Goal: Task Accomplishment & Management: Manage account settings

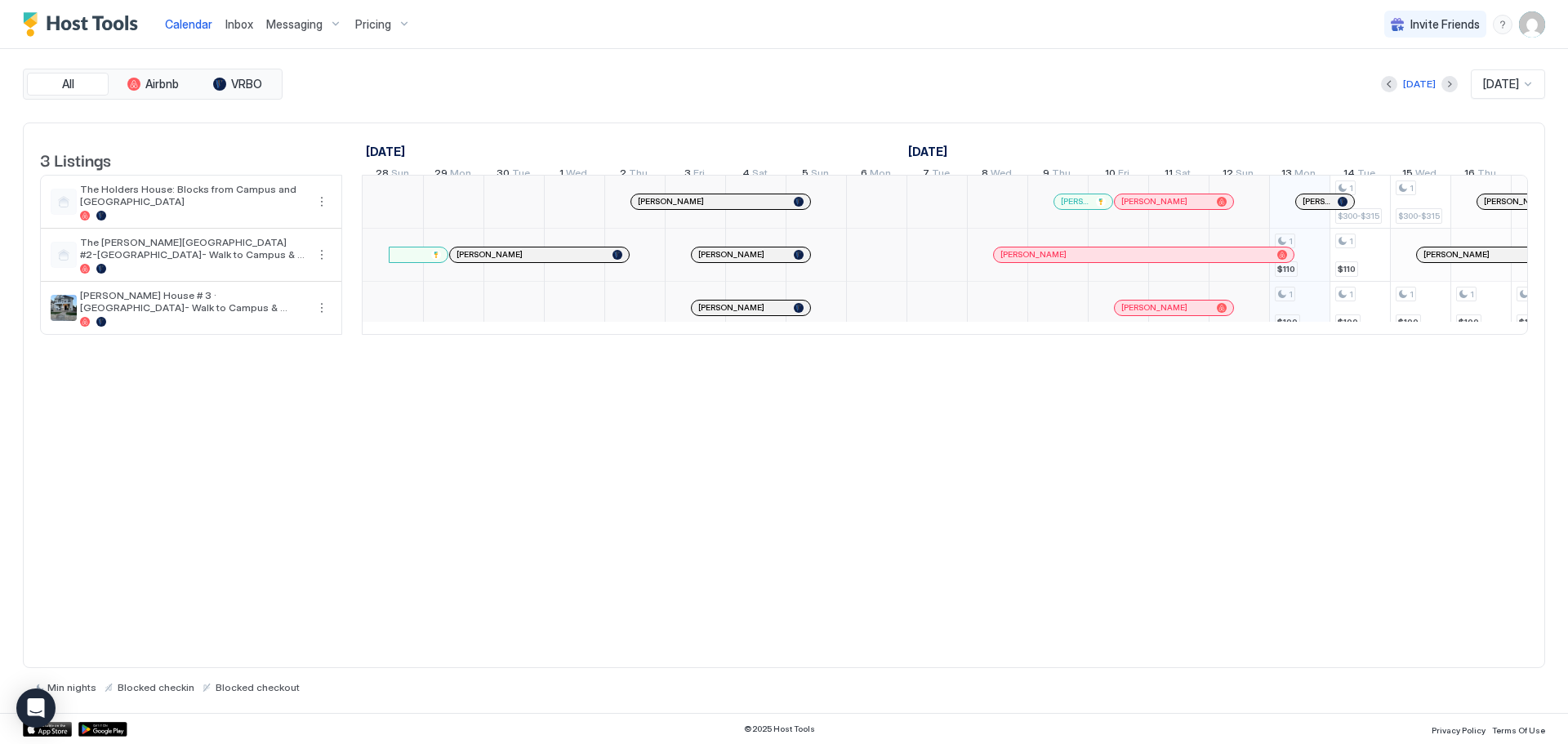
scroll to position [0, 908]
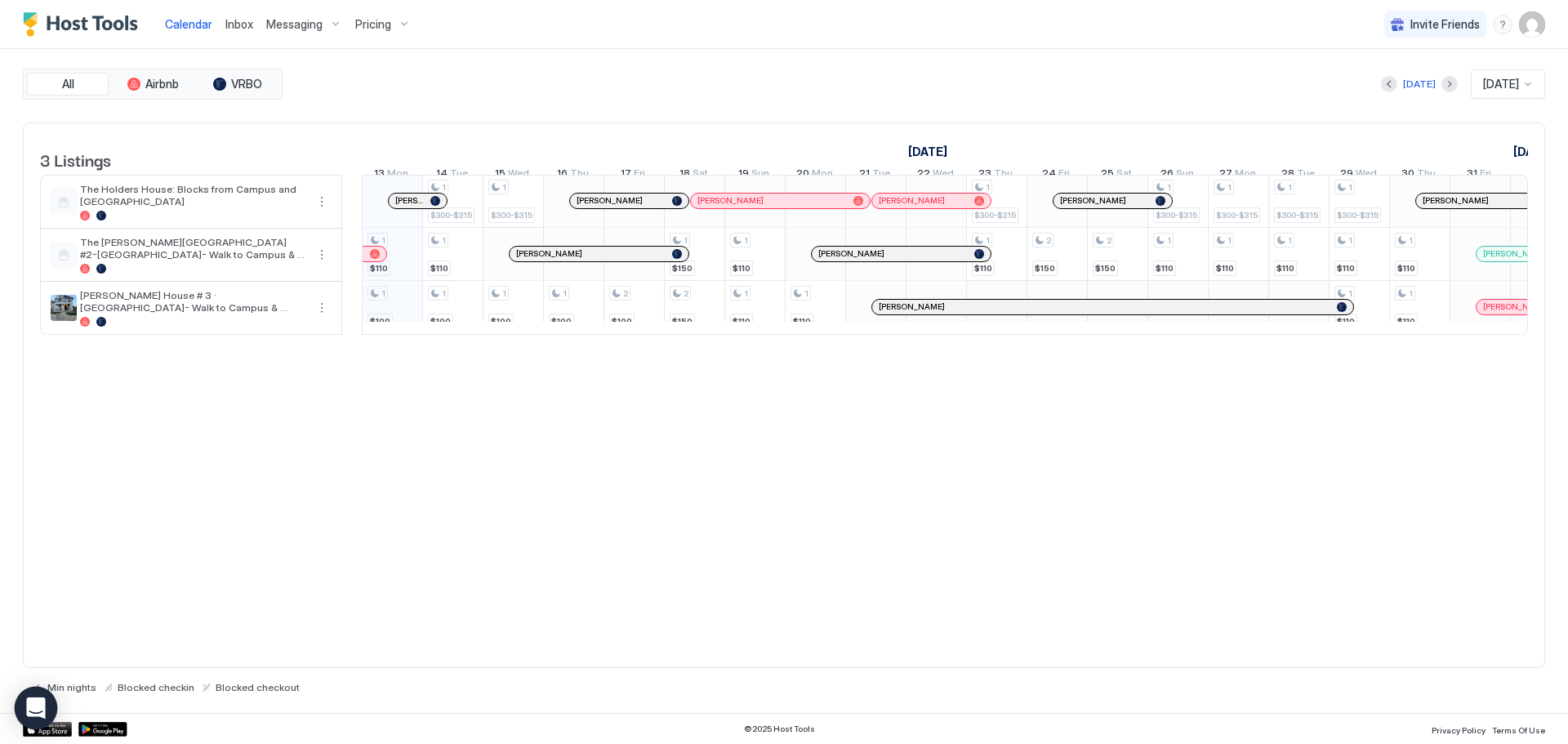
click at [45, 707] on div "Open Intercom Messenger" at bounding box center [36, 708] width 43 height 43
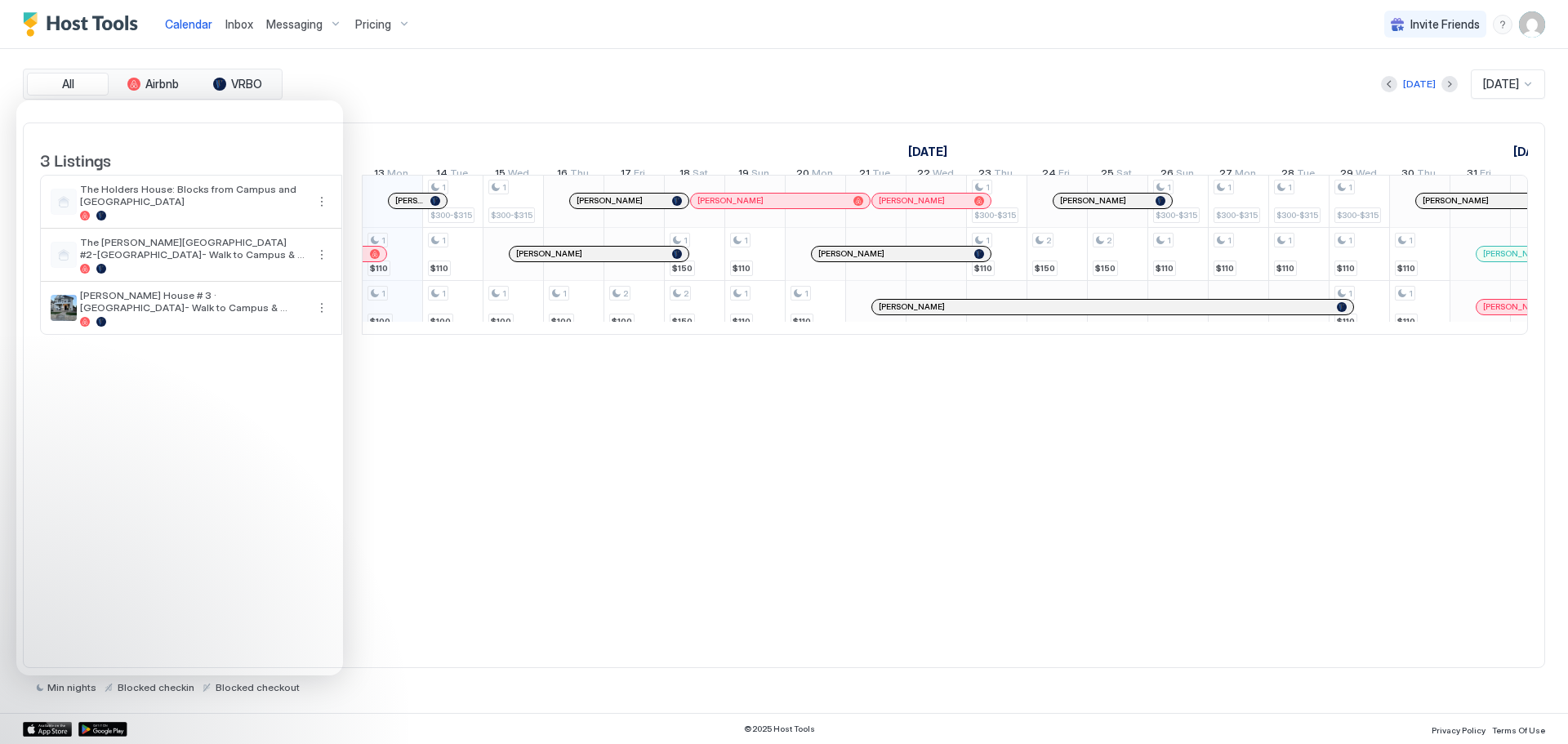
drag, startPoint x: 415, startPoint y: 103, endPoint x: 384, endPoint y: 110, distance: 31.8
click at [414, 103] on div "All Airbnb VRBO [DATE] [DATE] 3 Listings [DATE] [DATE] [DATE] 28 Sun 29 Mon 30 …" at bounding box center [784, 380] width 1522 height 624
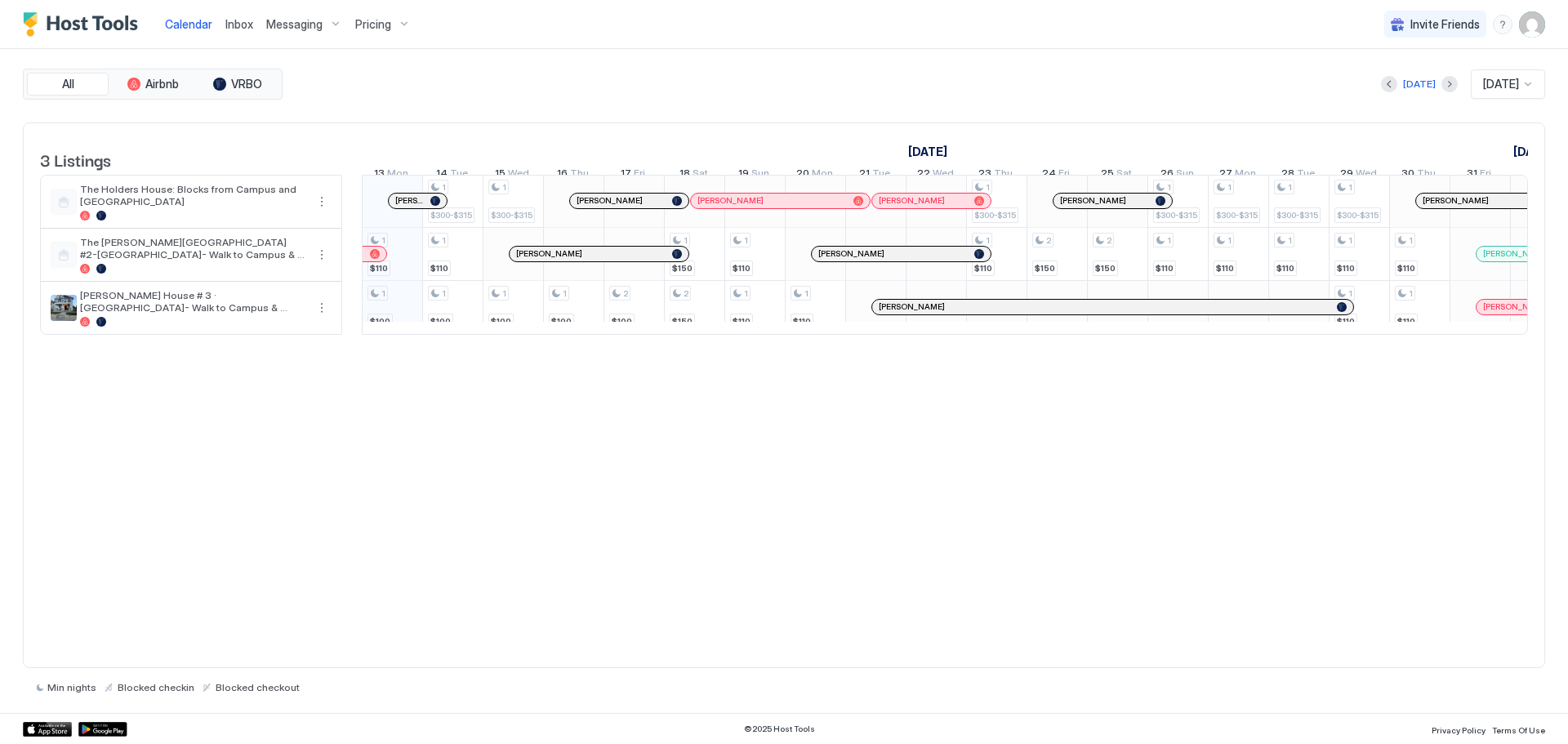
click at [386, 32] on div "Pricing" at bounding box center [383, 24] width 68 height 28
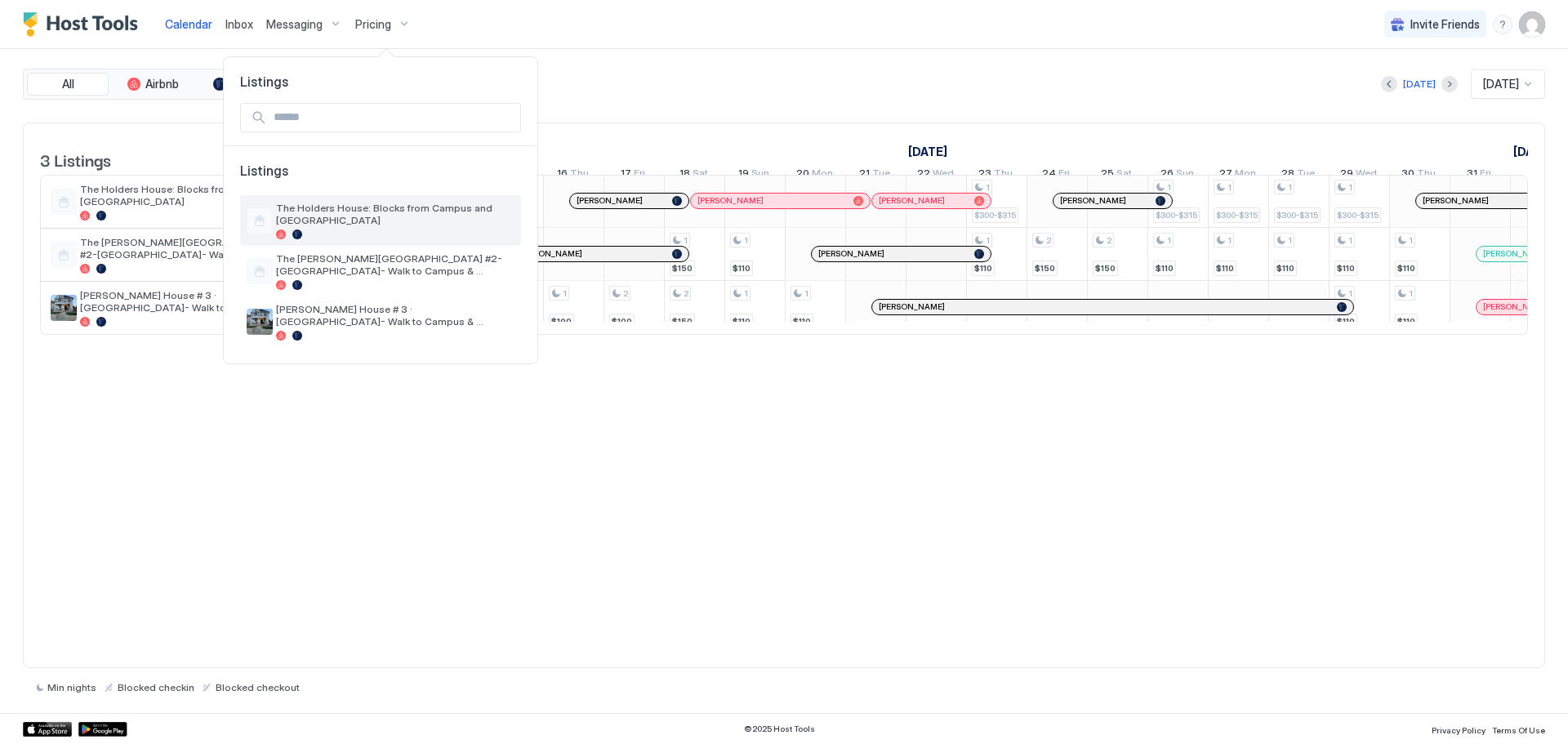
click at [415, 214] on span "The Holders House: Blocks from Campus and [GEOGRAPHIC_DATA]" at bounding box center [394, 214] width 238 height 24
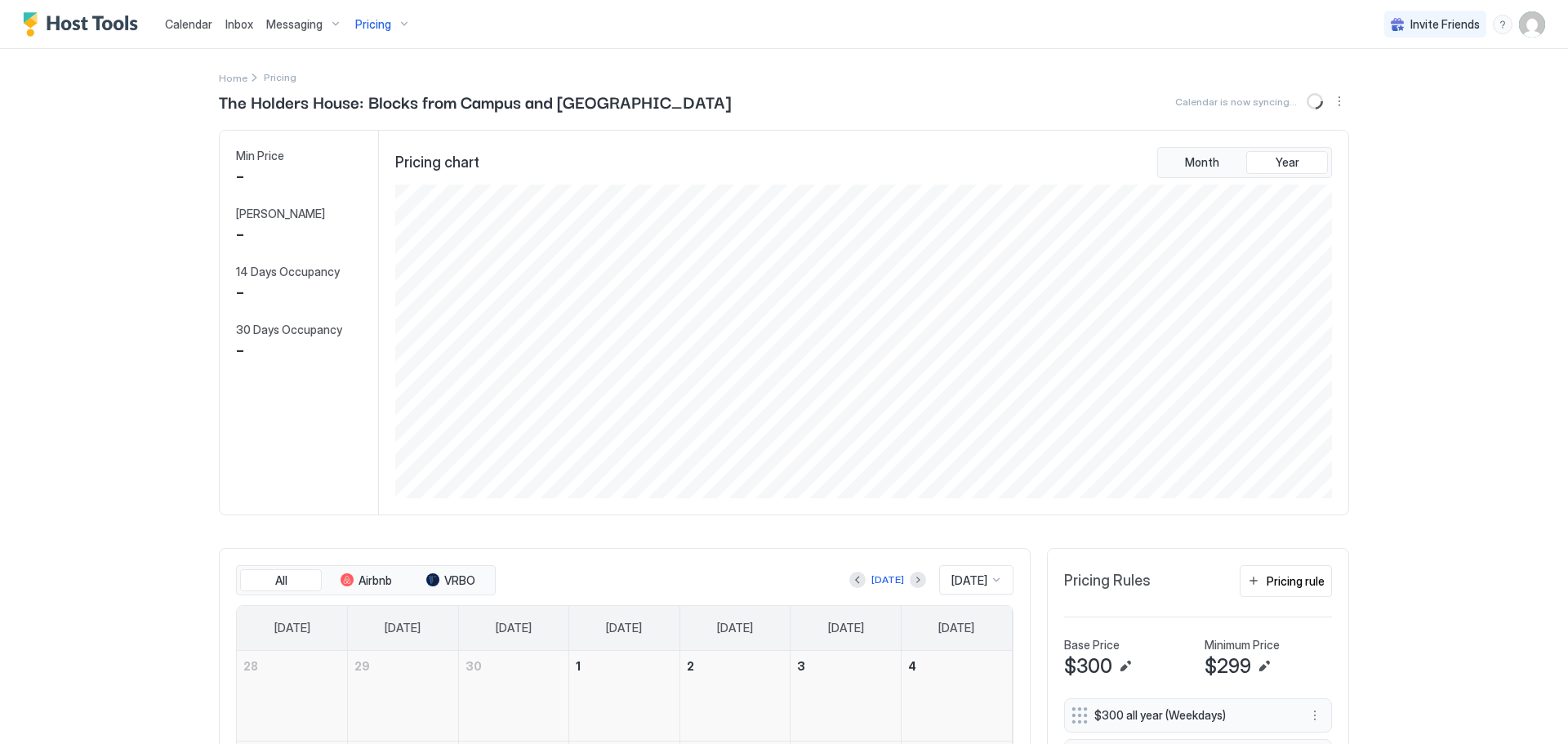
scroll to position [314, 940]
click at [1522, 32] on img "User profile" at bounding box center [1532, 24] width 26 height 26
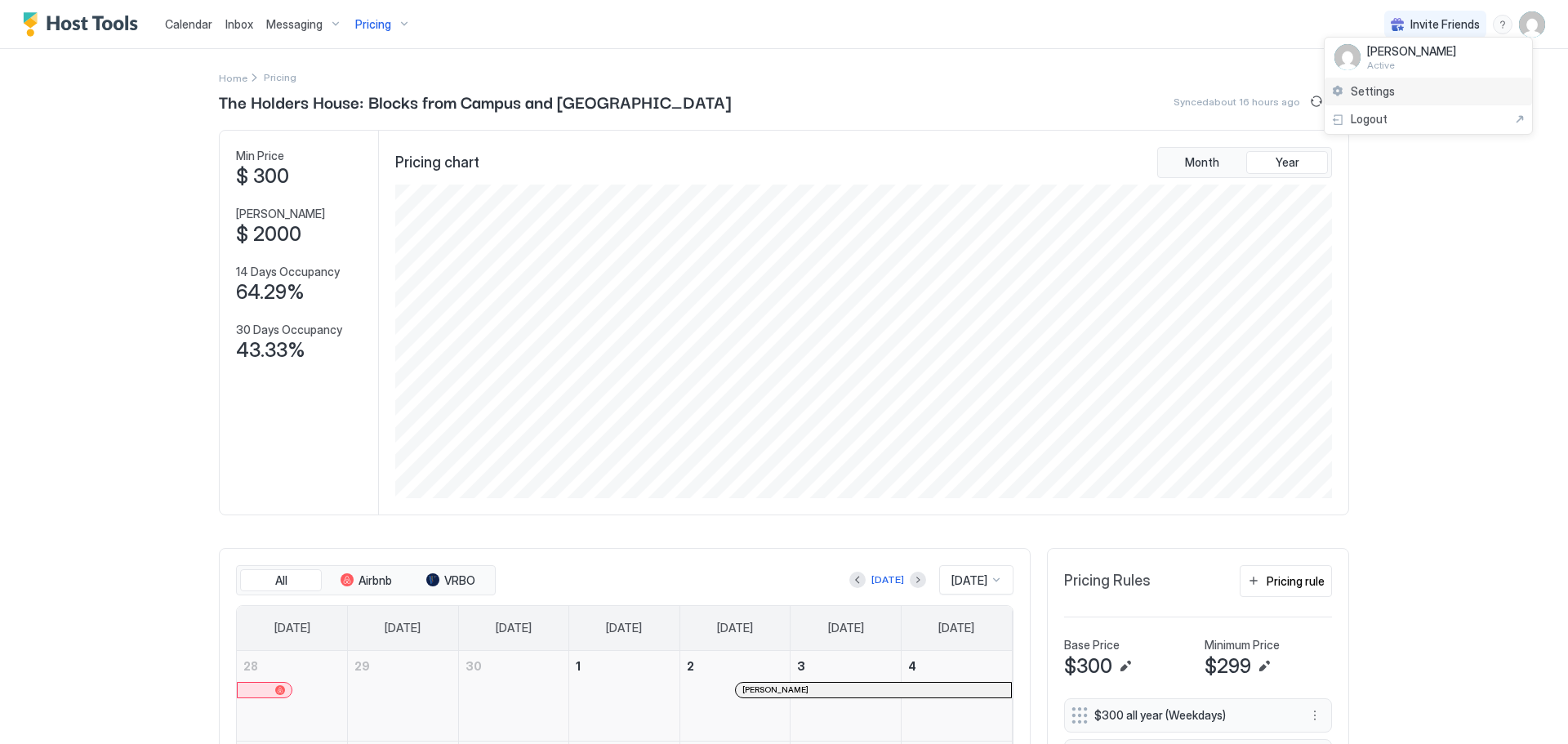
click at [1384, 88] on span "Settings" at bounding box center [1373, 92] width 44 height 14
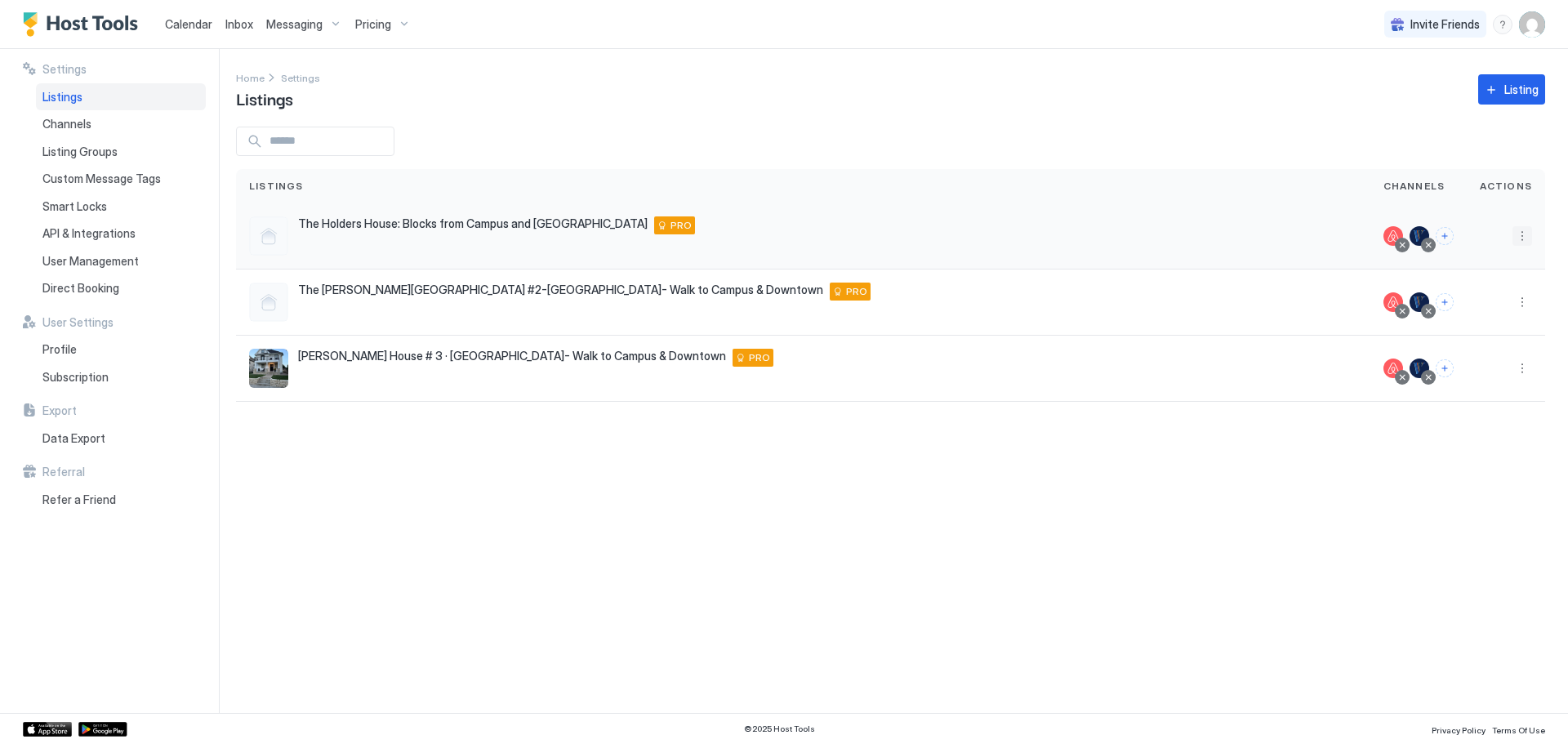
click at [1520, 230] on button "More options" at bounding box center [1523, 236] width 20 height 20
click at [1474, 287] on span "Pricing" at bounding box center [1466, 286] width 32 height 13
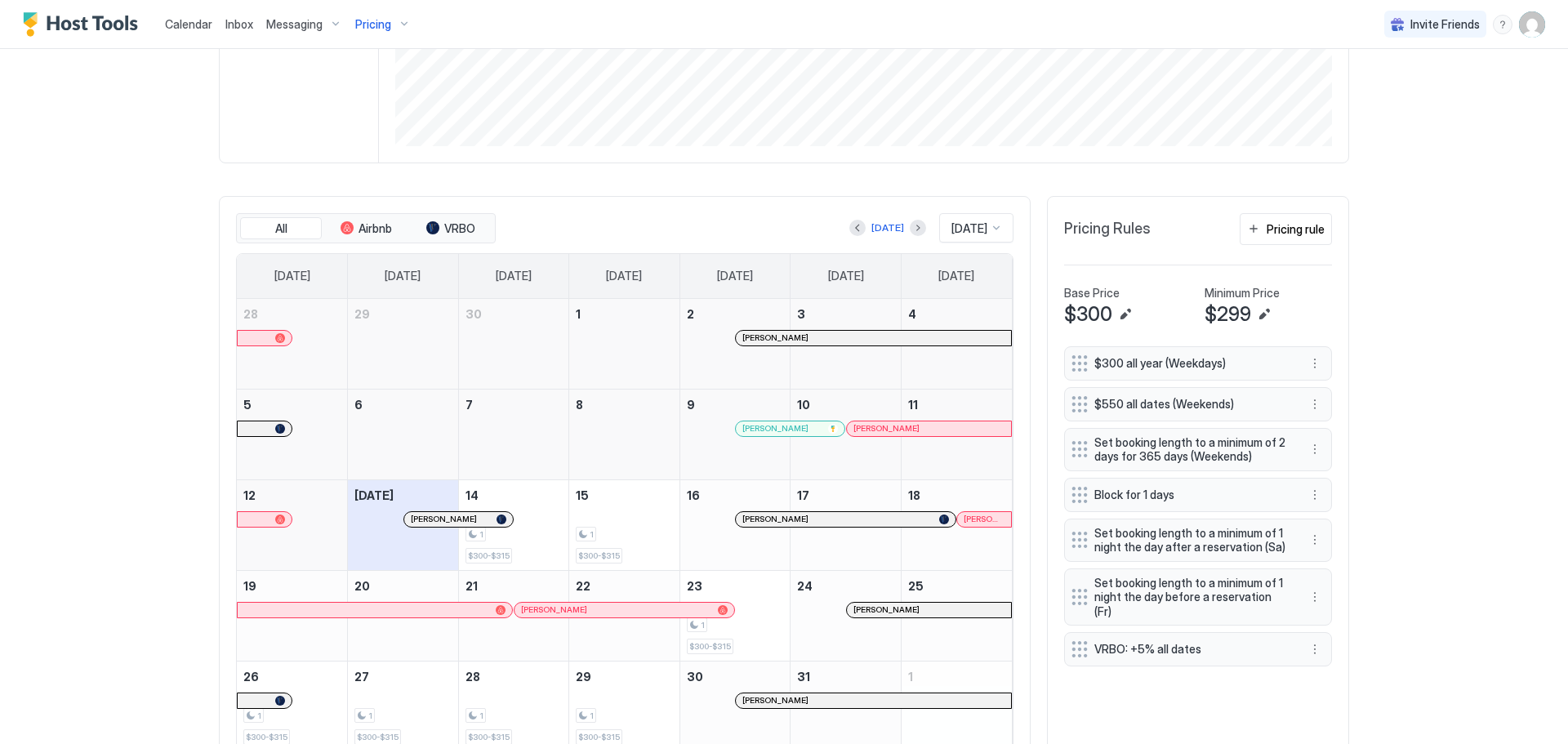
scroll to position [355, 0]
click at [1296, 232] on div "Pricing rule" at bounding box center [1296, 226] width 58 height 17
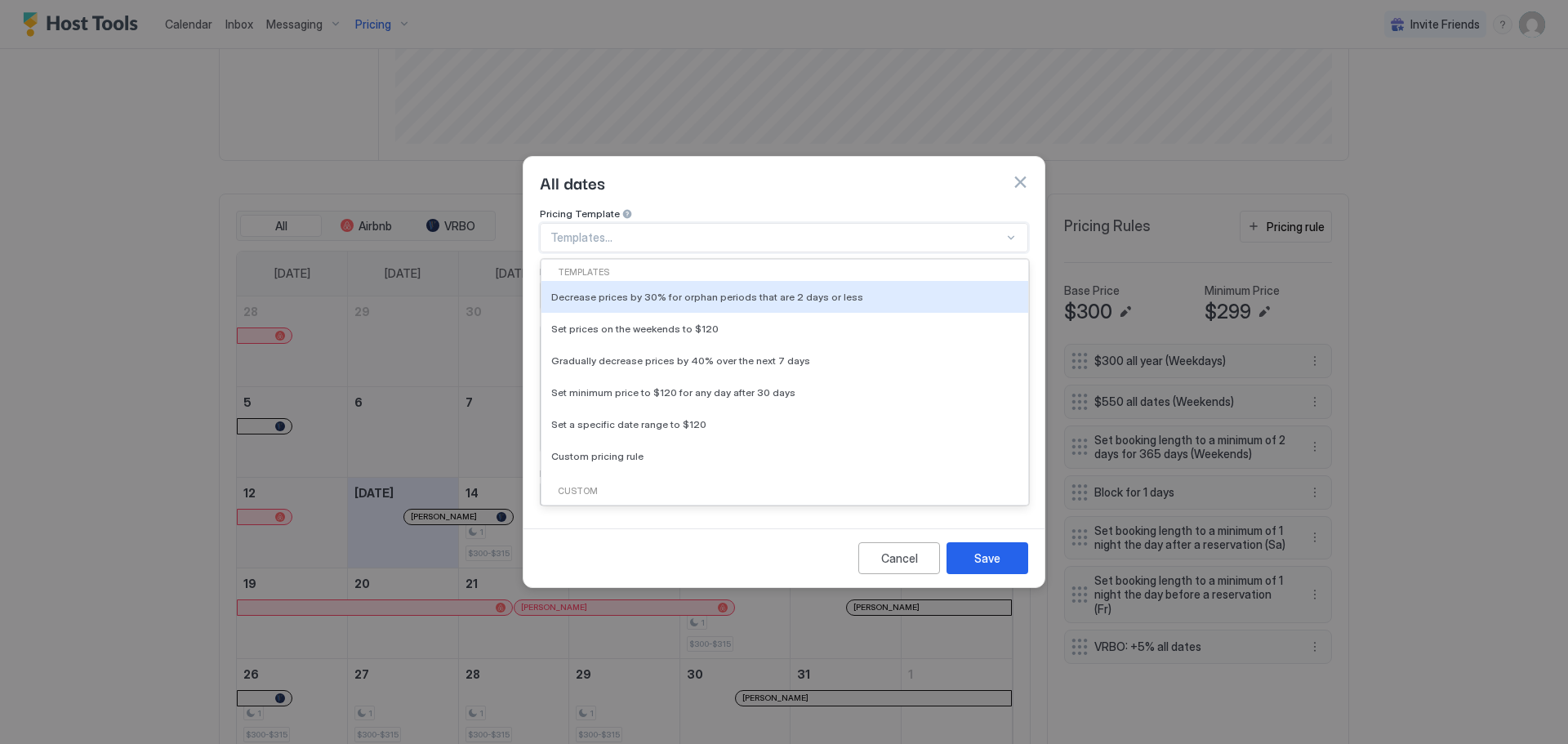
click at [1010, 231] on div at bounding box center [1011, 237] width 13 height 13
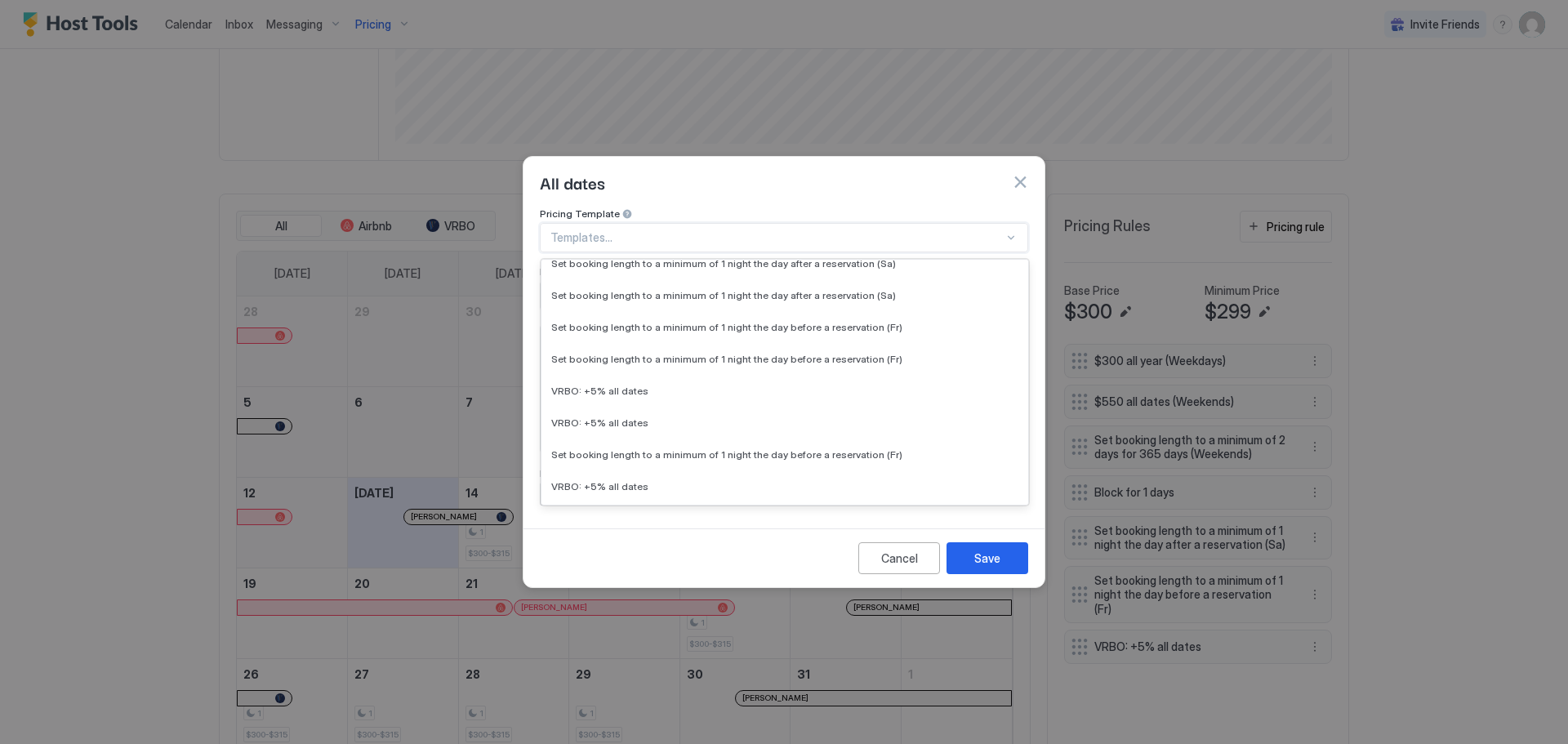
scroll to position [576, 0]
click at [1021, 174] on button "button" at bounding box center [1020, 182] width 16 height 16
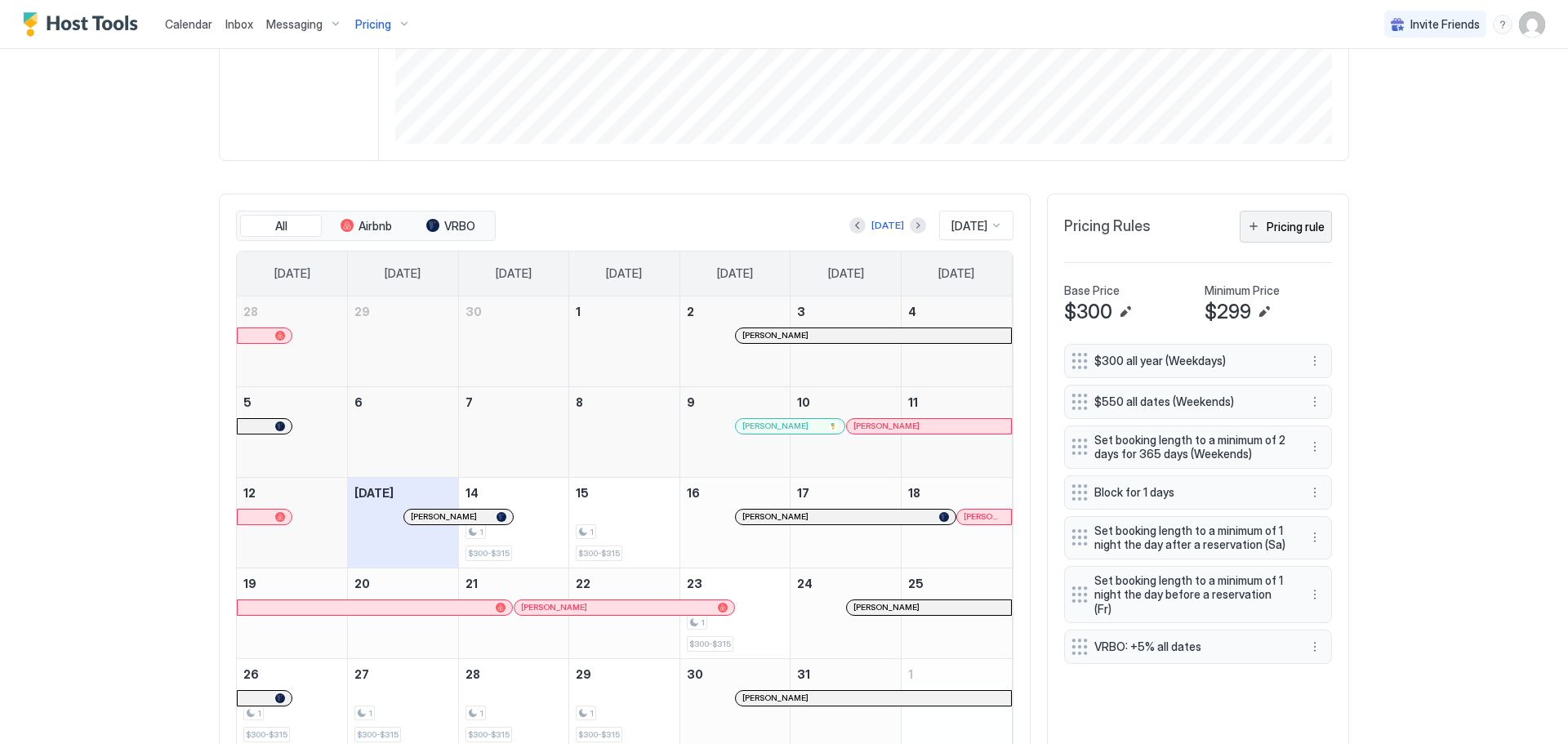
click at [1287, 223] on div "Pricing rule" at bounding box center [1296, 226] width 58 height 17
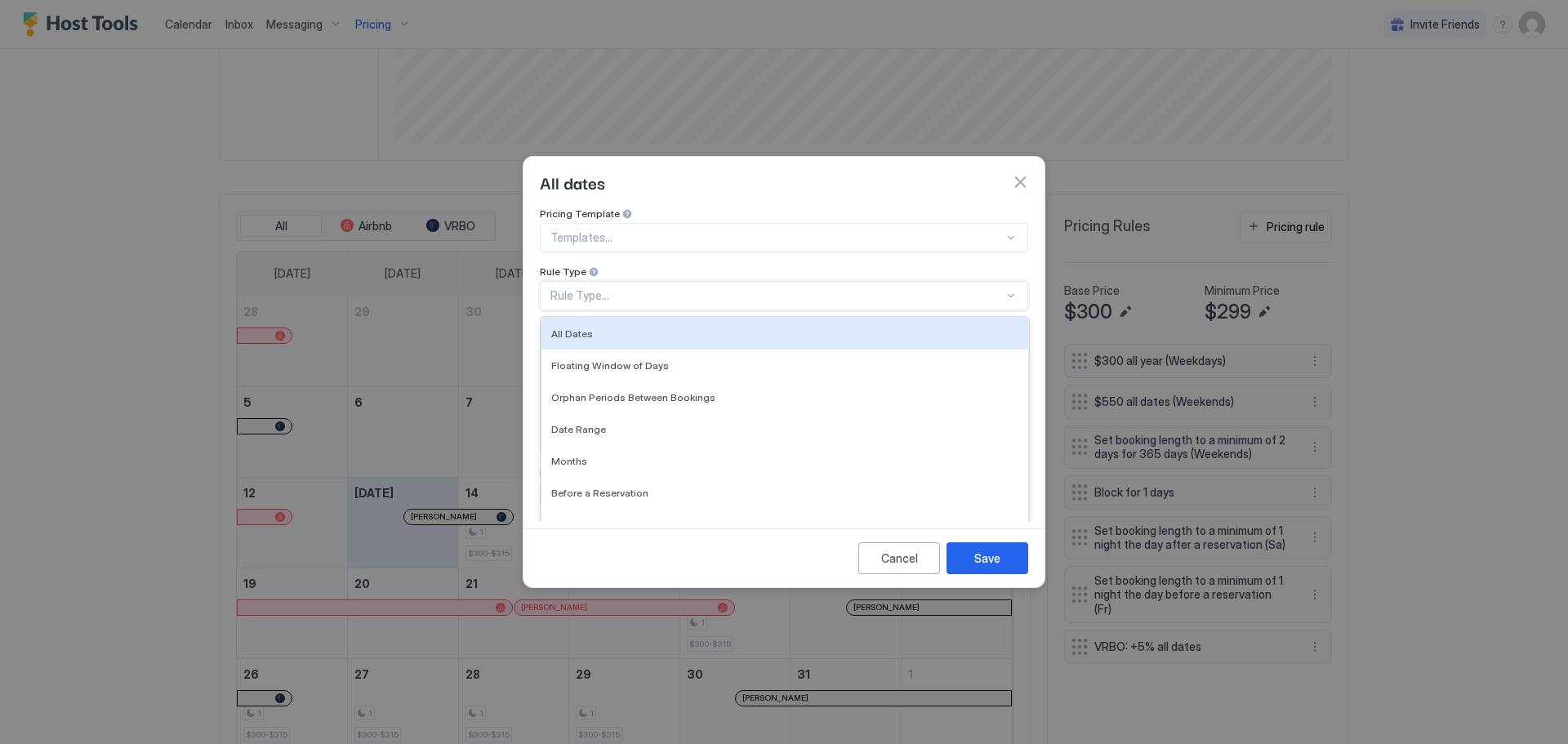
click at [855, 288] on div "Rule Type..." at bounding box center [777, 296] width 454 height 14
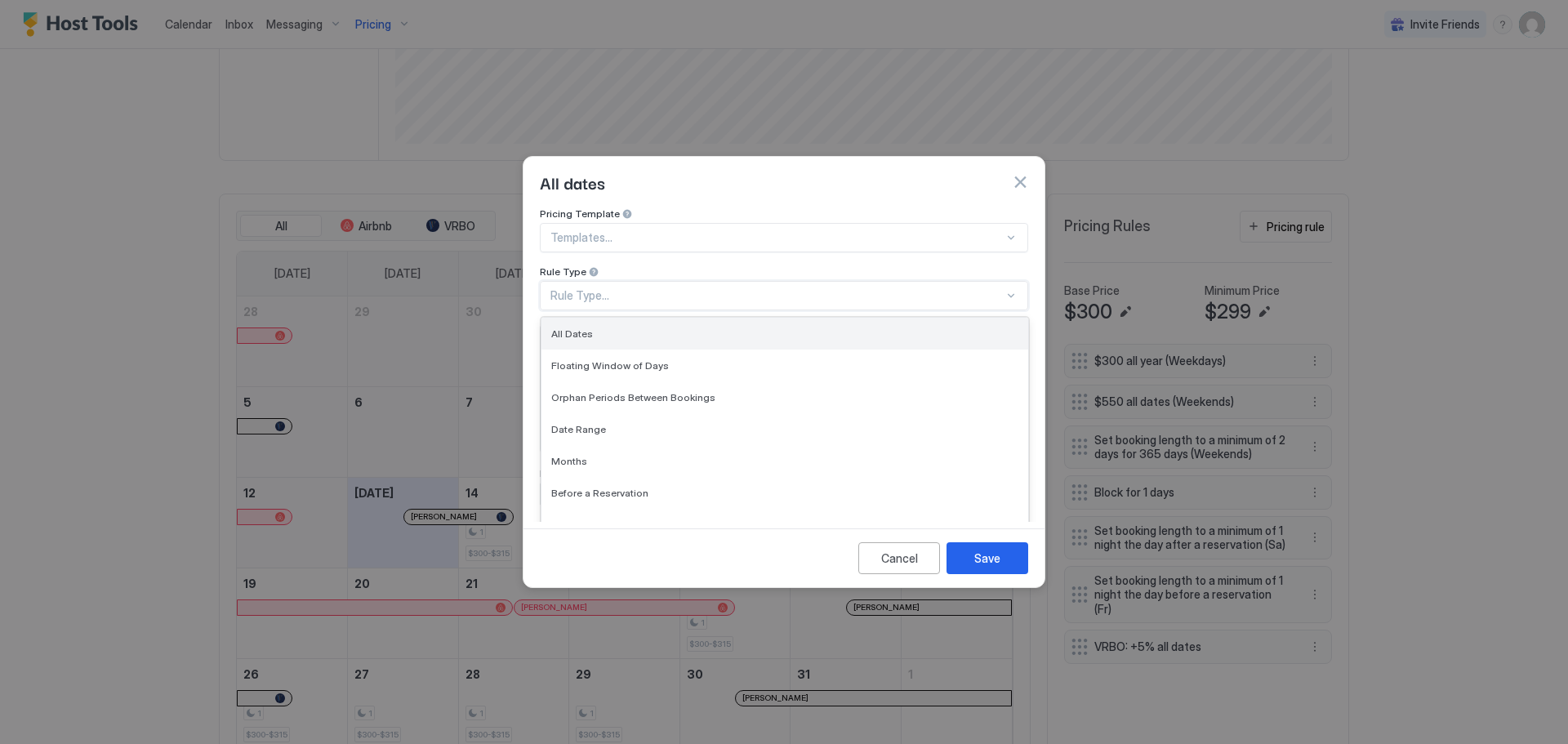
click at [775, 318] on div "All Dates" at bounding box center [785, 333] width 487 height 31
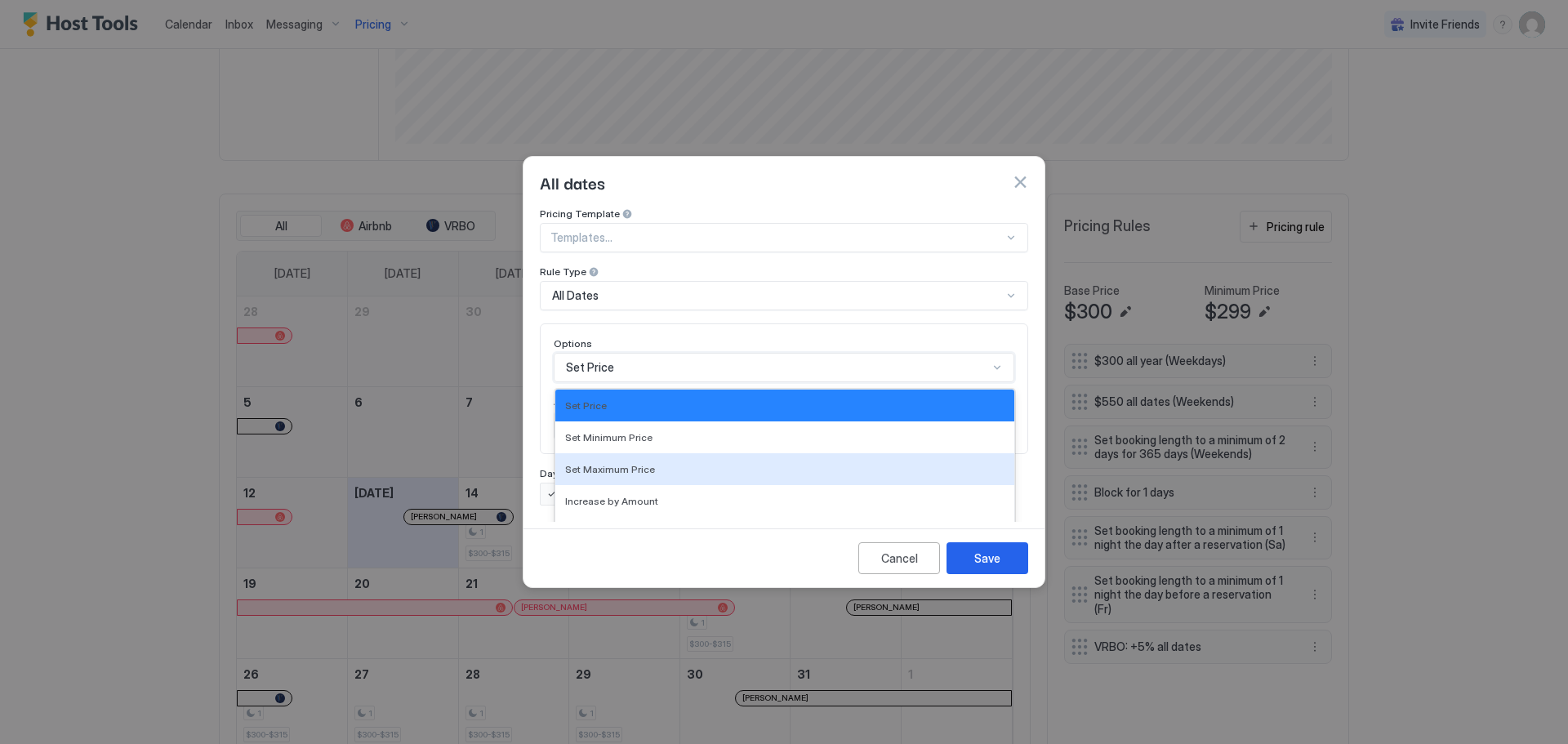
scroll to position [84, 0]
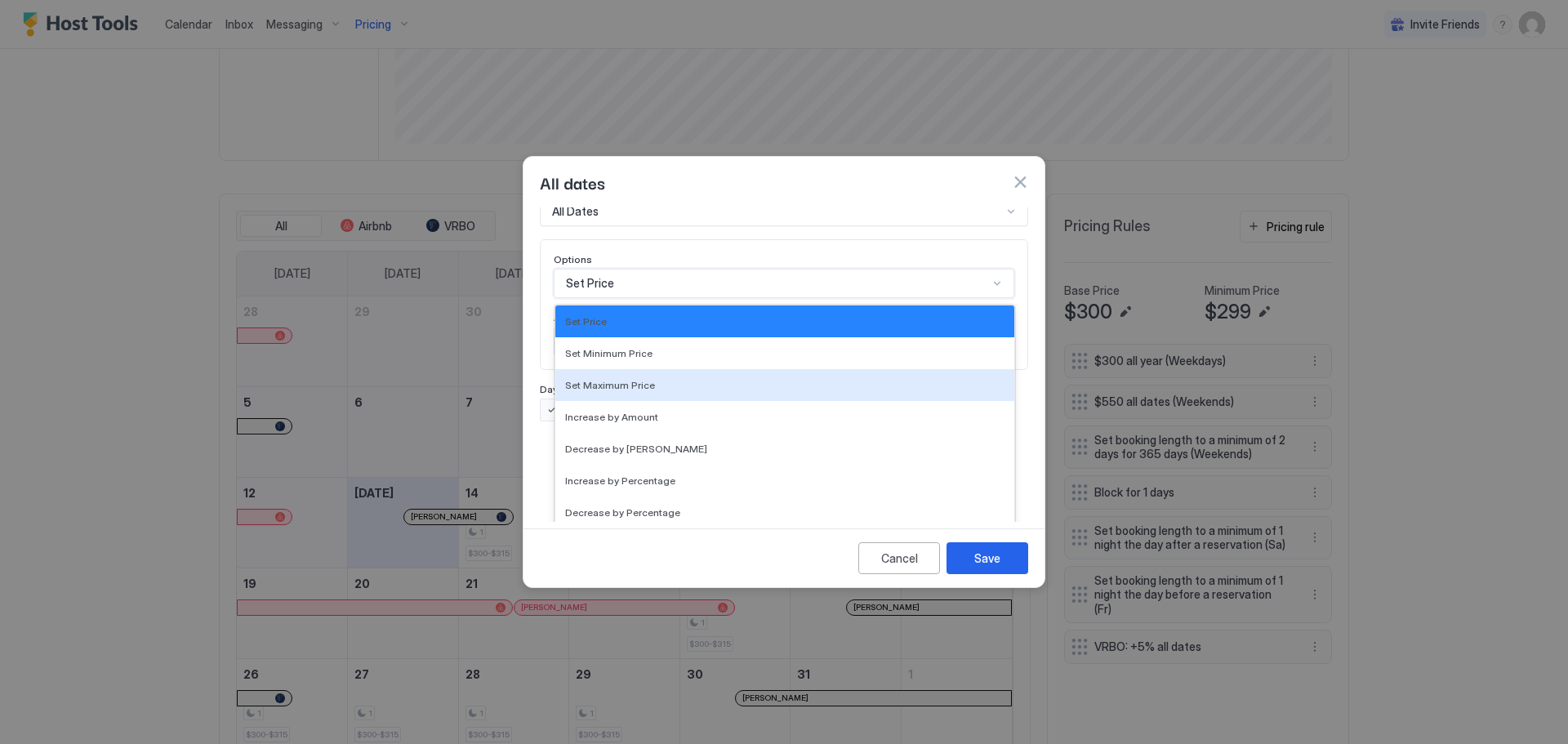
click at [781, 298] on div "17 results available. Use Up and Down to choose options, press Enter to select …" at bounding box center [784, 283] width 461 height 30
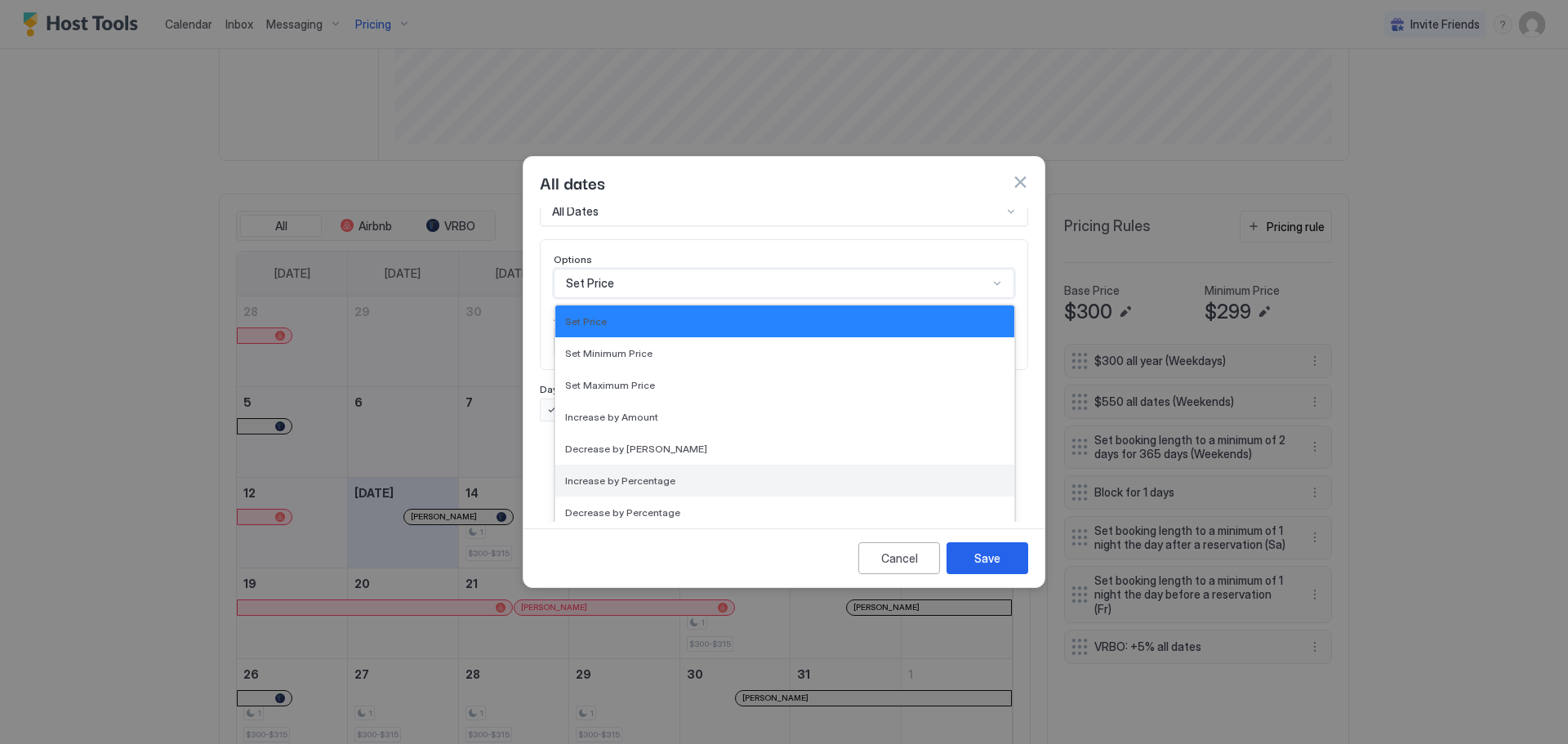
click at [784, 465] on div "Increase by Percentage" at bounding box center [784, 480] width 459 height 31
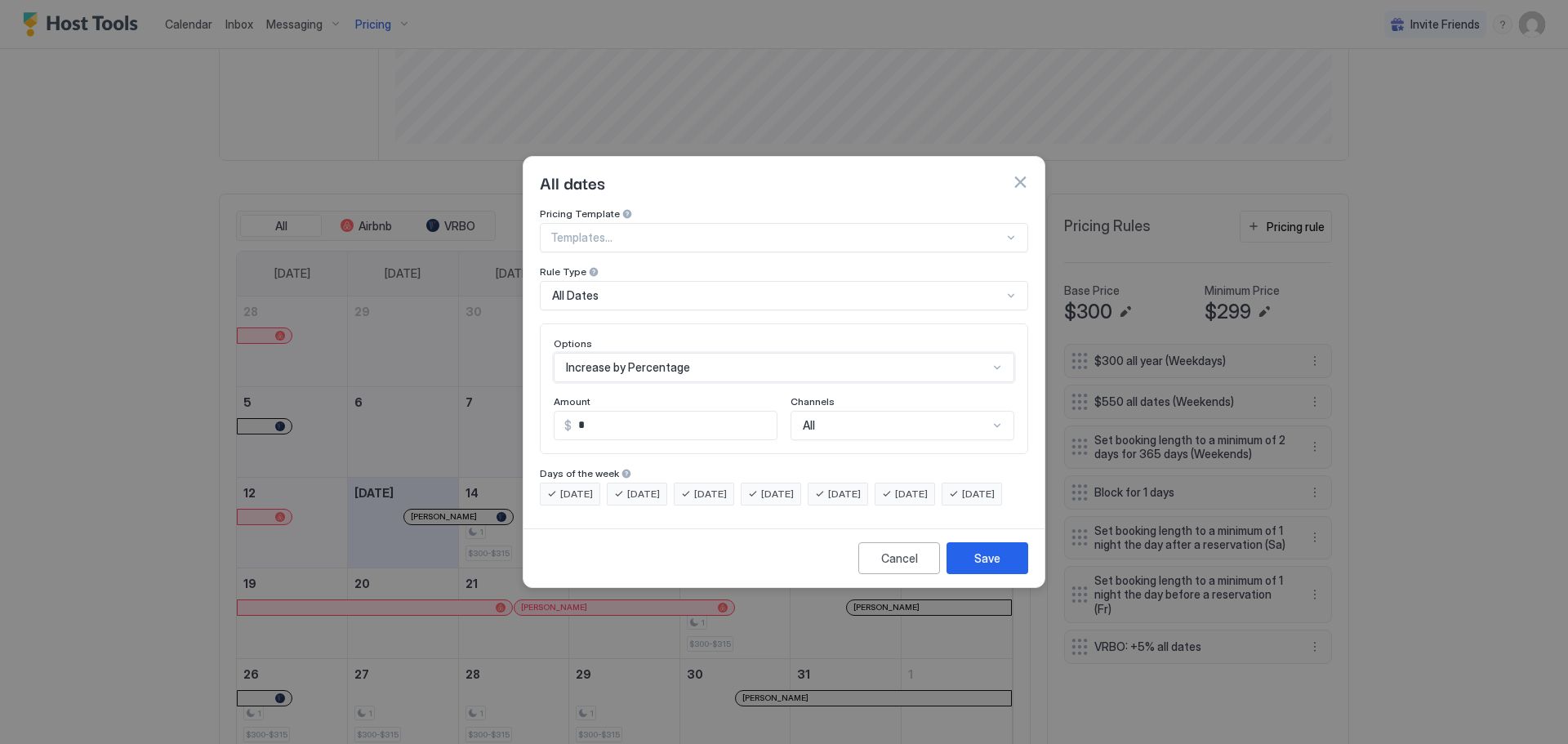
scroll to position [0, 0]
click at [686, 412] on input "*" at bounding box center [675, 425] width 202 height 28
type input "*"
click at [945, 412] on div "All" at bounding box center [902, 425] width 224 height 30
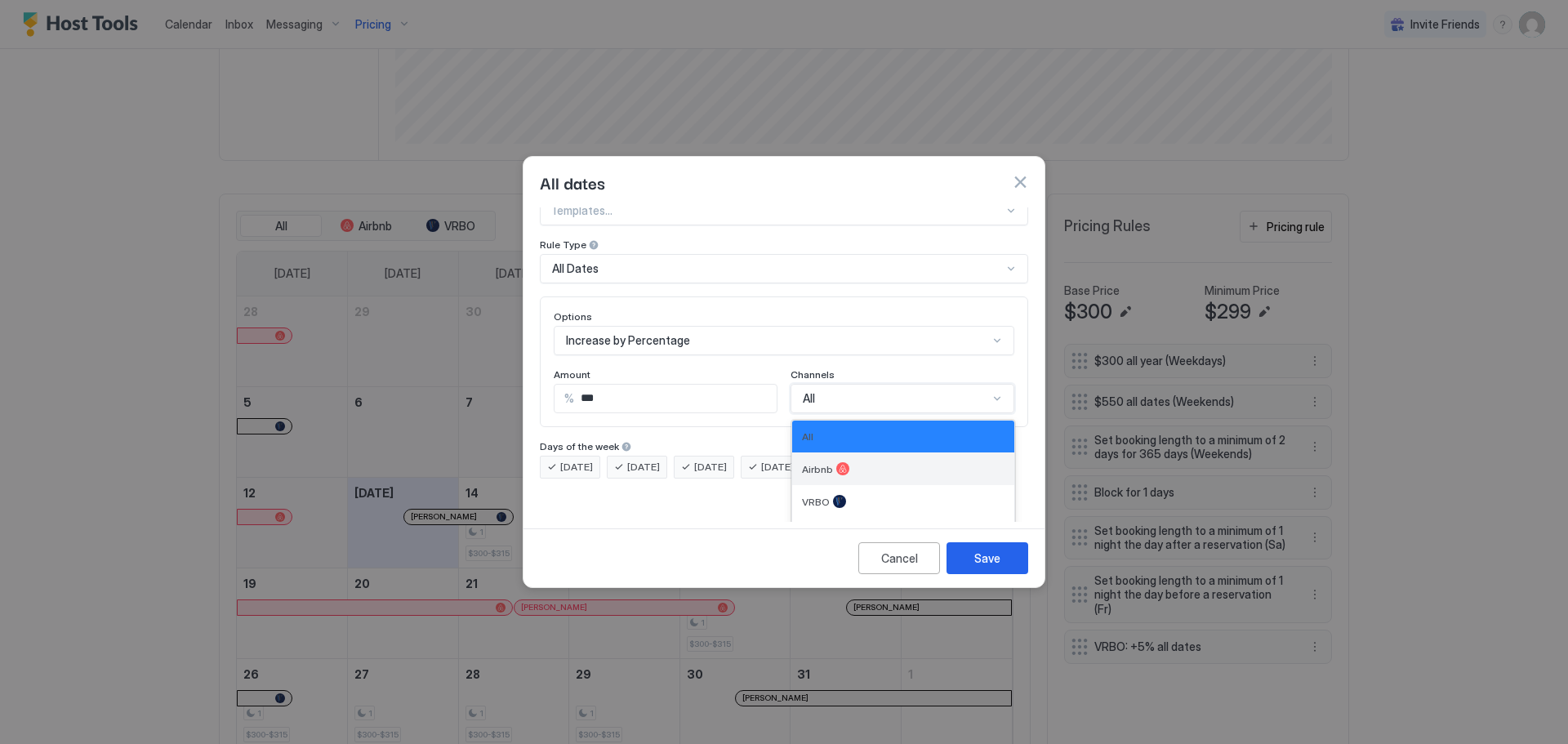
click at [865, 453] on div "Airbnb" at bounding box center [903, 469] width 222 height 32
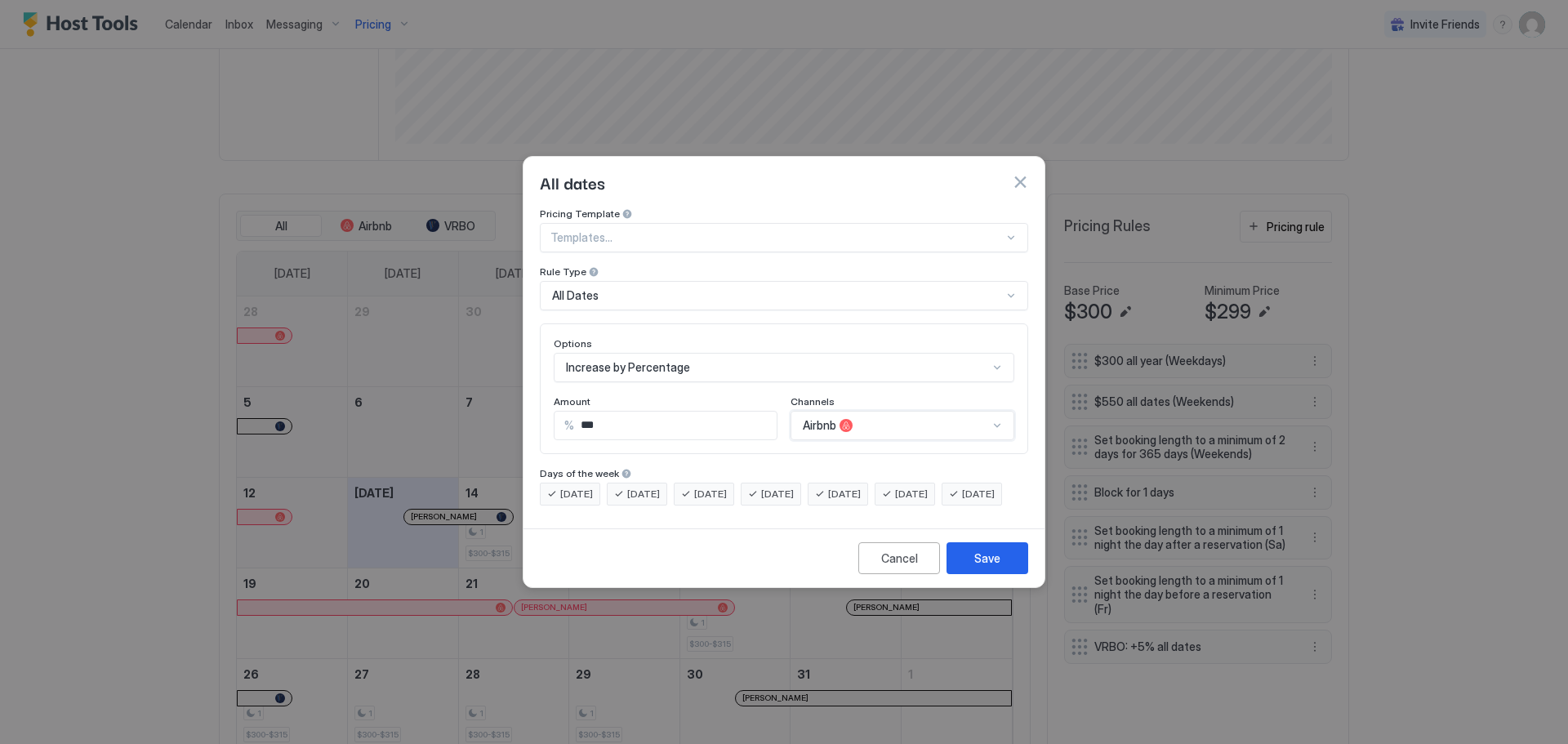
click at [643, 412] on input "***" at bounding box center [675, 425] width 202 height 28
type input "**"
click at [893, 565] on div "Cancel" at bounding box center [899, 558] width 37 height 17
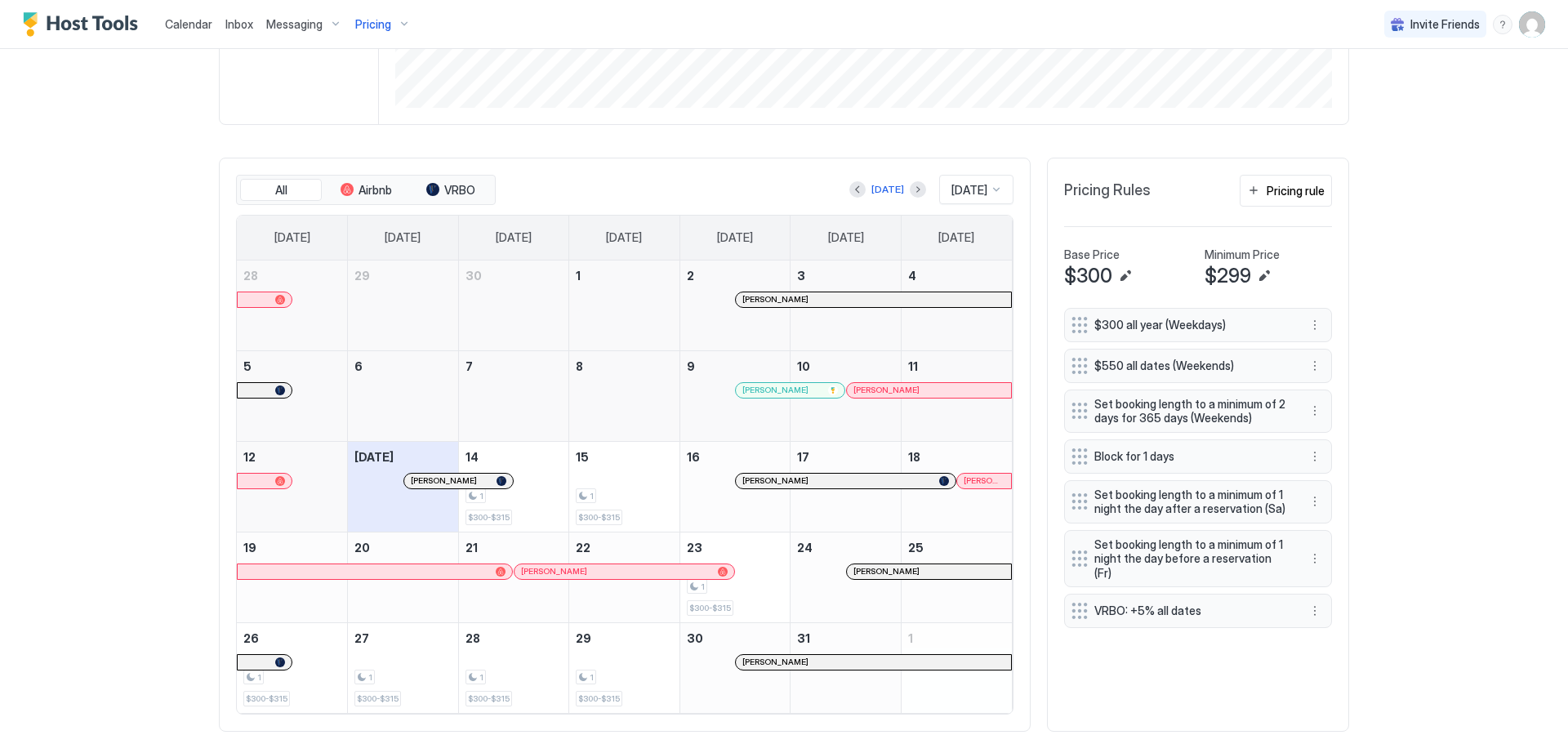
scroll to position [424, 0]
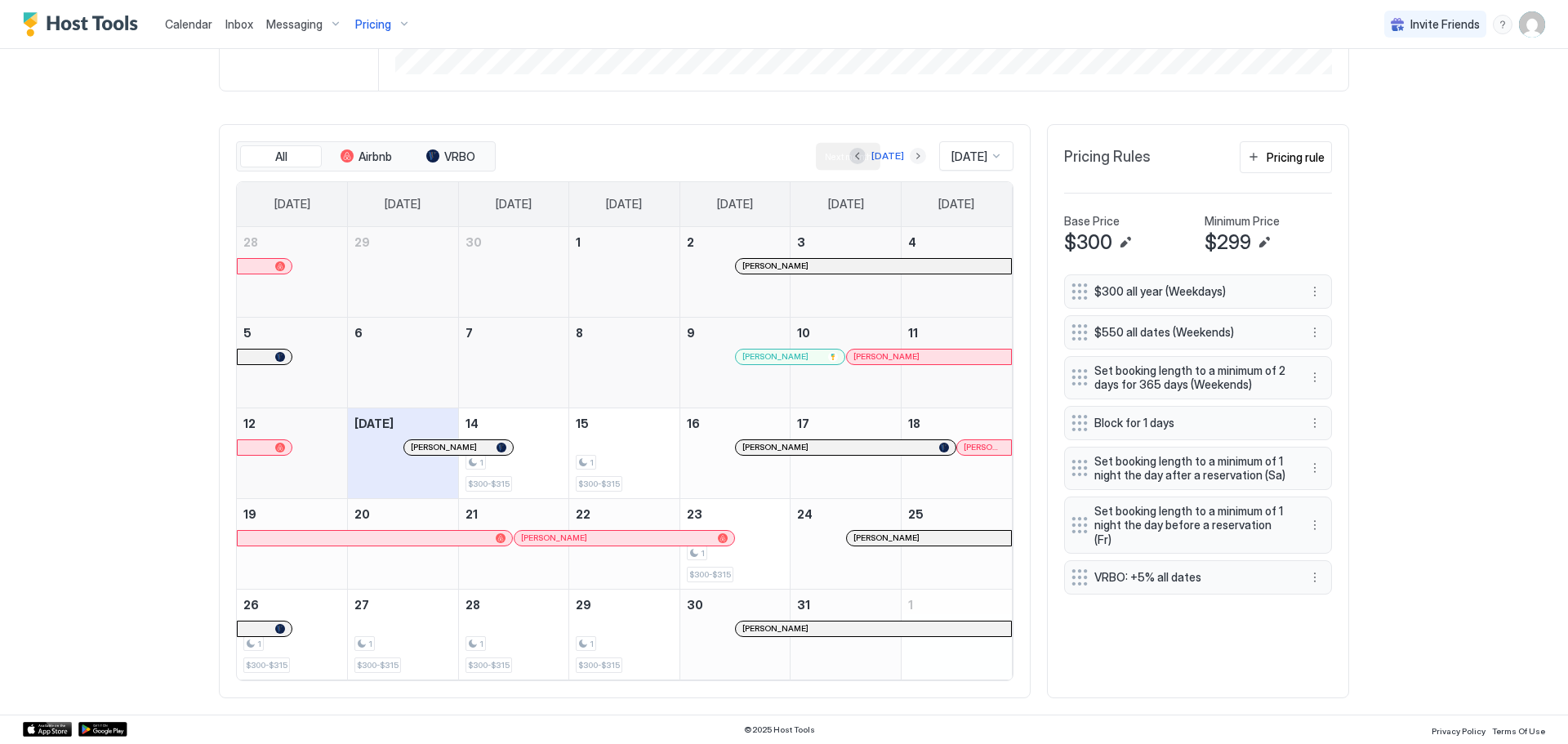
click at [910, 156] on button "Next month" at bounding box center [918, 156] width 16 height 16
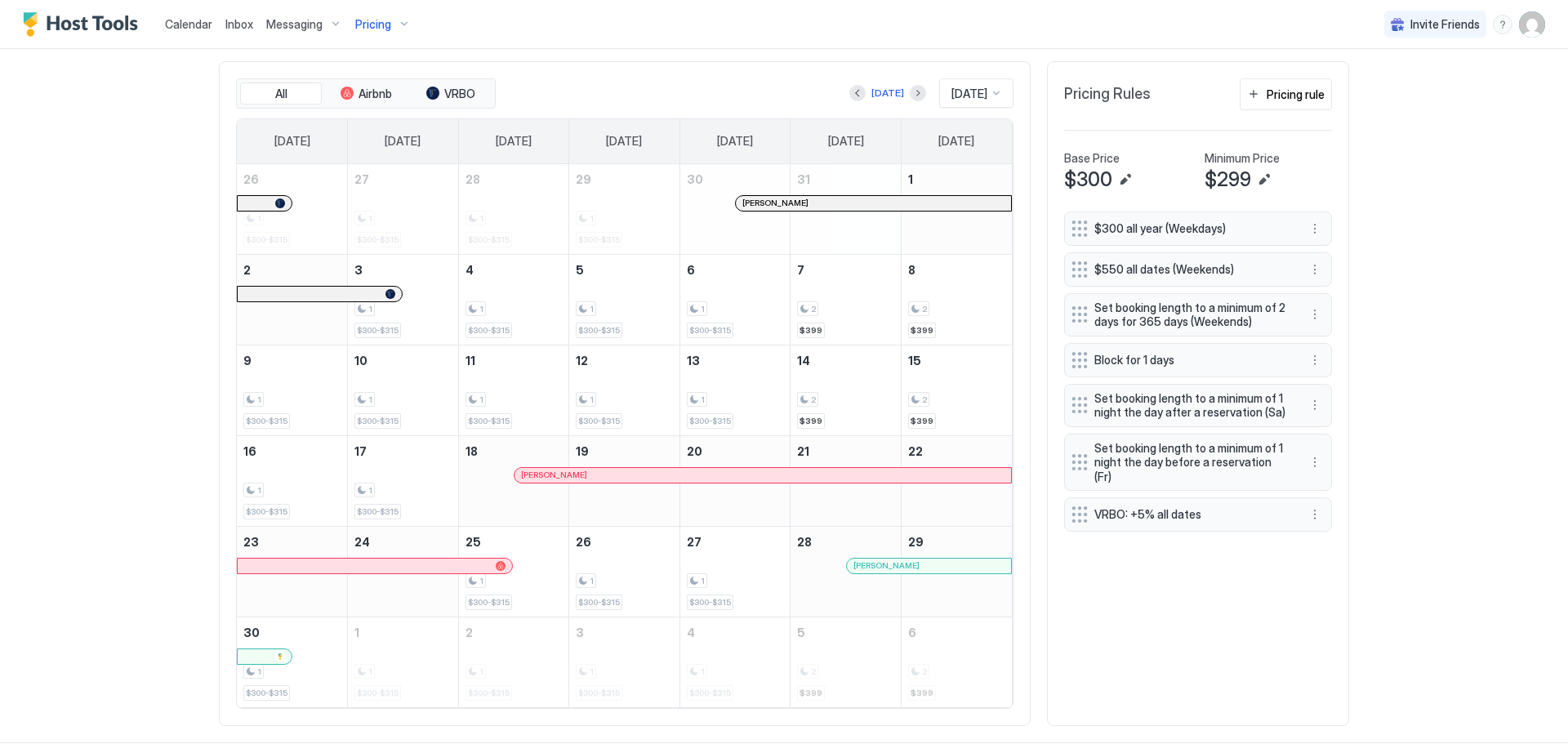
scroll to position [515, 0]
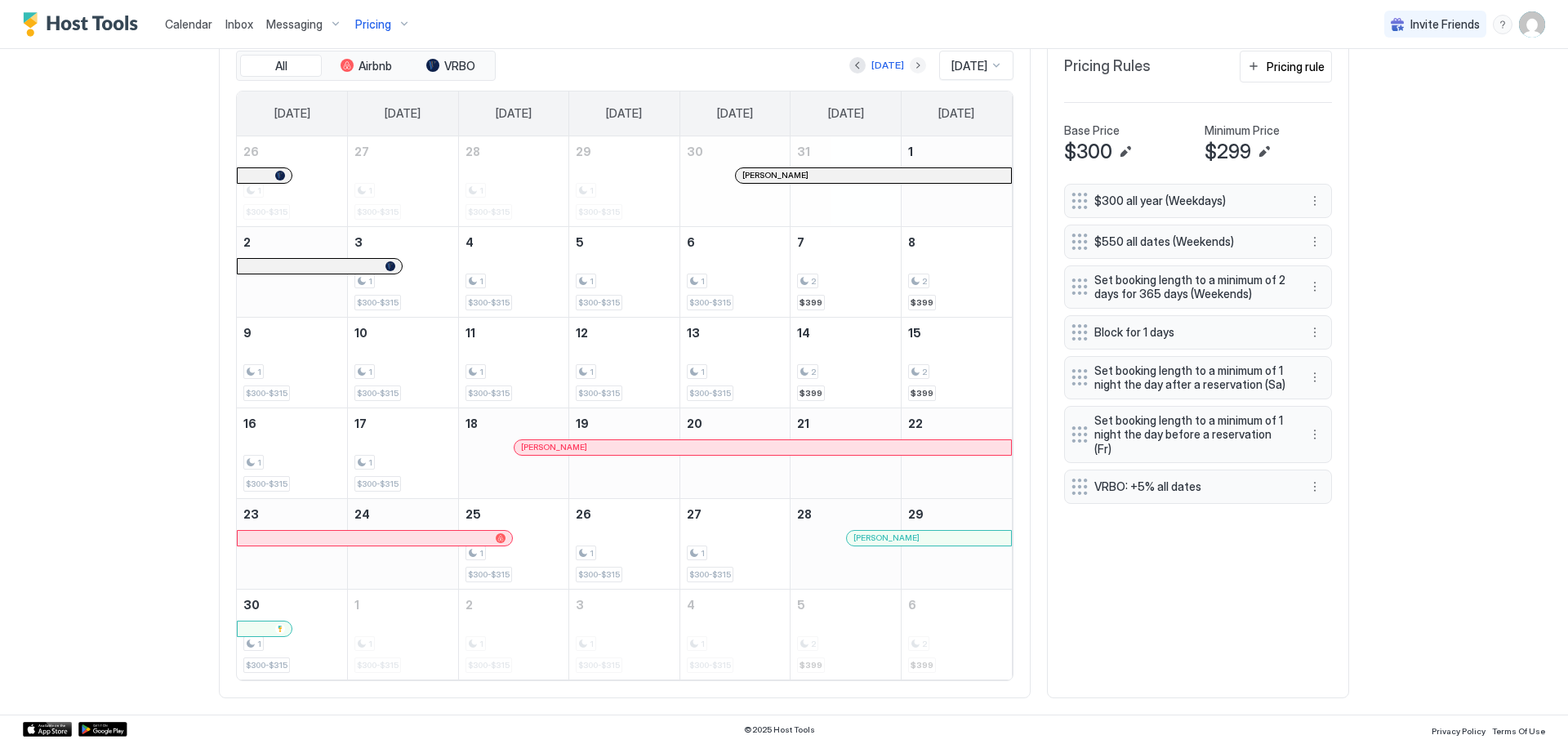
click at [910, 72] on button "Next month" at bounding box center [918, 66] width 16 height 16
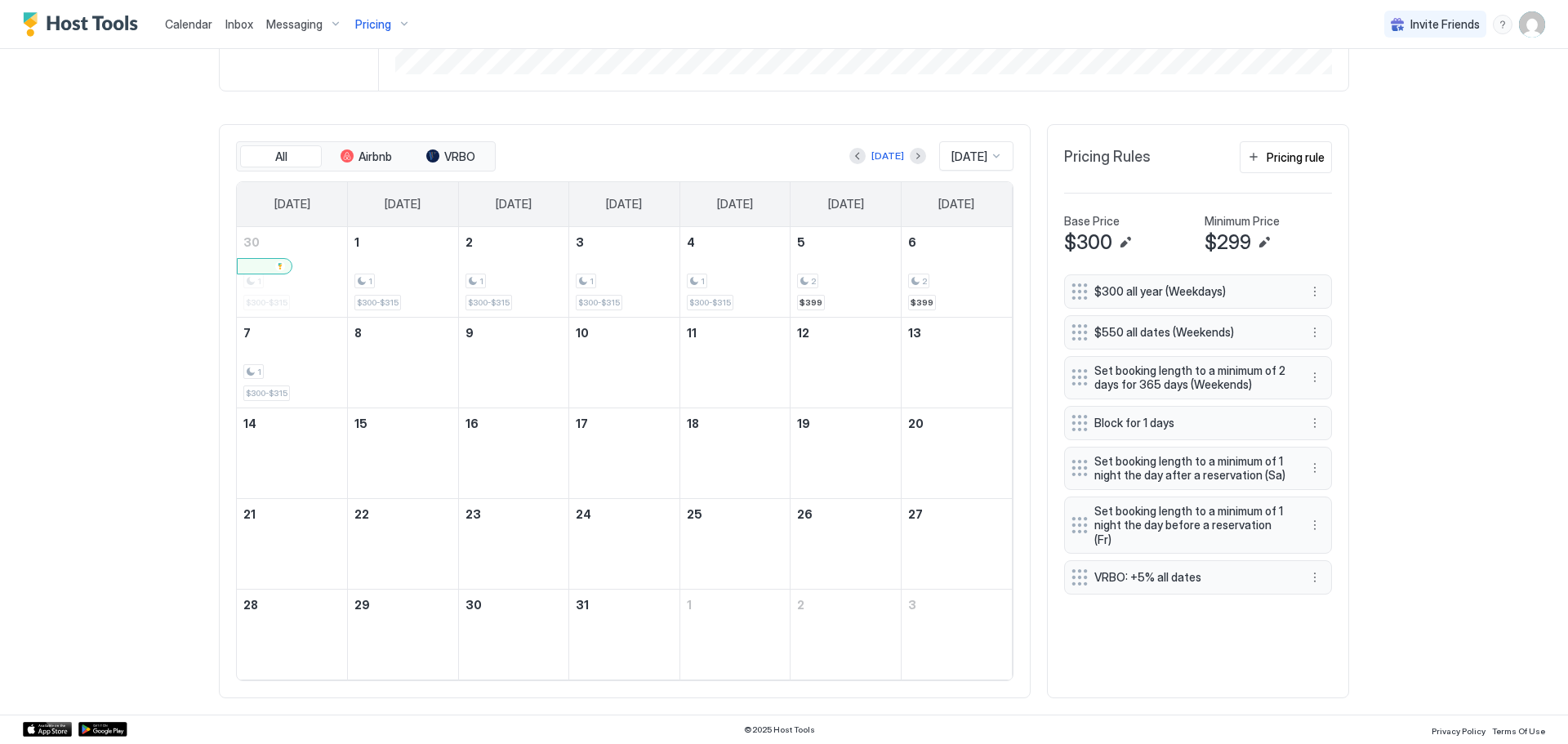
scroll to position [424, 0]
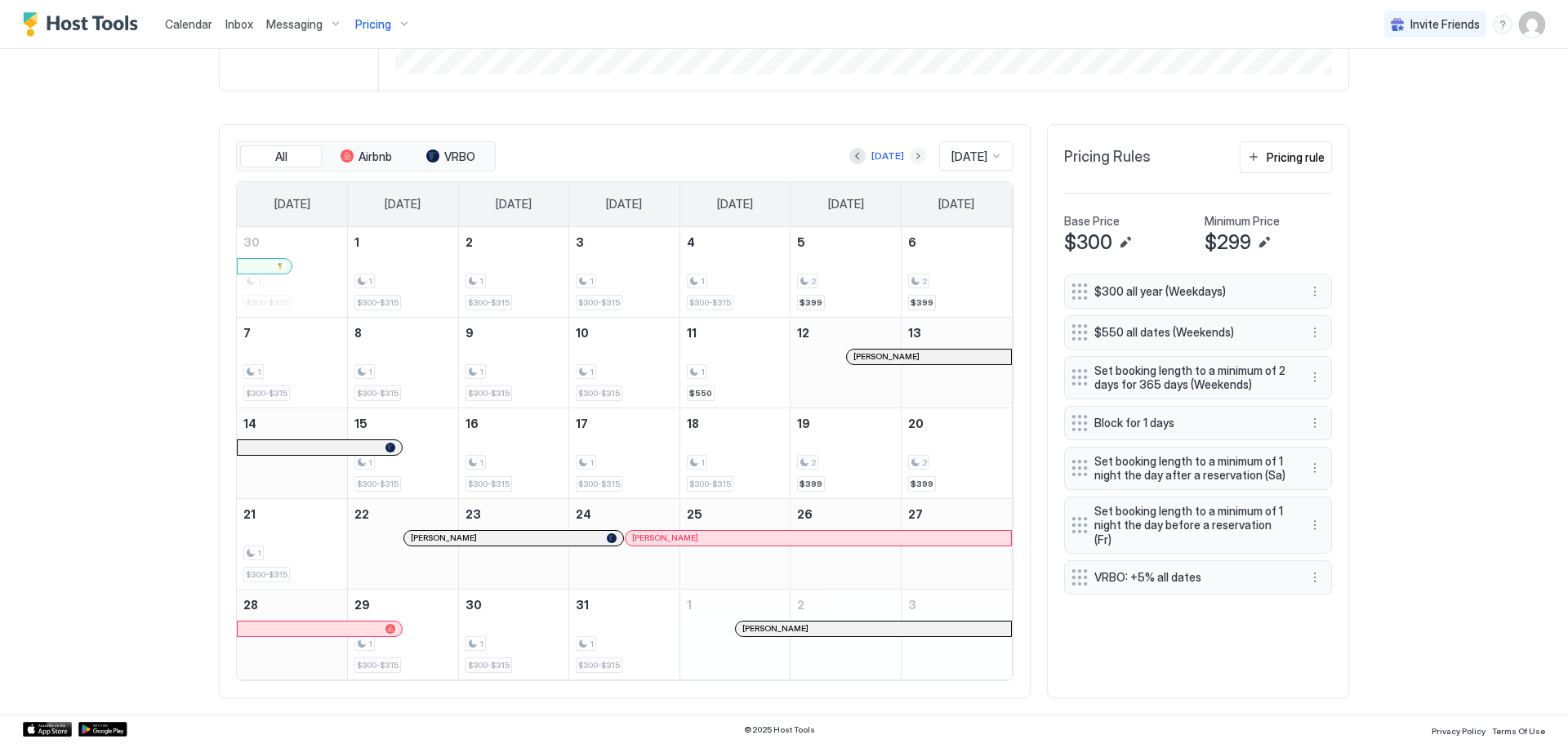
click at [910, 156] on button "Next month" at bounding box center [918, 156] width 16 height 16
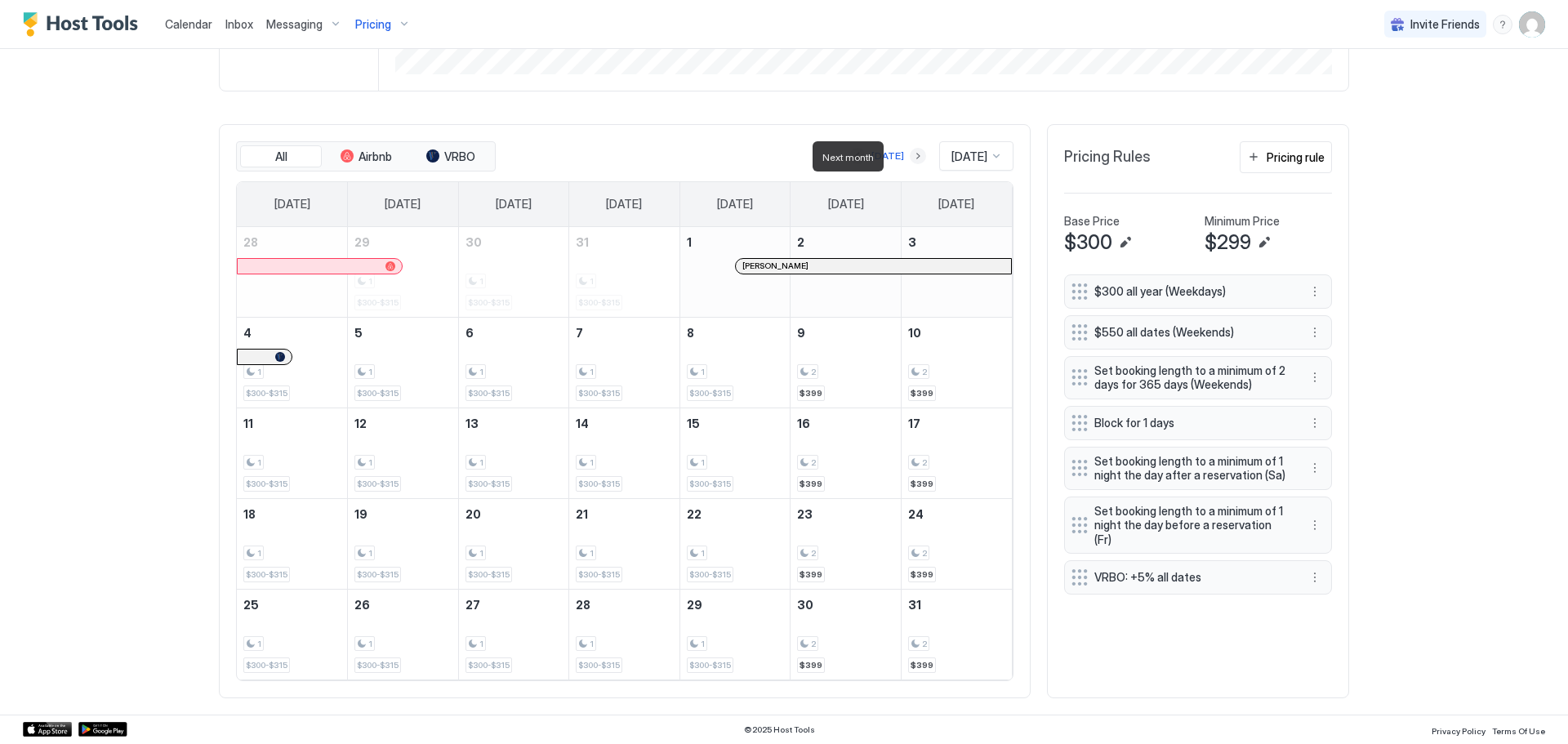
click at [910, 156] on button "Next month" at bounding box center [918, 156] width 16 height 16
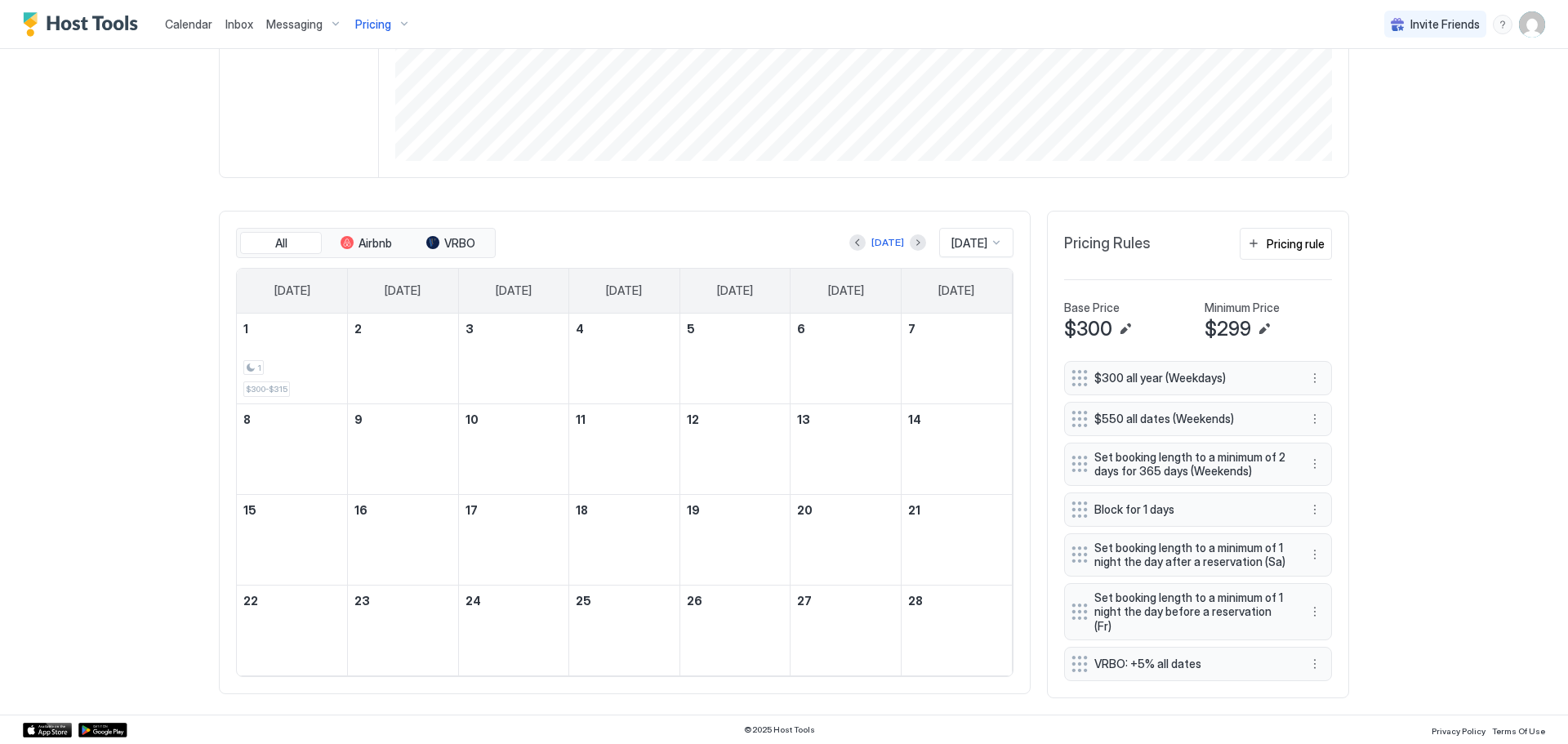
scroll to position [333, 0]
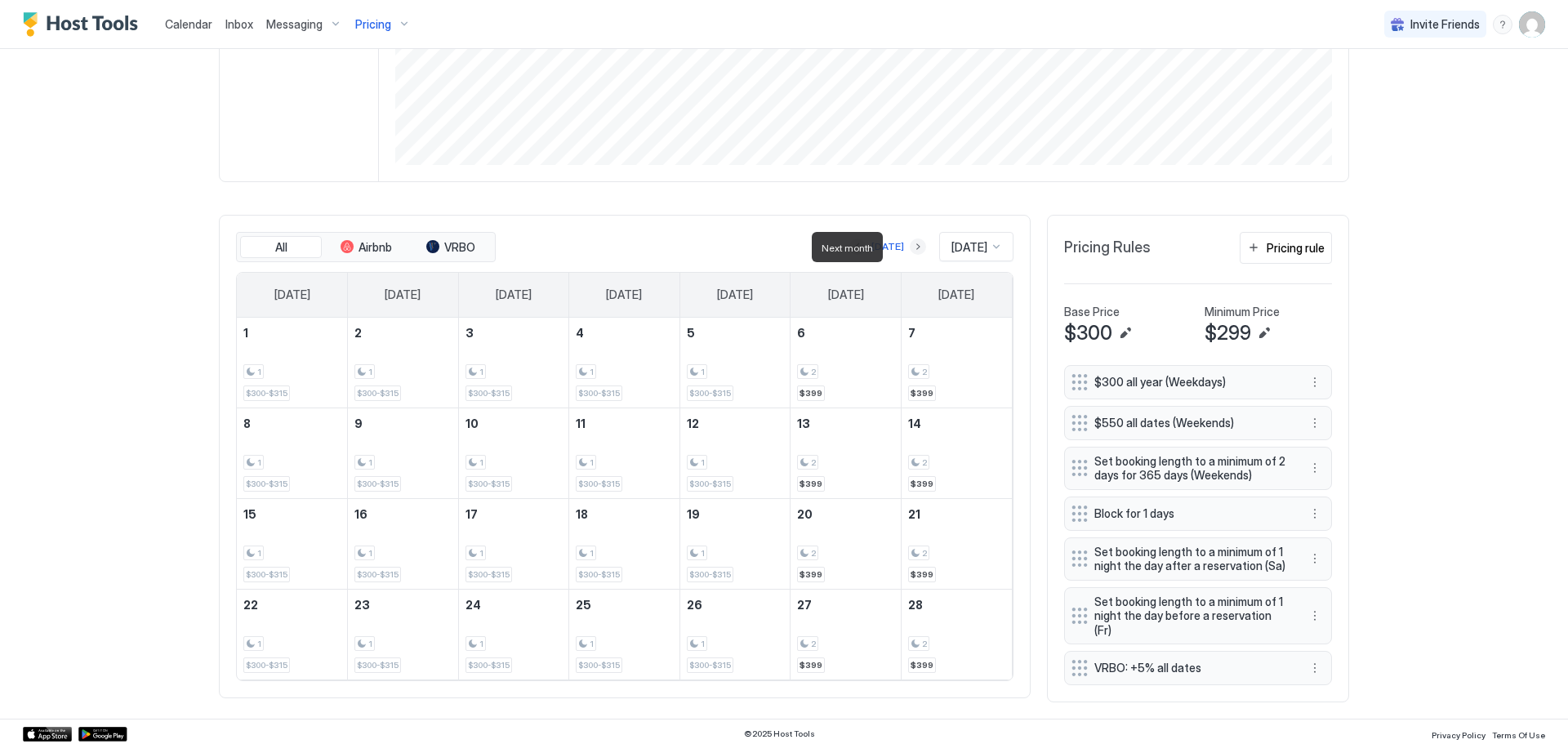
click at [910, 246] on button "Next month" at bounding box center [918, 246] width 16 height 16
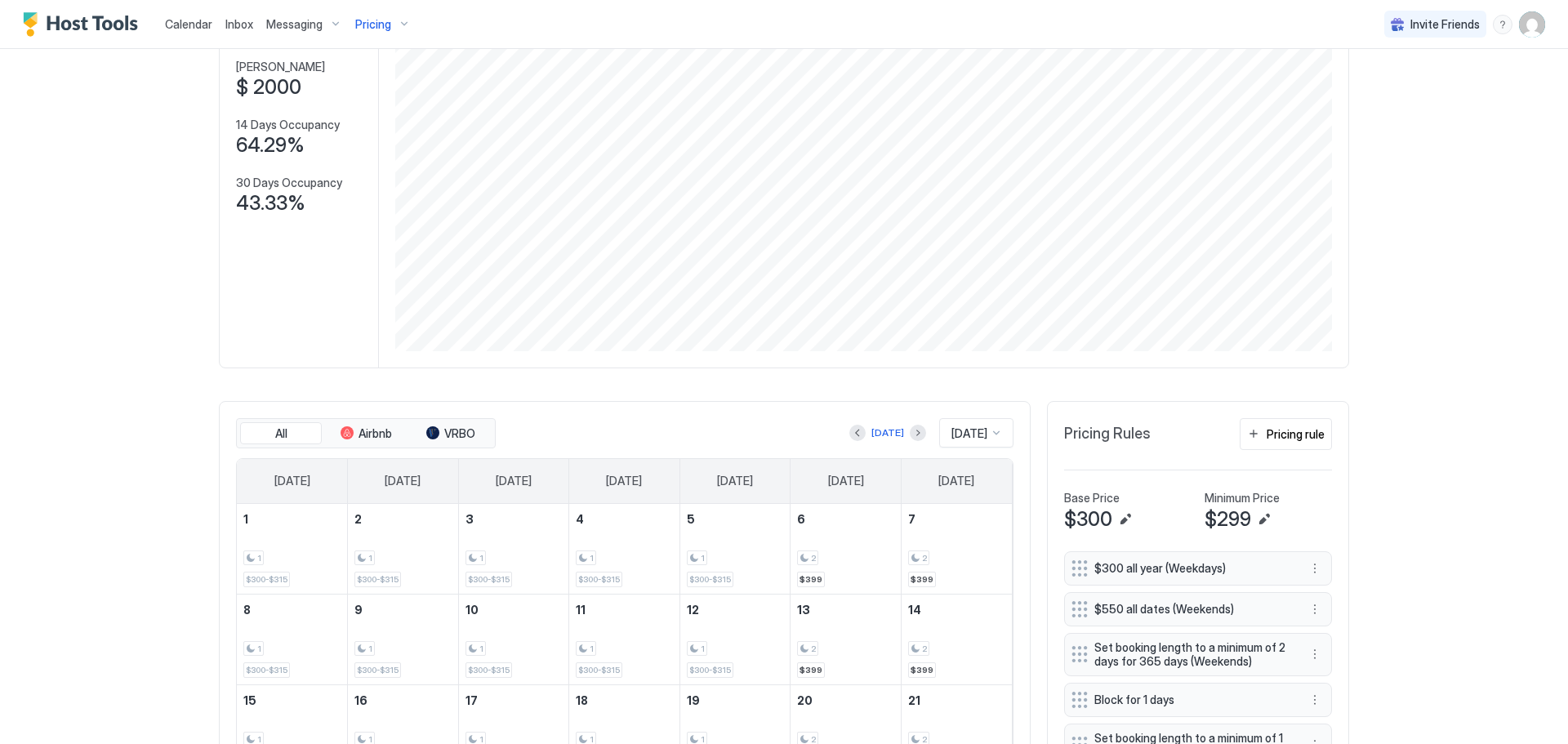
scroll to position [0, 0]
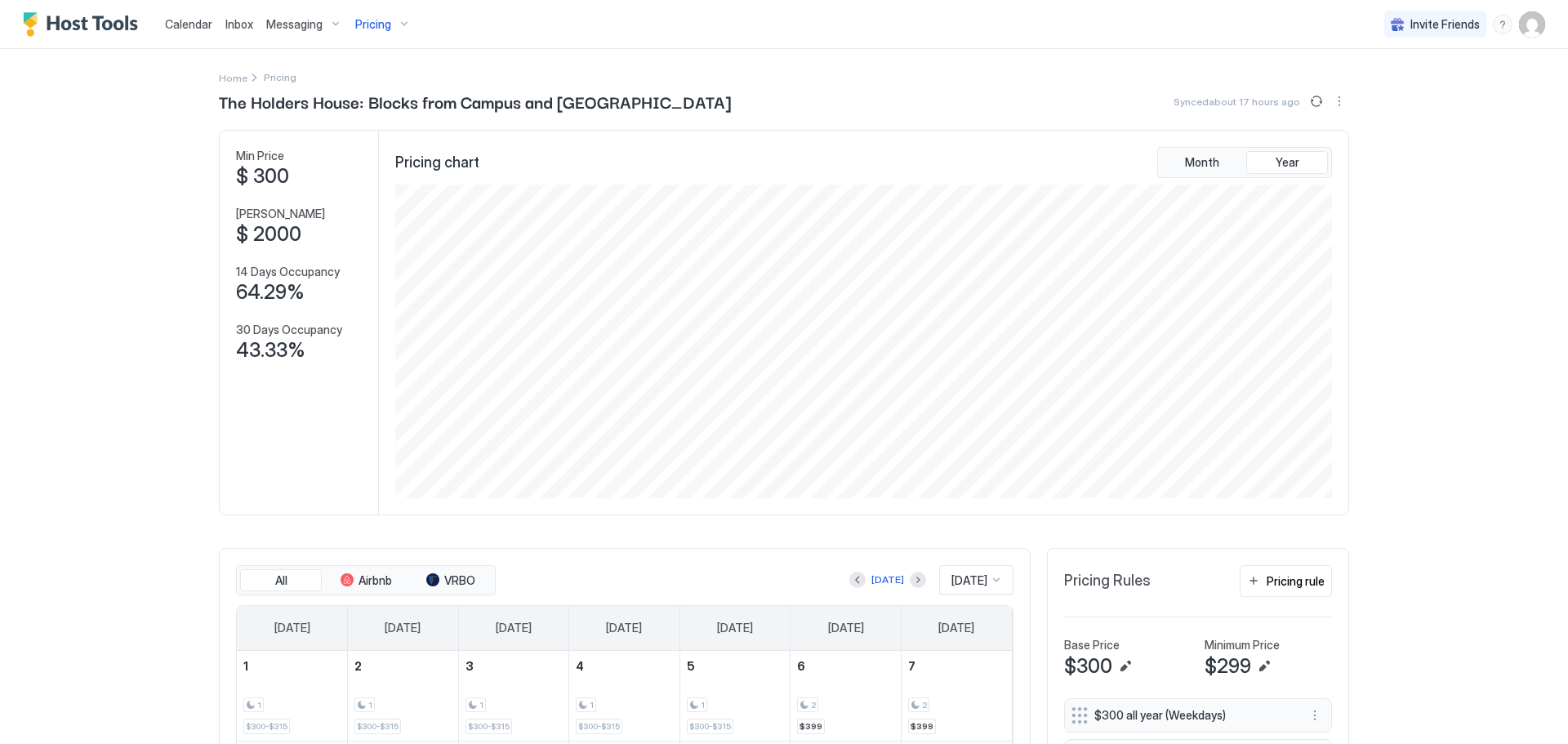
click at [385, 27] on span "Pricing" at bounding box center [373, 24] width 36 height 14
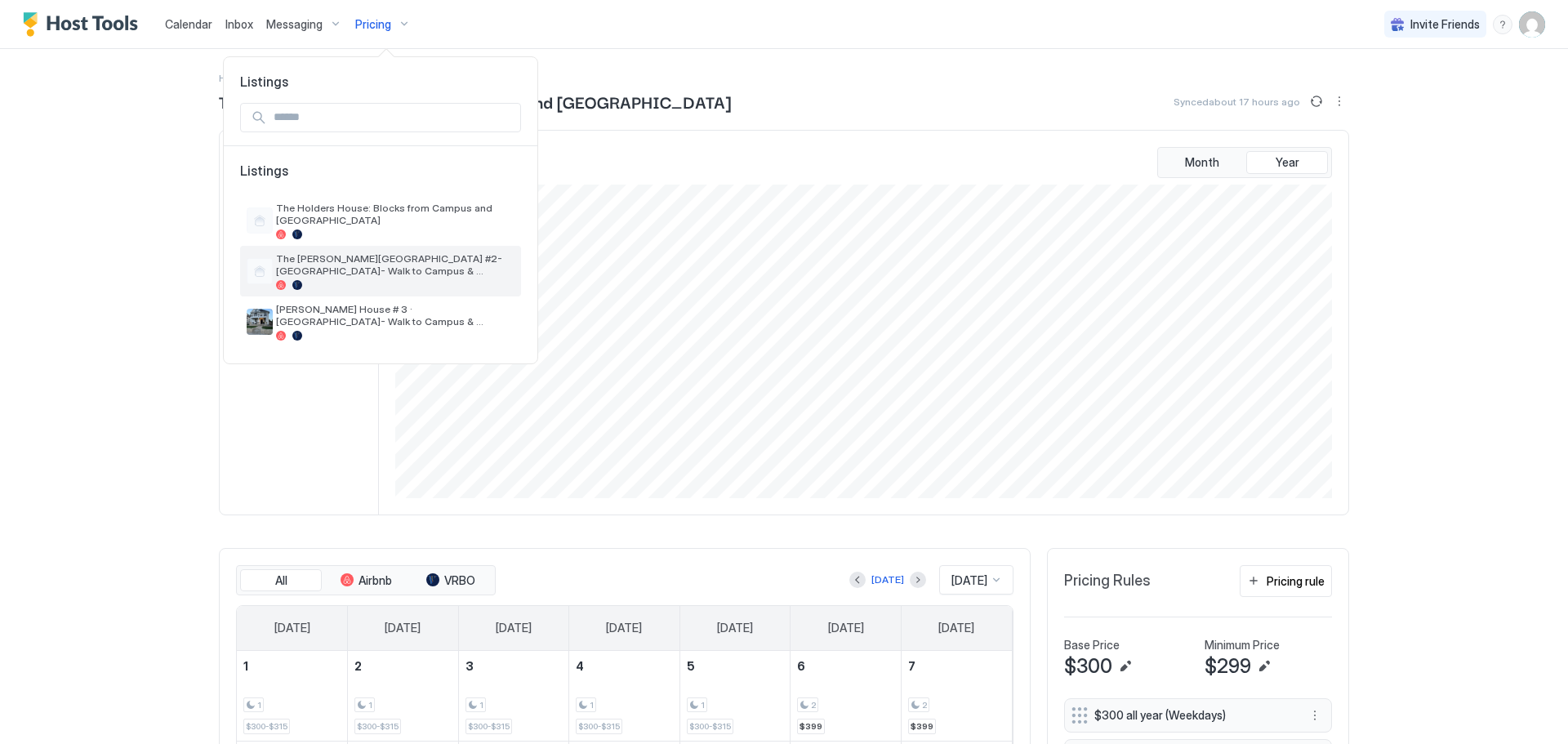
click at [395, 261] on span "The [PERSON_NAME][GEOGRAPHIC_DATA] #2-[GEOGRAPHIC_DATA]- Walk to Campus & Downt…" at bounding box center [394, 264] width 238 height 24
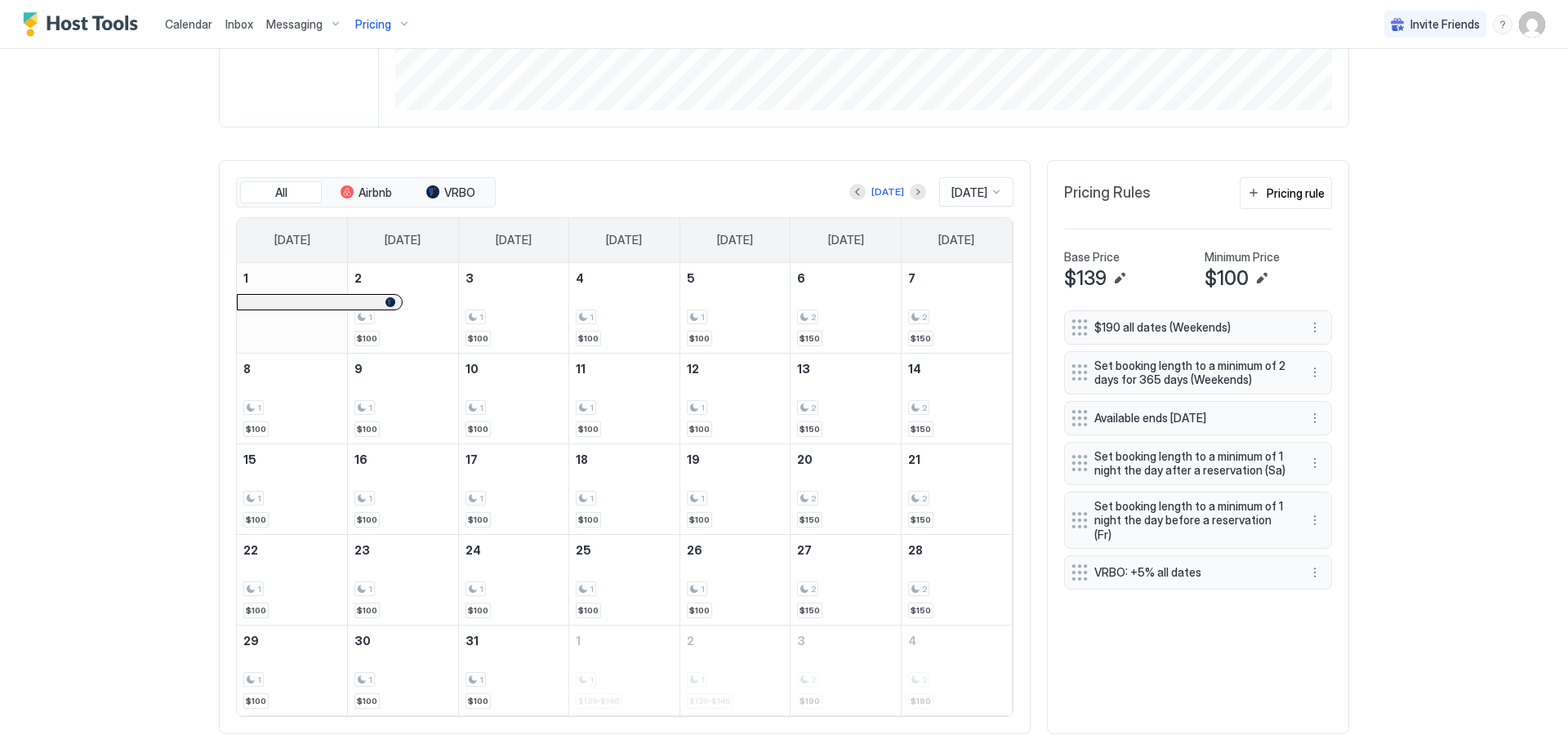
scroll to position [401, 0]
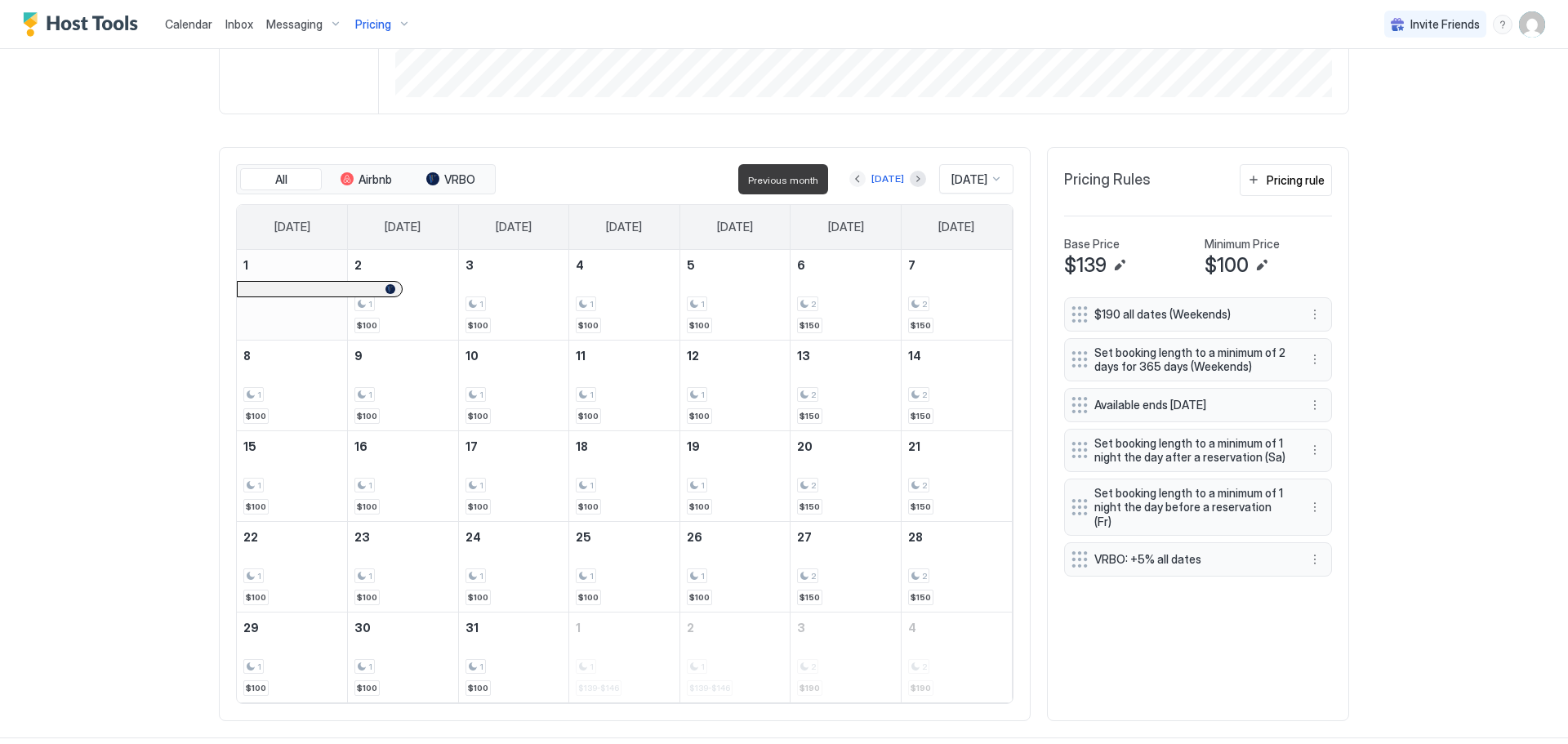
click at [849, 184] on button "Previous month" at bounding box center [857, 179] width 16 height 16
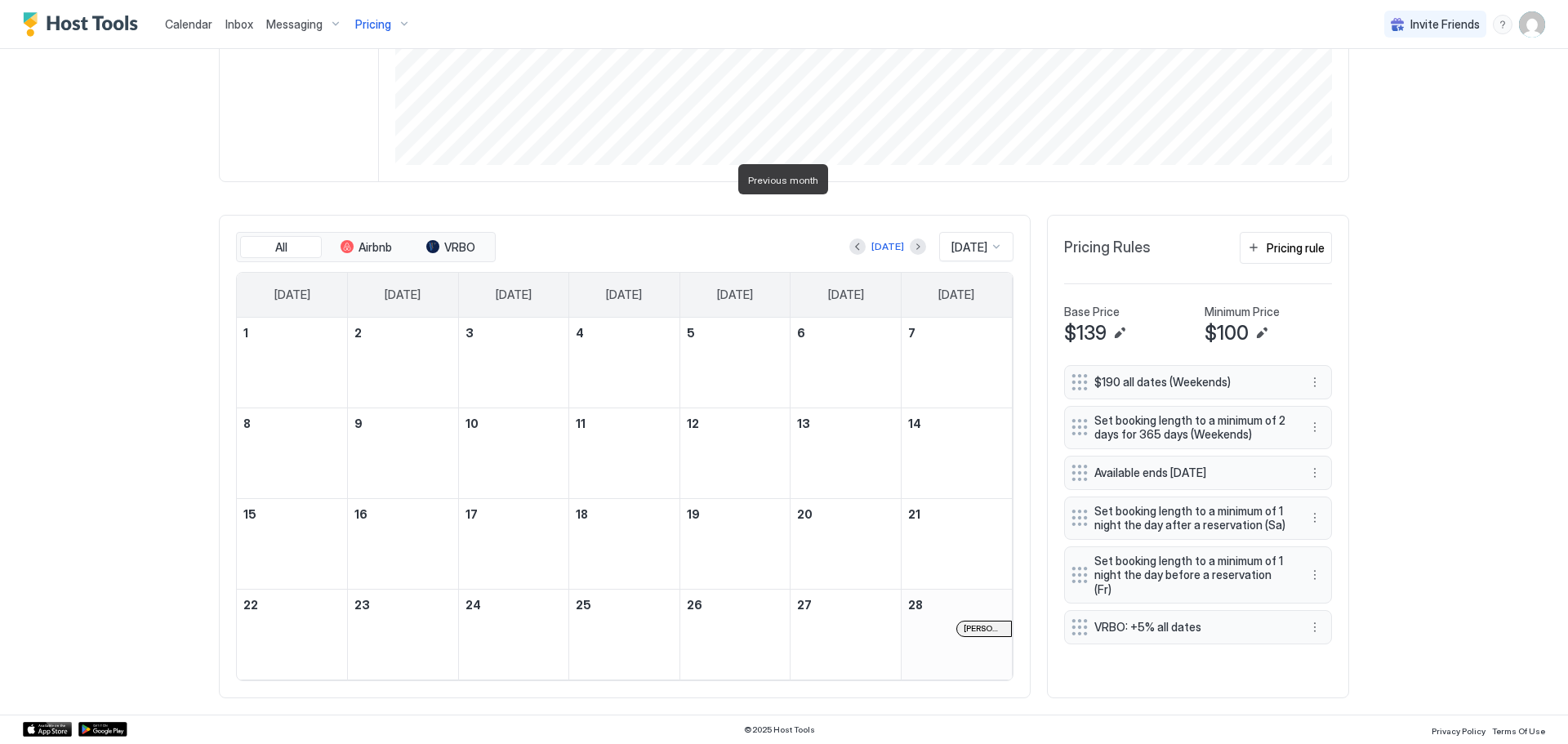
scroll to position [333, 0]
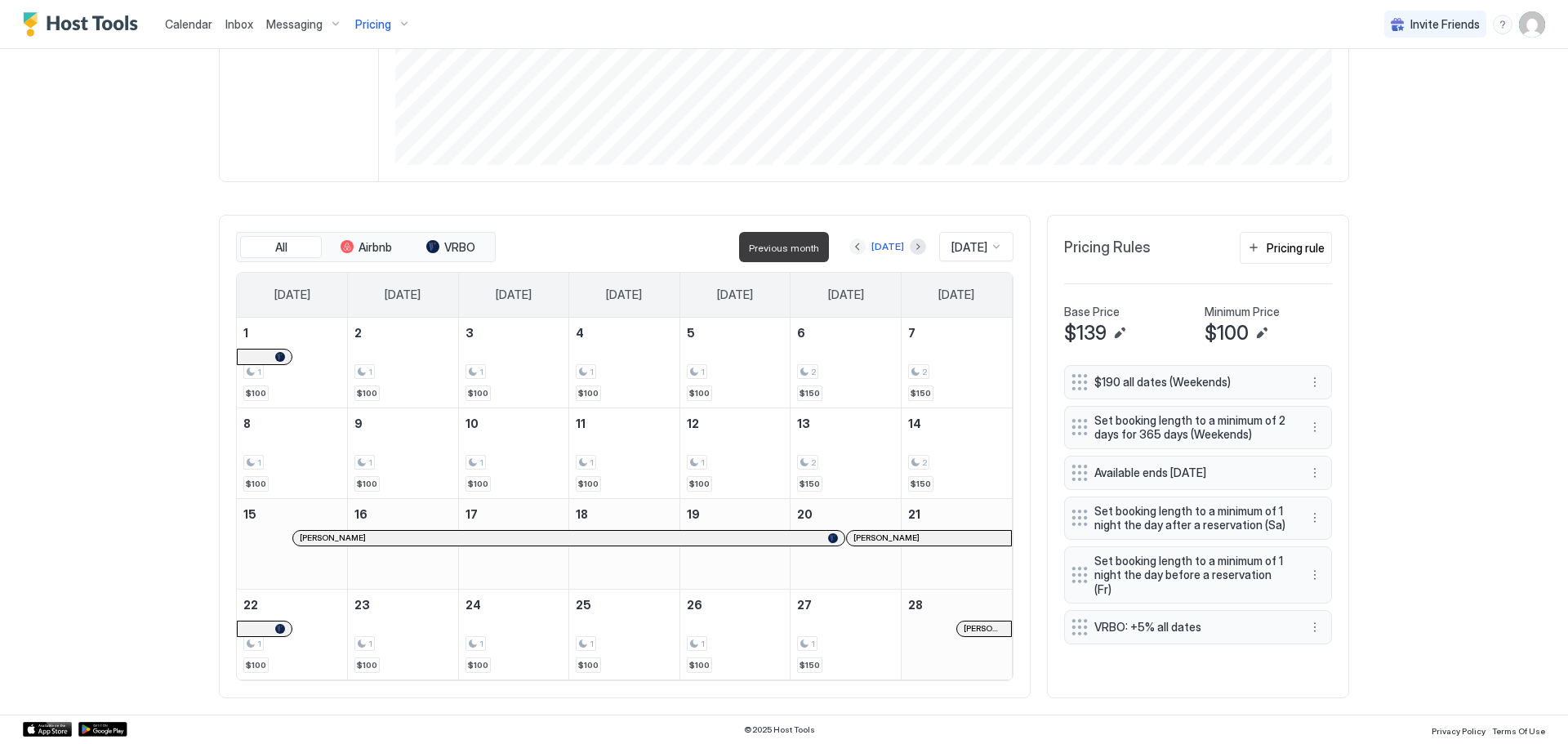
click at [849, 251] on button "Previous month" at bounding box center [857, 246] width 16 height 16
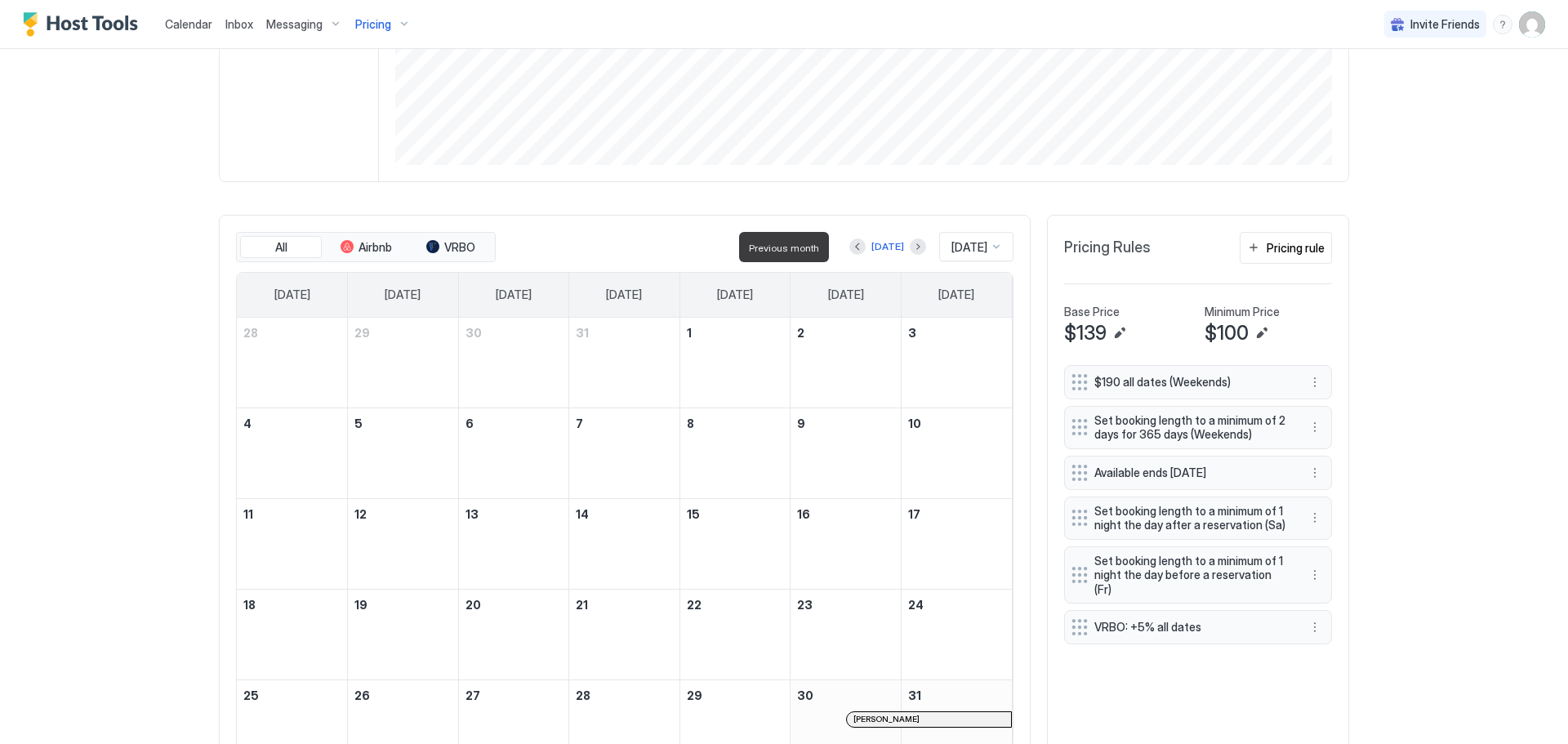
scroll to position [401, 0]
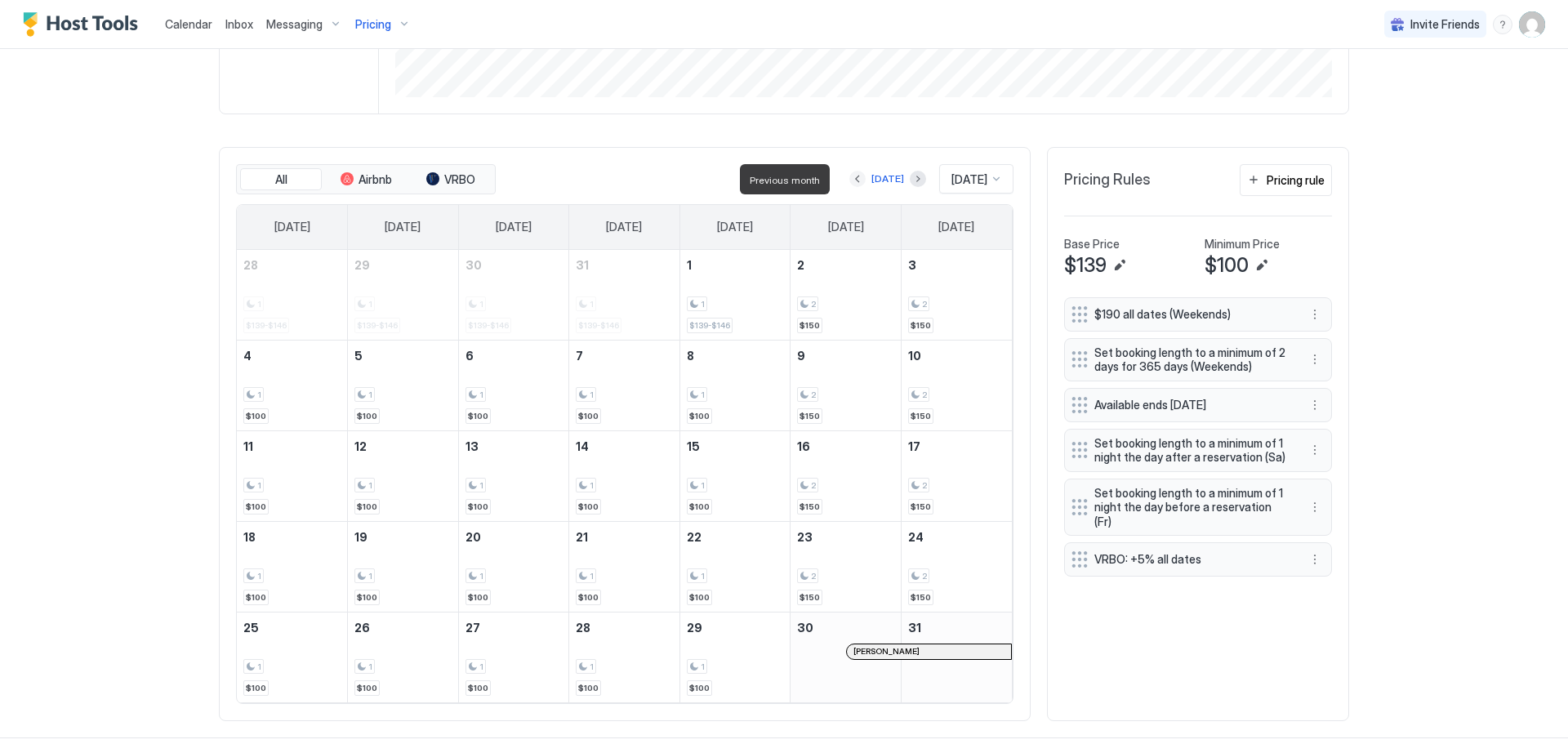
click at [849, 183] on button "Previous month" at bounding box center [857, 179] width 16 height 16
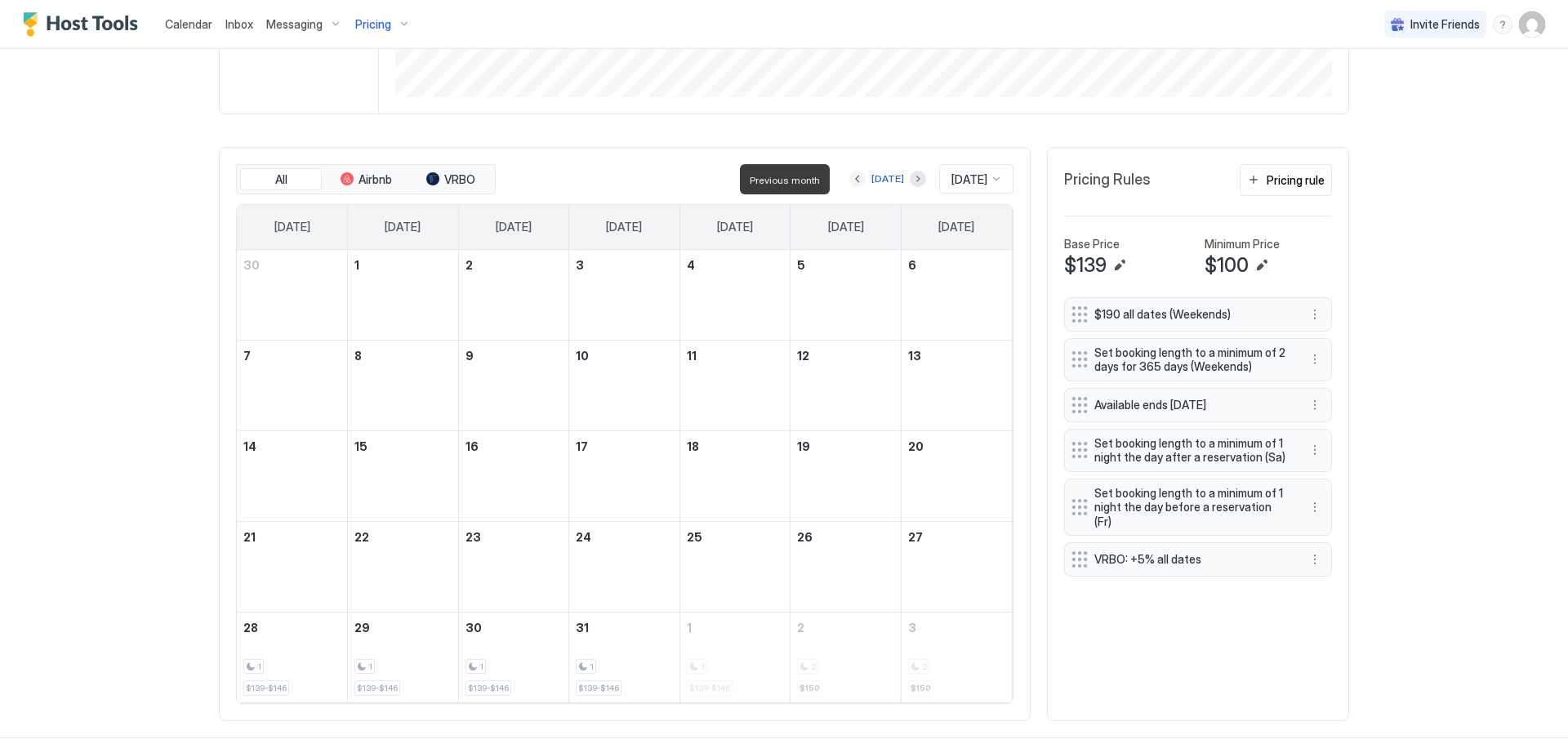
click at [849, 181] on button "Previous month" at bounding box center [857, 179] width 16 height 16
click at [849, 182] on button "Previous month" at bounding box center [857, 179] width 16 height 16
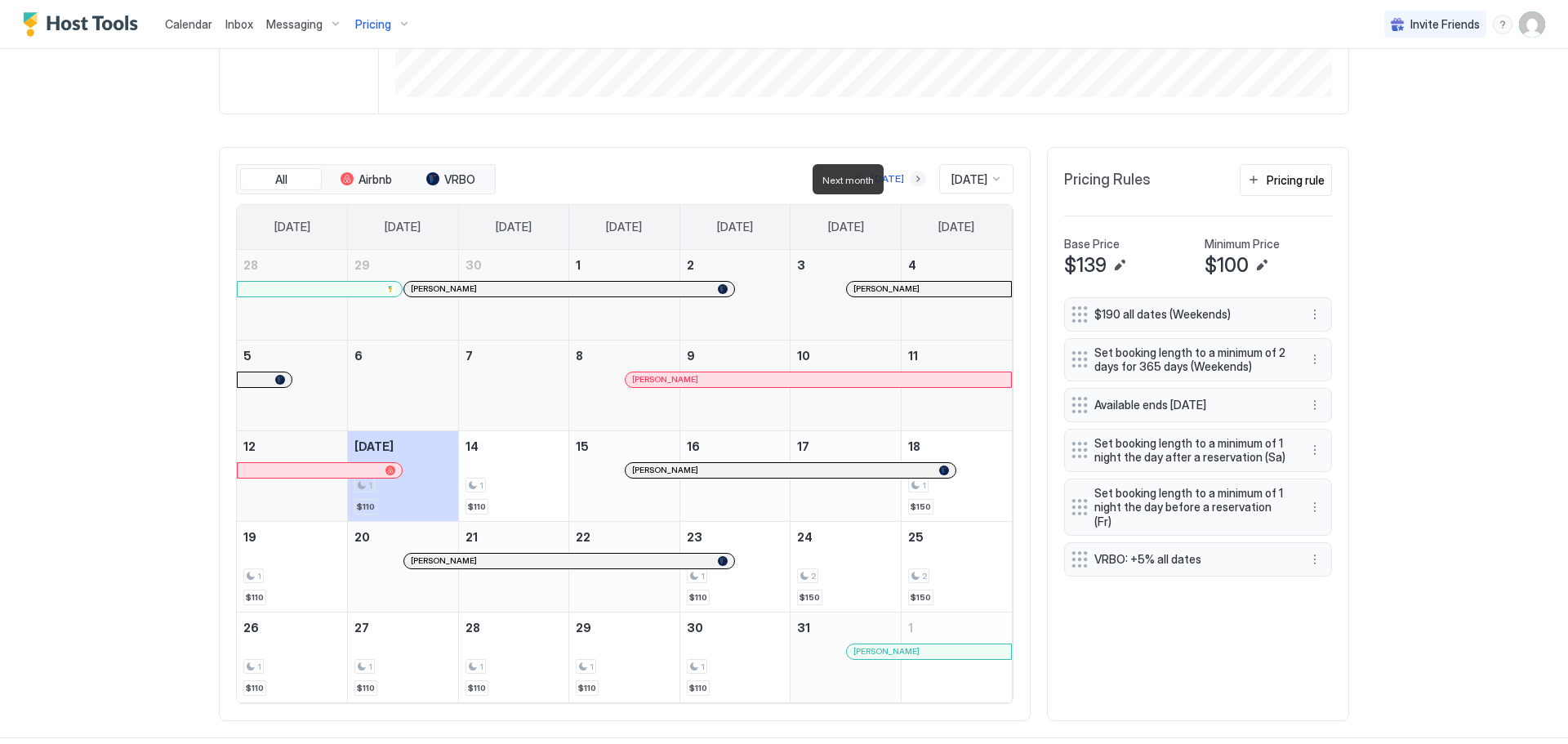
click at [910, 178] on button "Next month" at bounding box center [918, 179] width 16 height 16
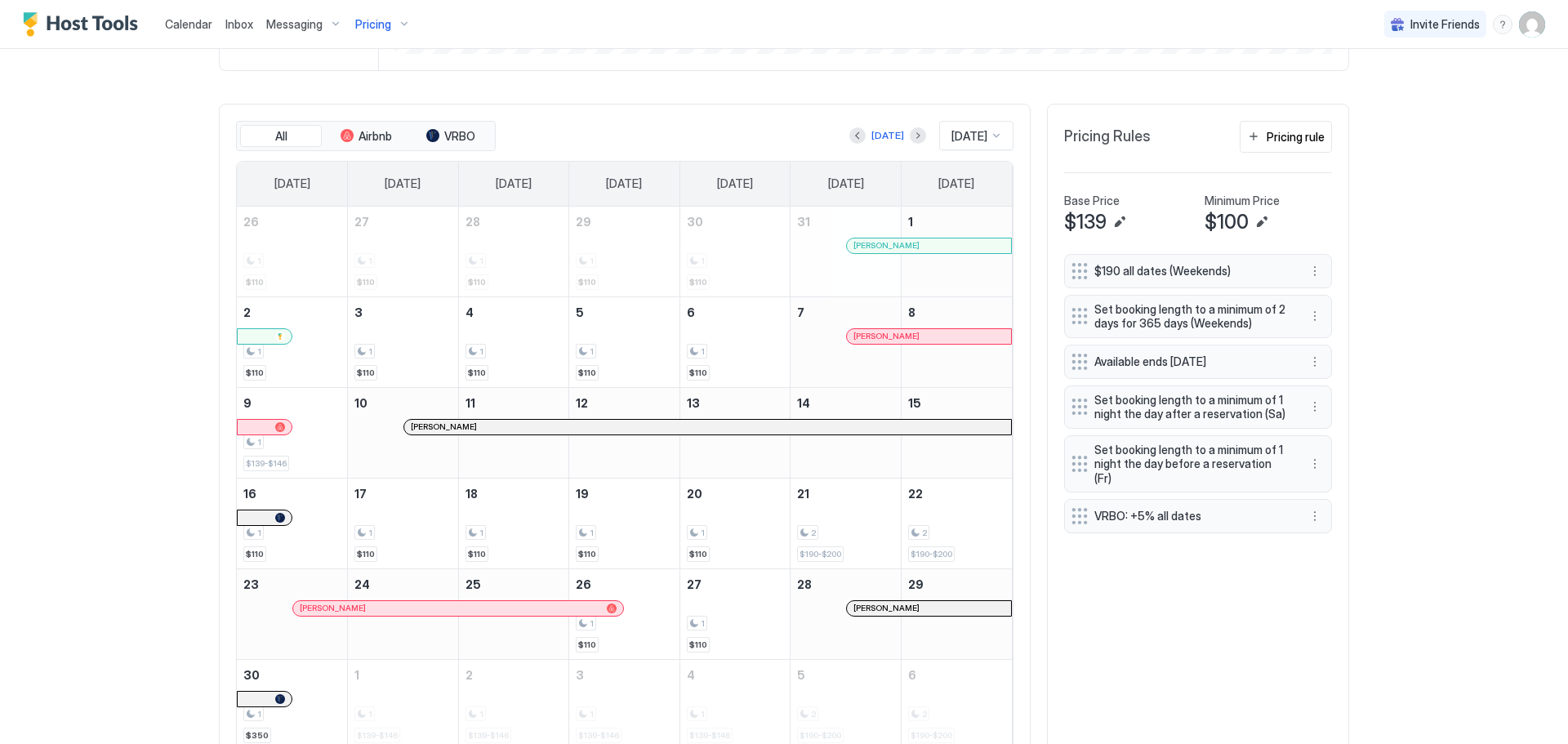
scroll to position [418, 0]
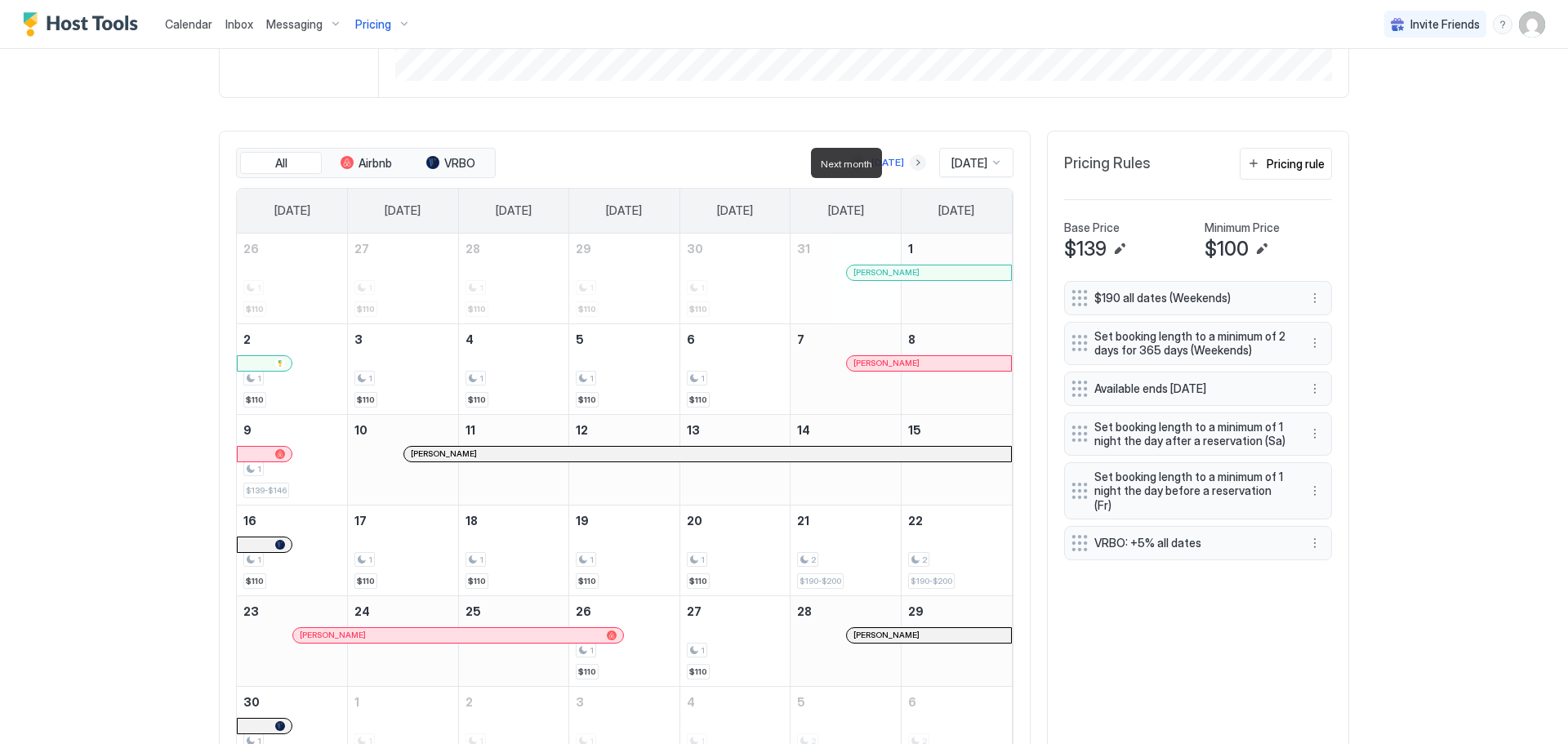
click at [910, 160] on button "Next month" at bounding box center [918, 163] width 16 height 16
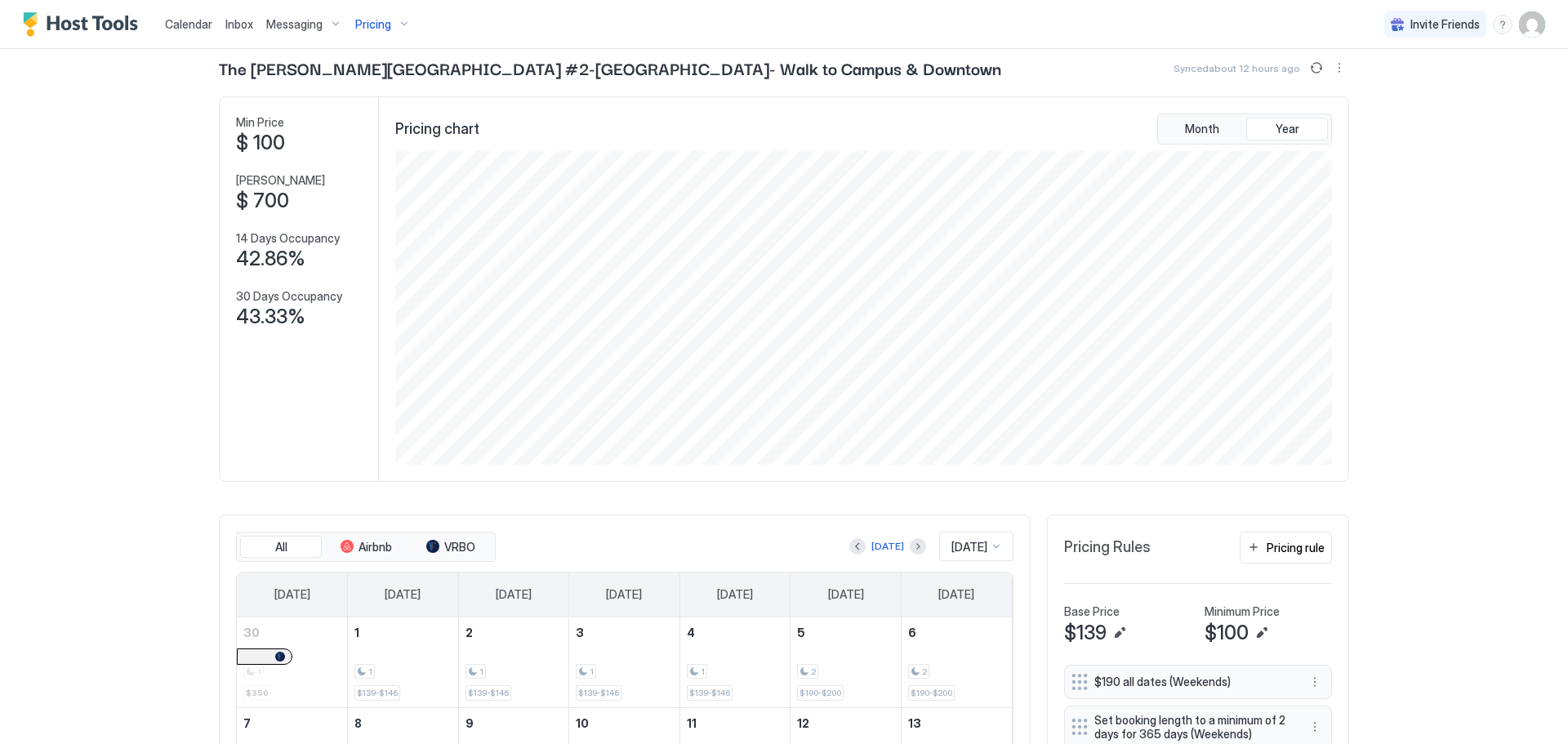
scroll to position [36, 0]
click at [396, 31] on div "Pricing" at bounding box center [383, 24] width 68 height 28
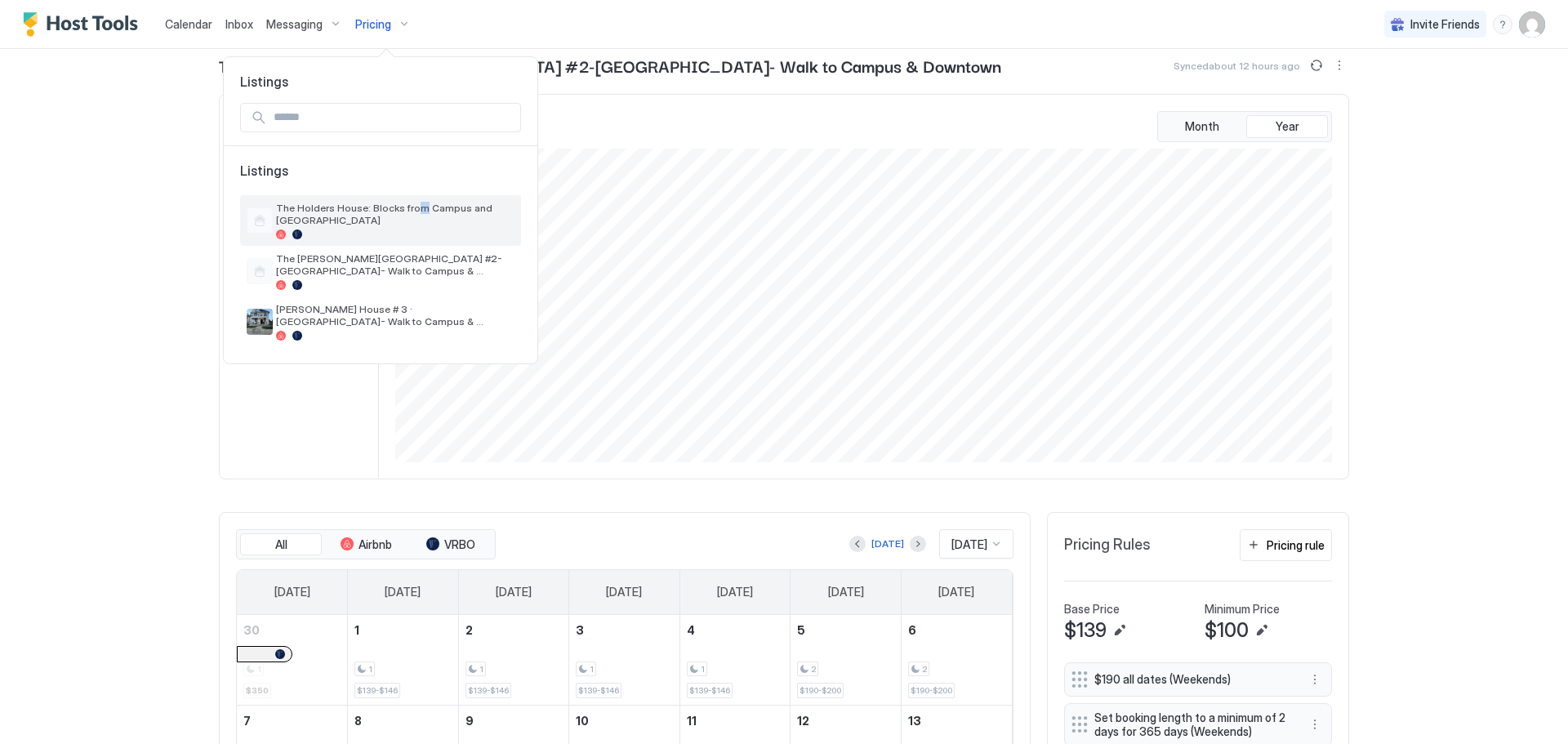
click at [412, 203] on span "The Holders House: Blocks from Campus and [GEOGRAPHIC_DATA]" at bounding box center [394, 214] width 238 height 24
click at [426, 217] on span "The Holders House: Blocks from Campus and [GEOGRAPHIC_DATA]" at bounding box center [394, 214] width 238 height 24
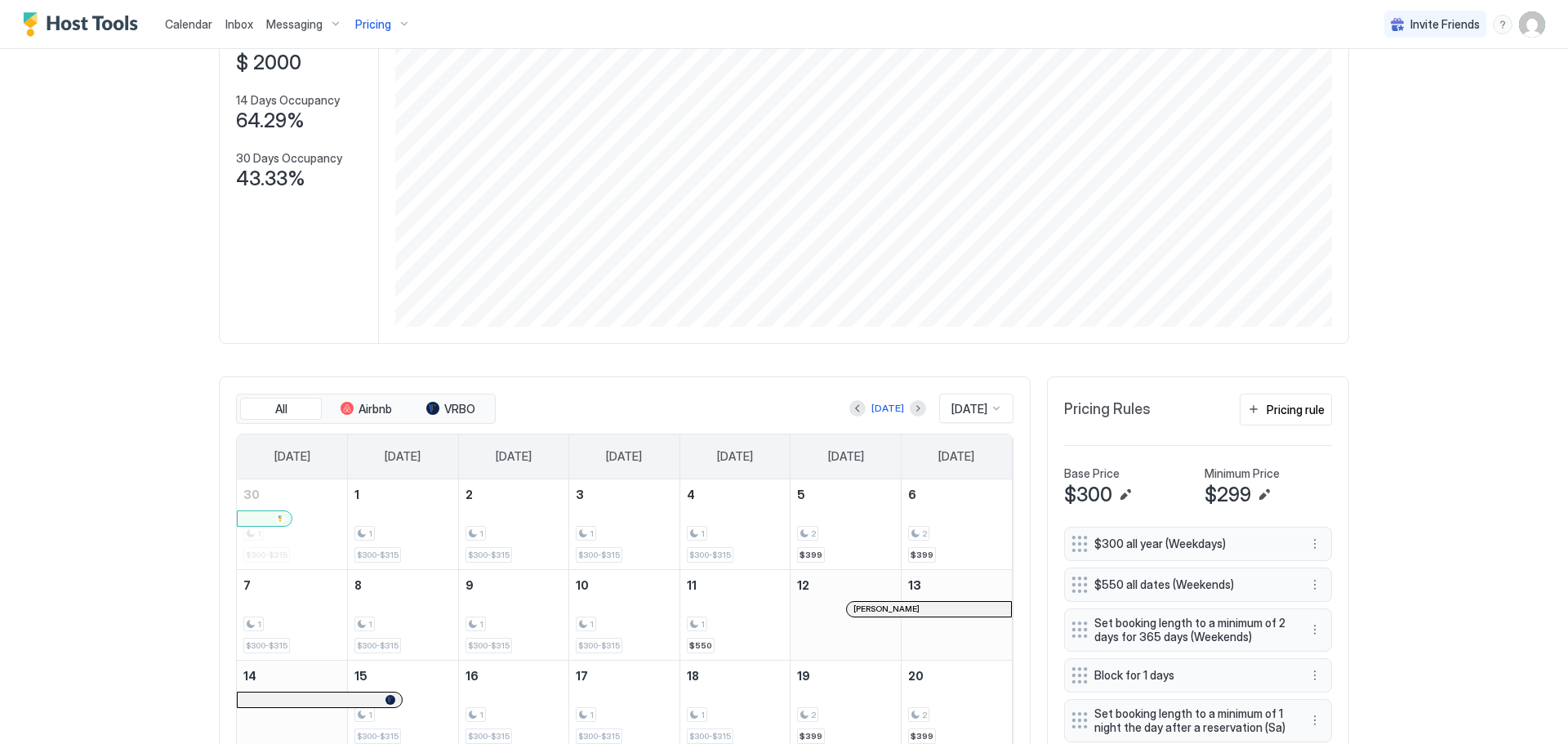
scroll to position [220, 0]
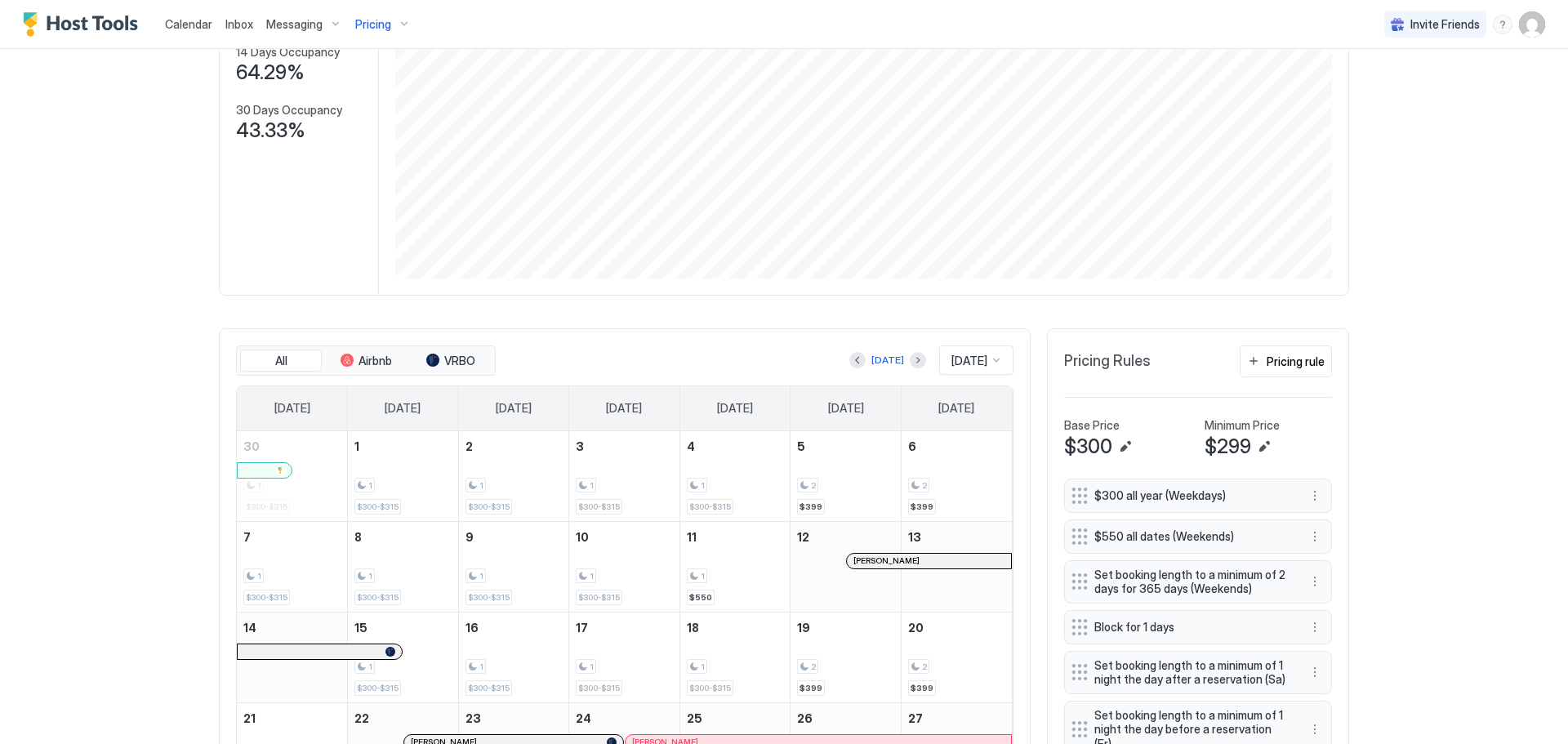
click at [900, 562] on div "[PERSON_NAME]" at bounding box center [929, 561] width 151 height 11
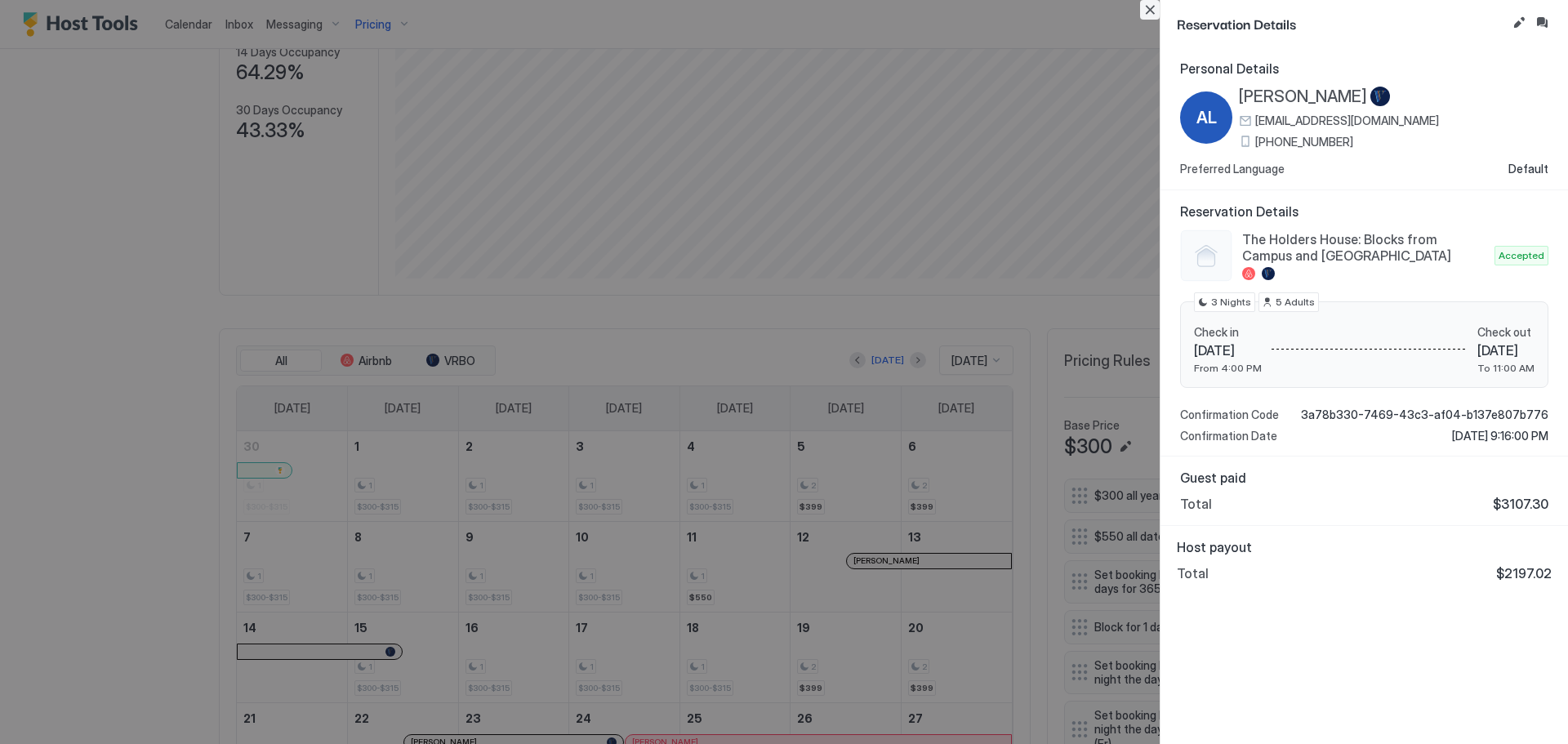
click at [1154, 16] on button "Close" at bounding box center [1150, 10] width 20 height 20
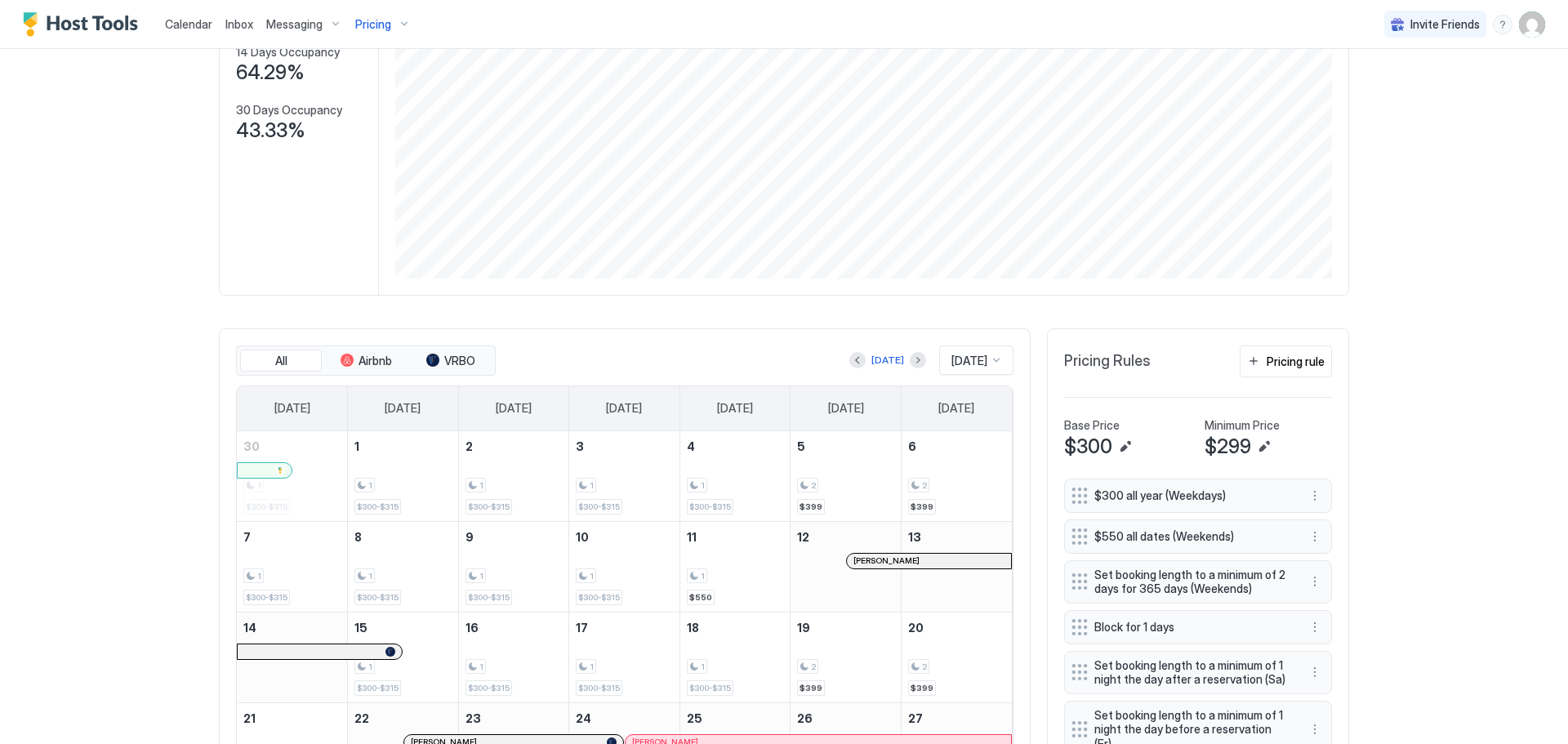
click at [398, 22] on div "Pricing" at bounding box center [383, 24] width 68 height 28
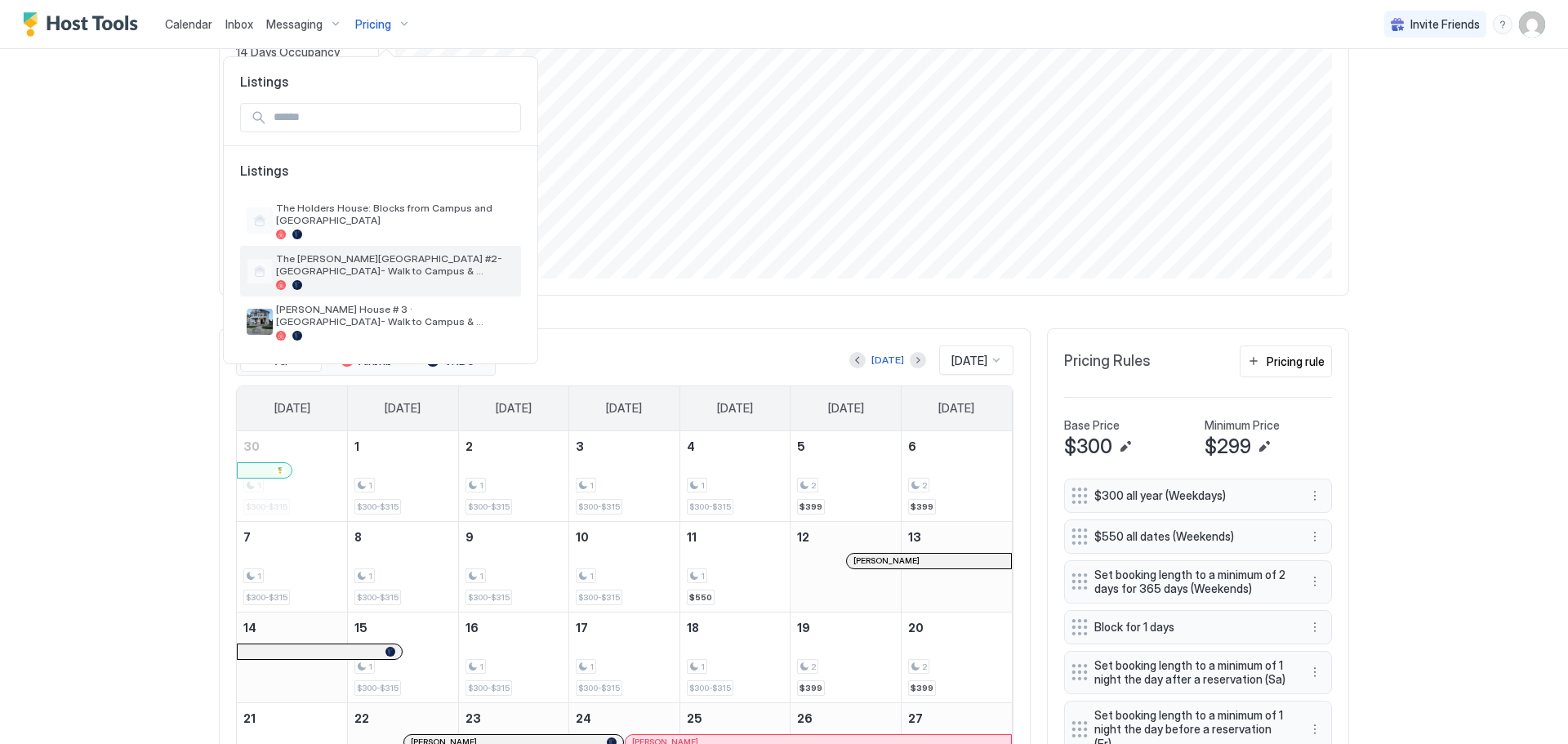
drag, startPoint x: 391, startPoint y: 256, endPoint x: 400, endPoint y: 253, distance: 9.5
click at [391, 256] on span "The [PERSON_NAME][GEOGRAPHIC_DATA] #2-[GEOGRAPHIC_DATA]- Walk to Campus & Downt…" at bounding box center [394, 264] width 238 height 24
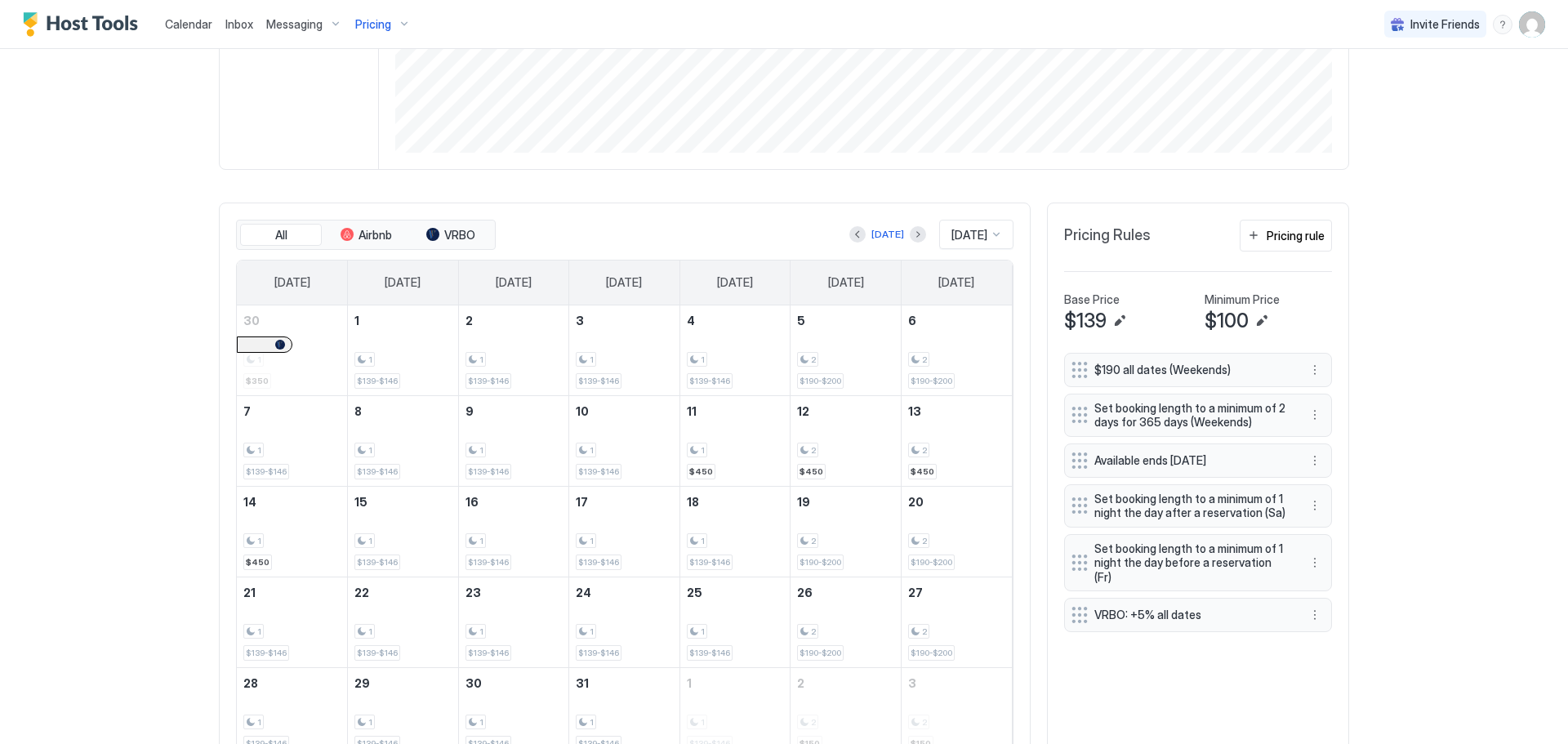
scroll to position [424, 0]
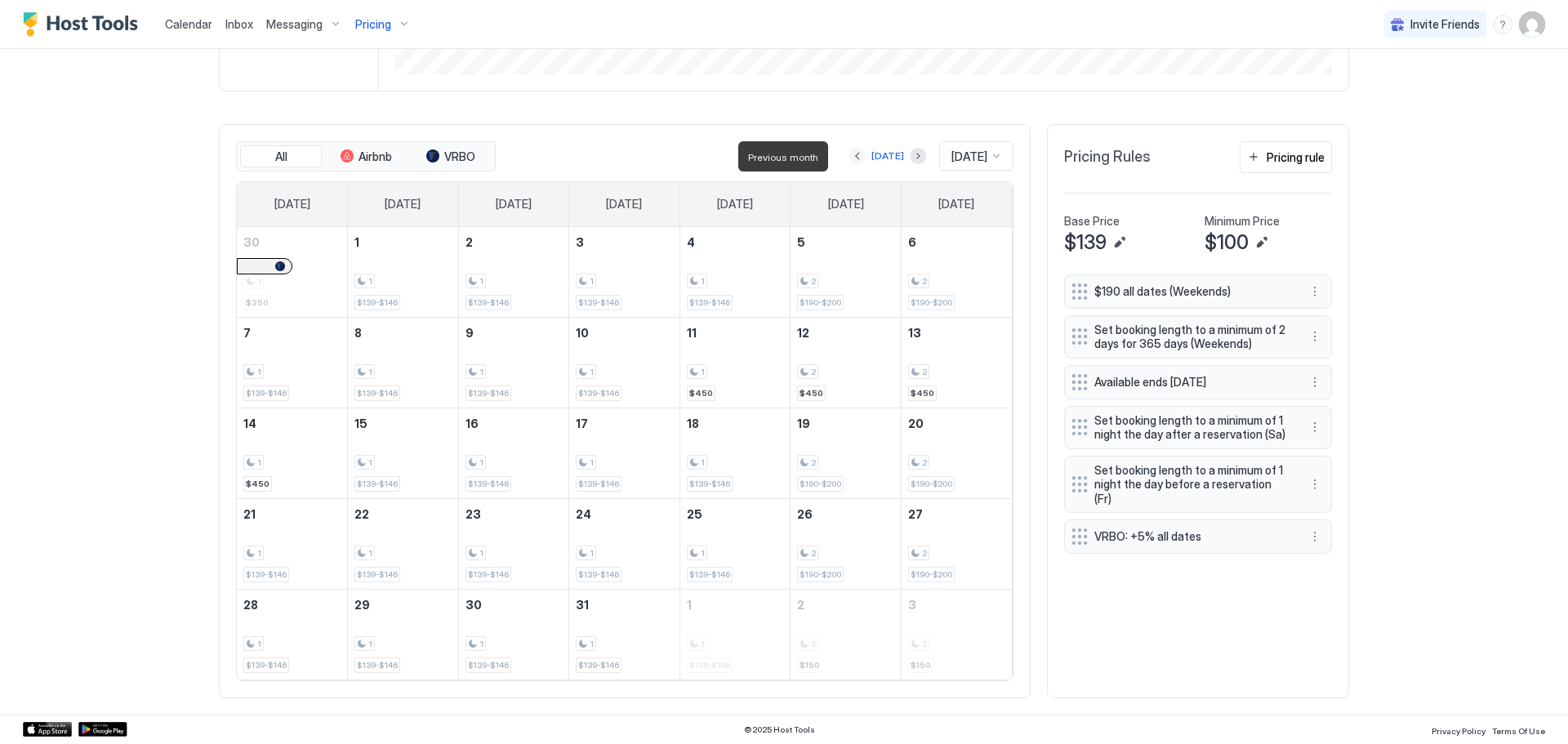
click at [849, 161] on button "Previous month" at bounding box center [857, 156] width 16 height 16
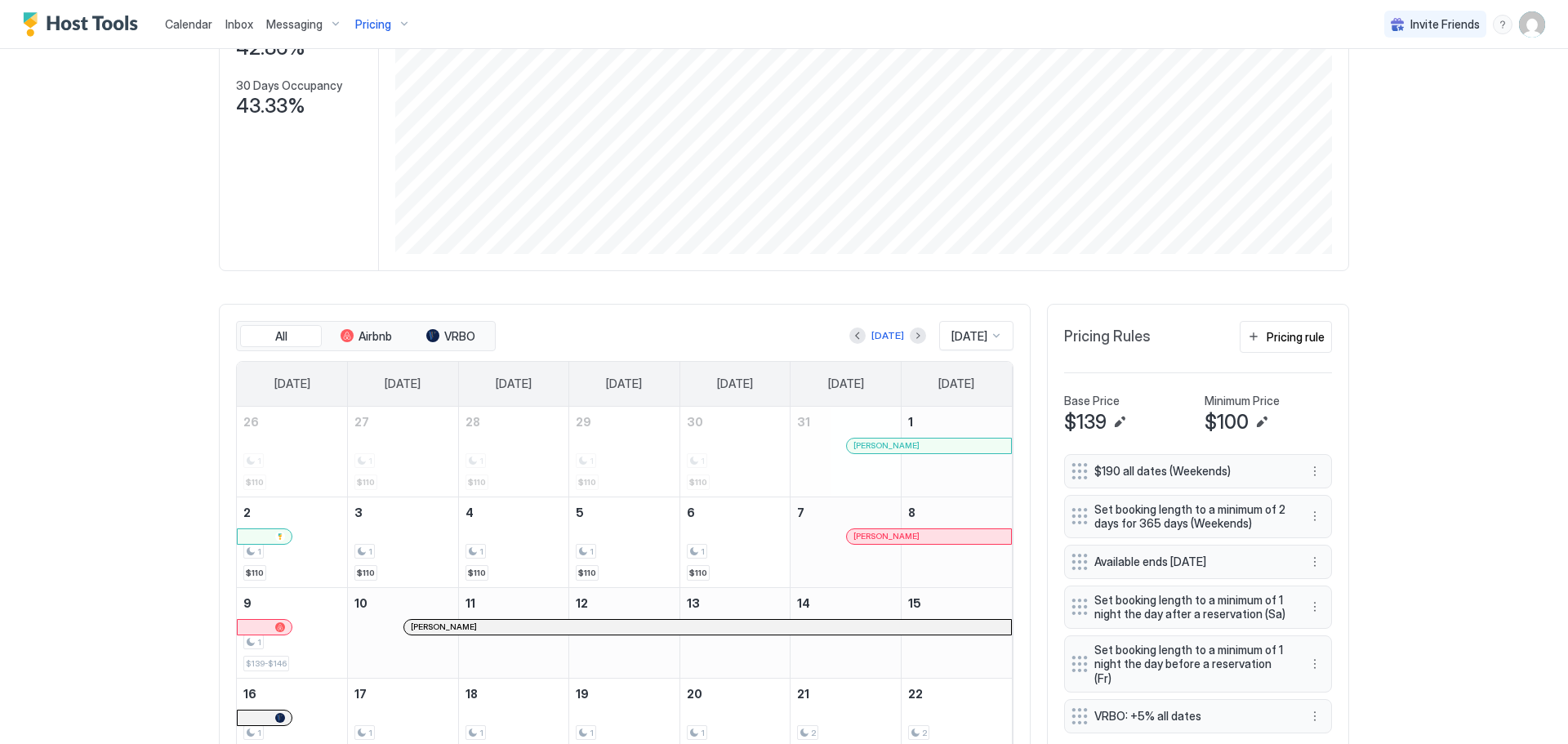
scroll to position [246, 0]
click at [910, 329] on button "Next month" at bounding box center [918, 334] width 16 height 16
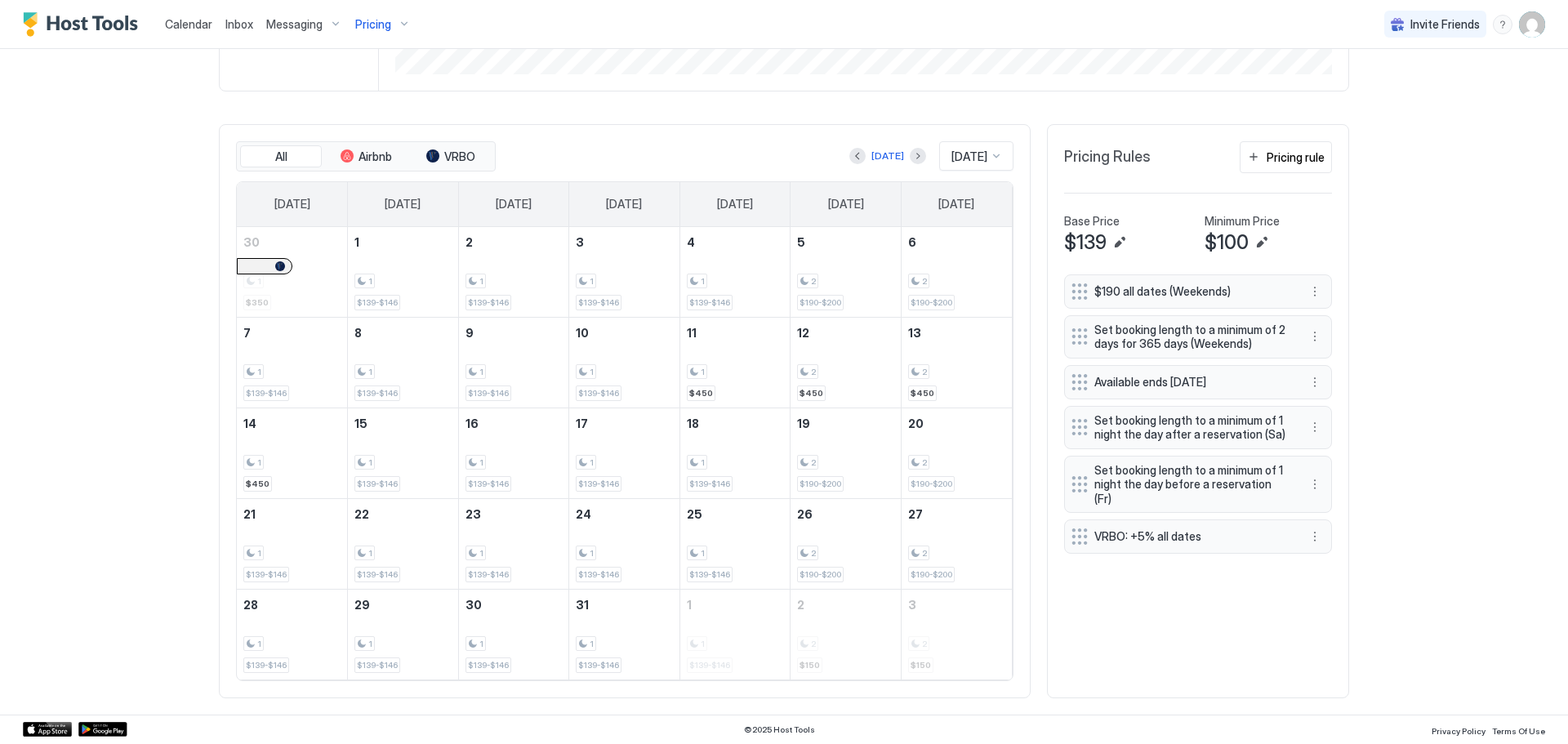
scroll to position [0, 0]
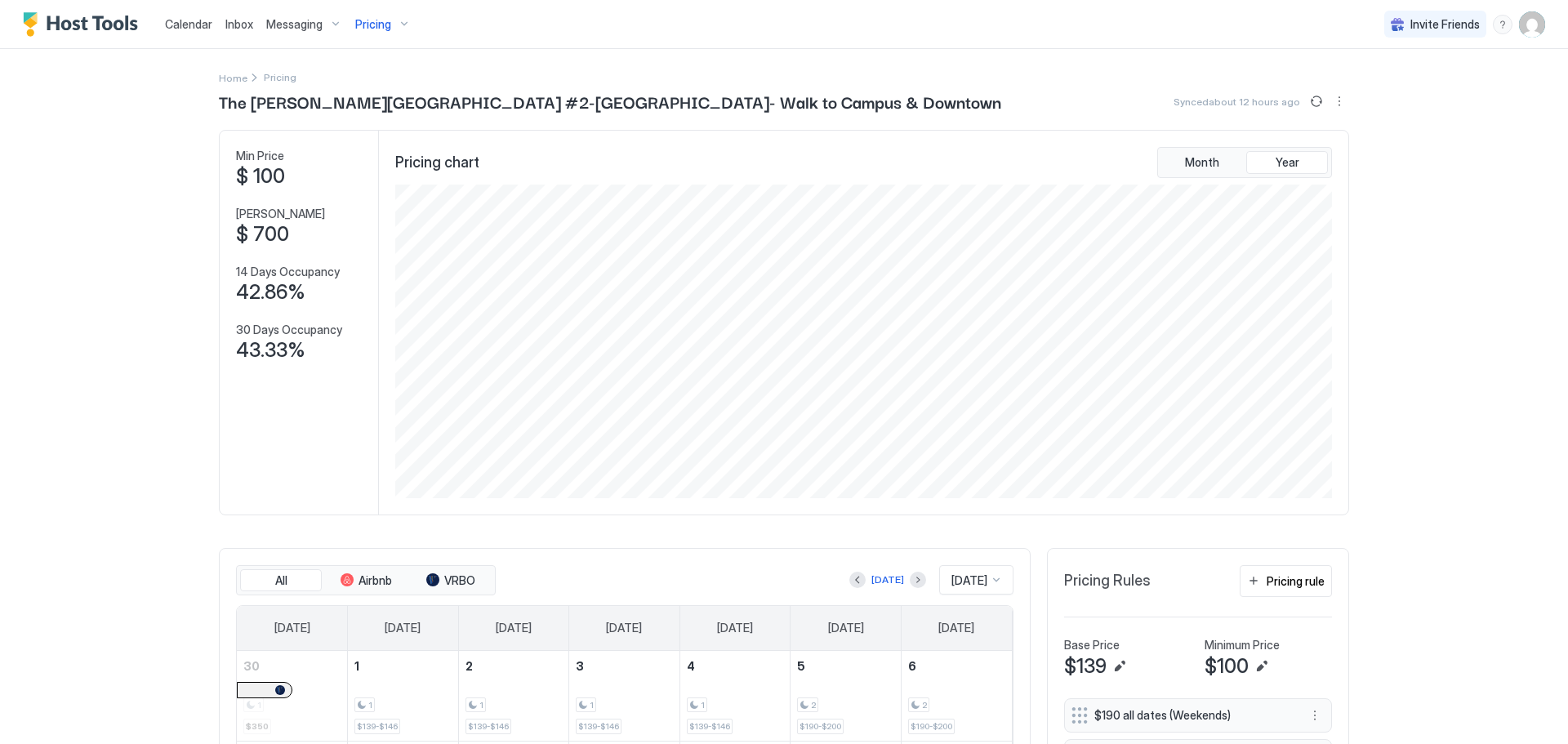
click at [392, 25] on div "Pricing" at bounding box center [383, 24] width 68 height 28
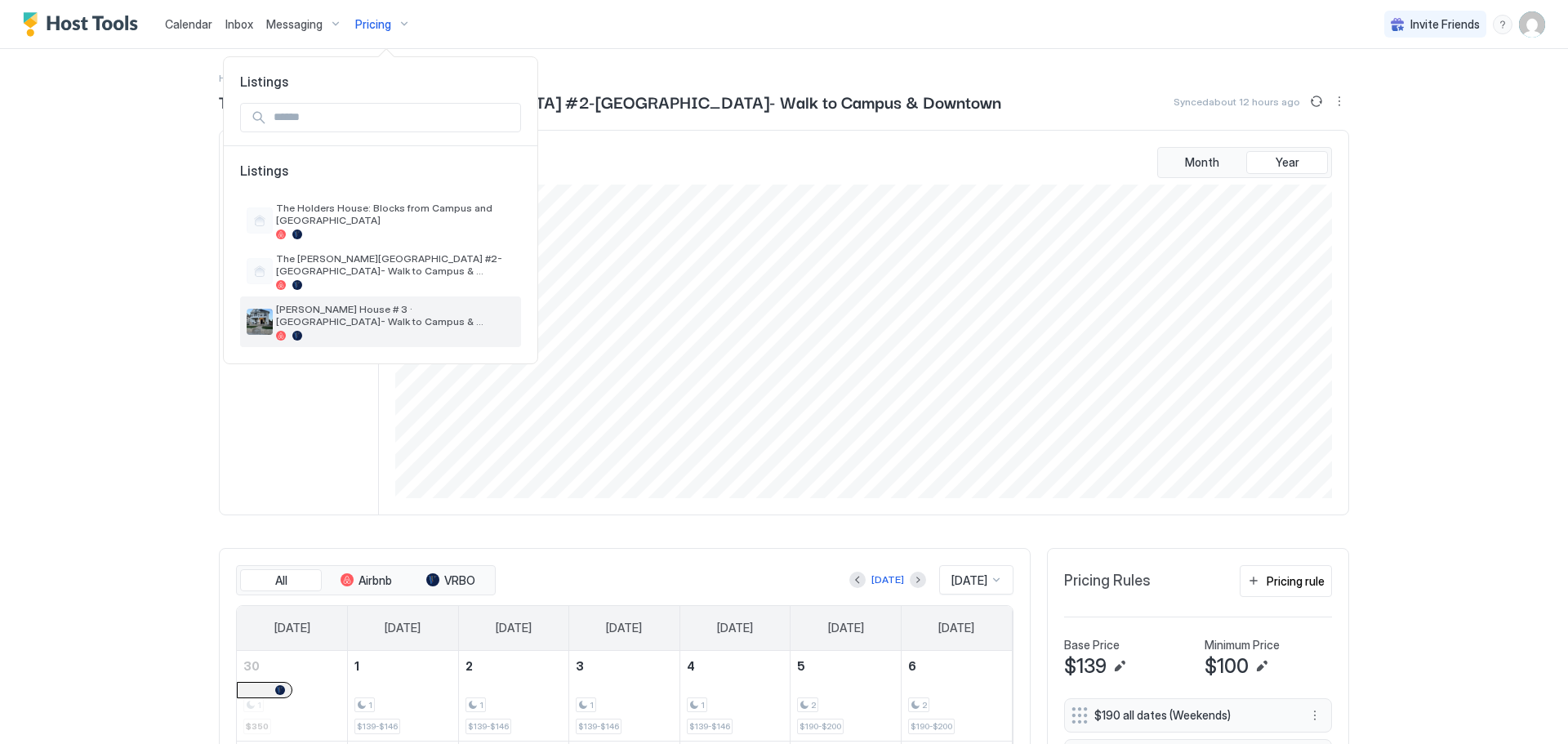
click at [408, 303] on span "[PERSON_NAME] House # 3 · [GEOGRAPHIC_DATA]- Walk to Campus & Downtown" at bounding box center [394, 314] width 238 height 24
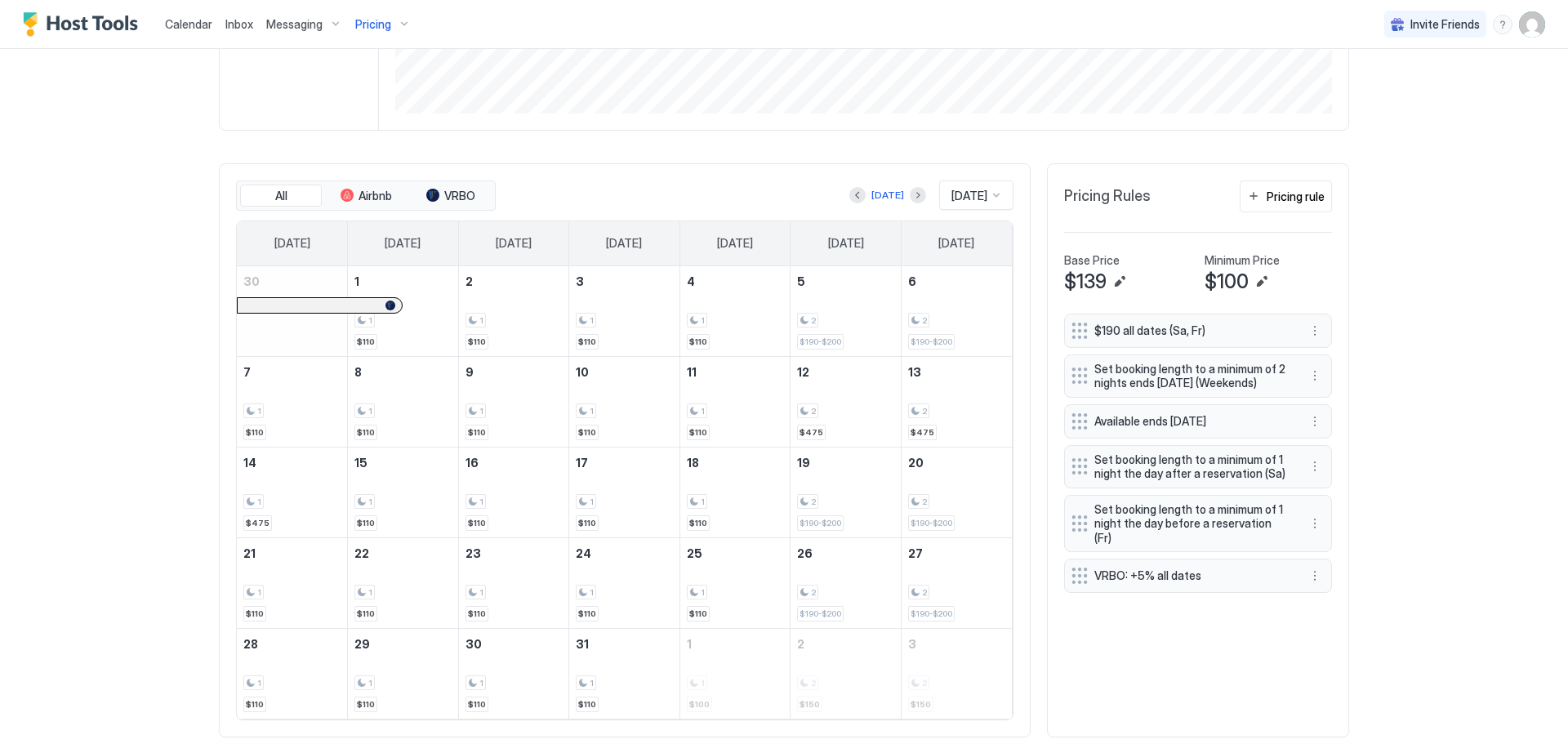
scroll to position [402, 0]
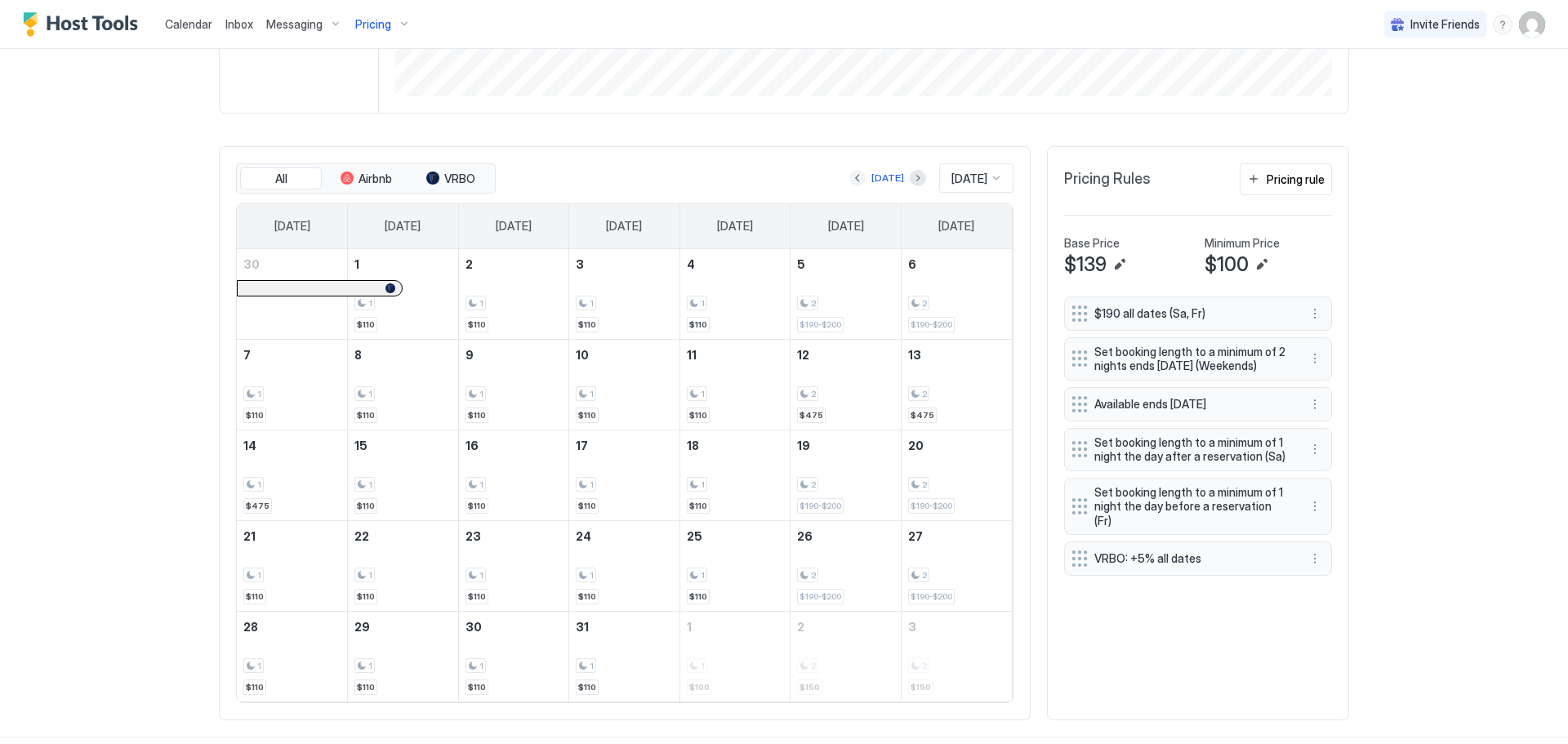
click at [849, 184] on button "Previous month" at bounding box center [857, 178] width 16 height 16
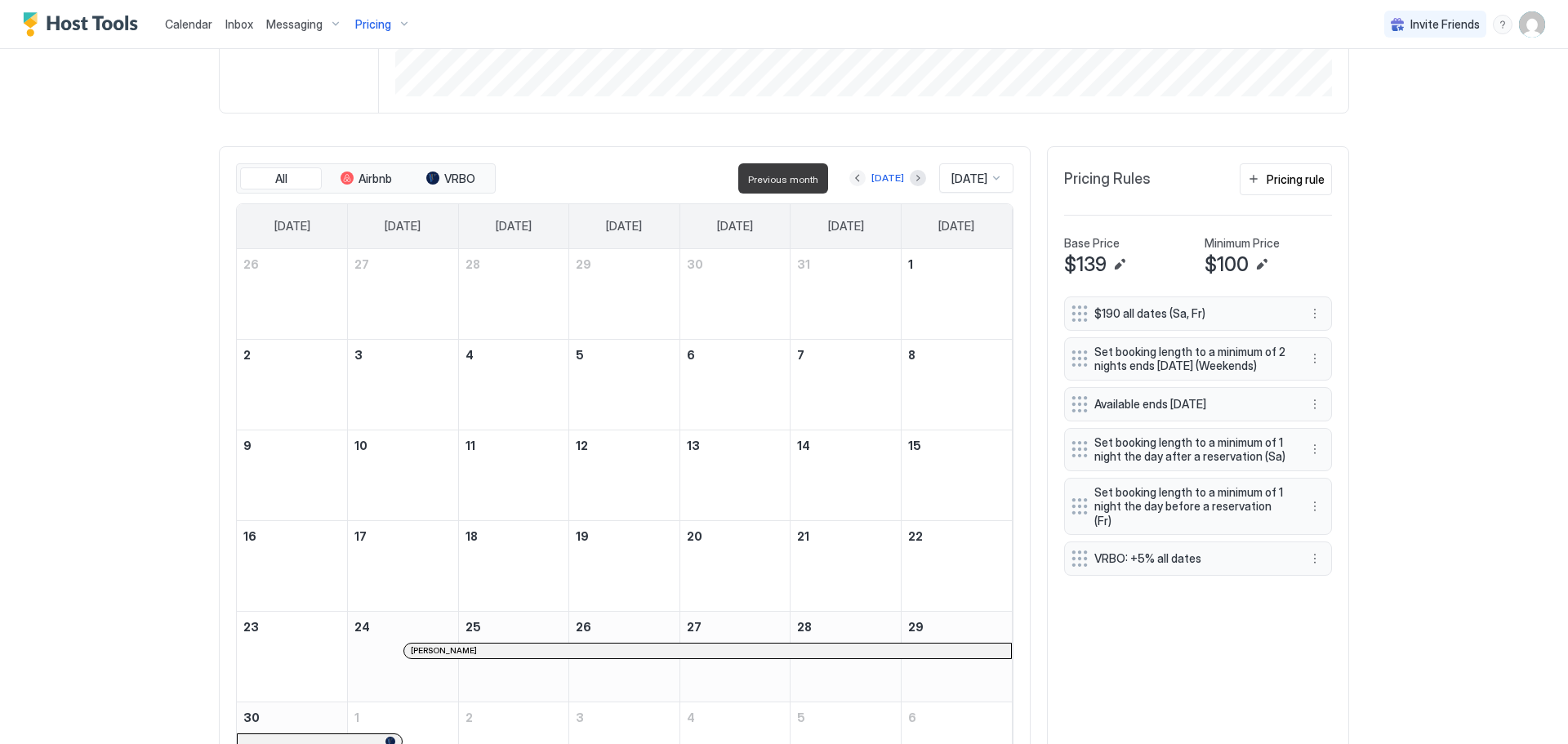
click at [849, 184] on button "Previous month" at bounding box center [857, 178] width 16 height 16
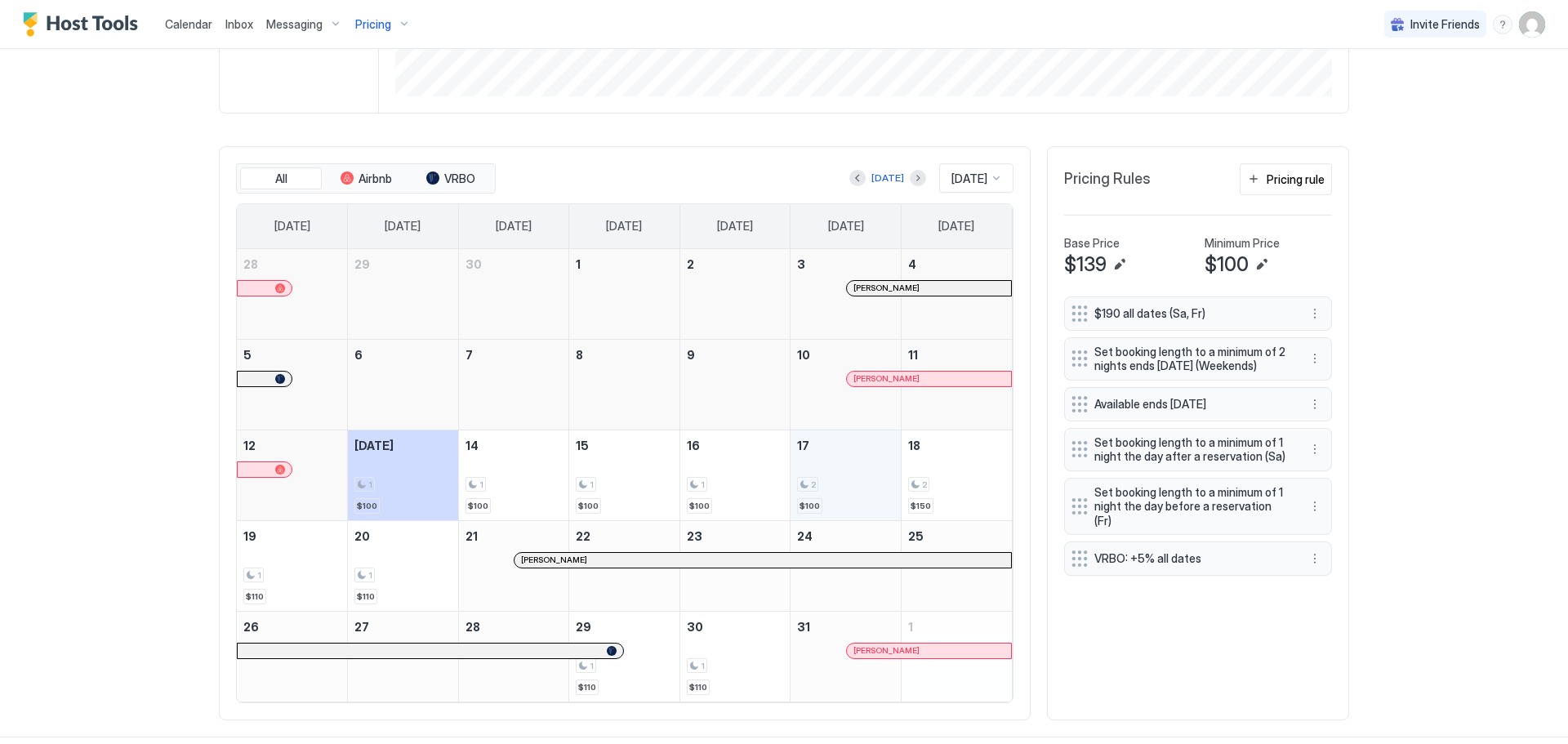
click at [875, 484] on div "2" at bounding box center [846, 484] width 97 height 15
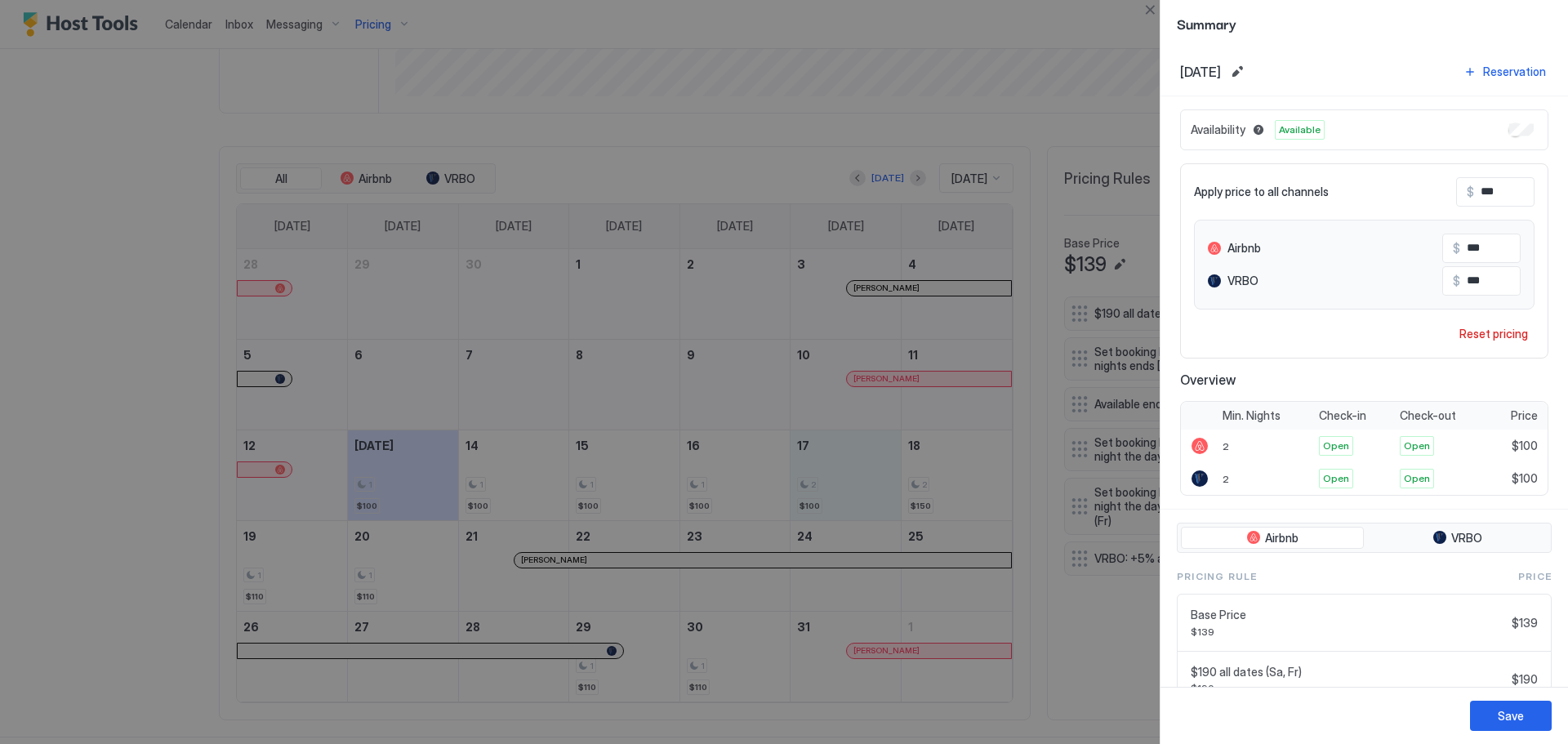
click at [1495, 195] on input "***" at bounding box center [1539, 191] width 130 height 28
click at [1494, 197] on input "***" at bounding box center [1539, 191] width 130 height 28
type input "*"
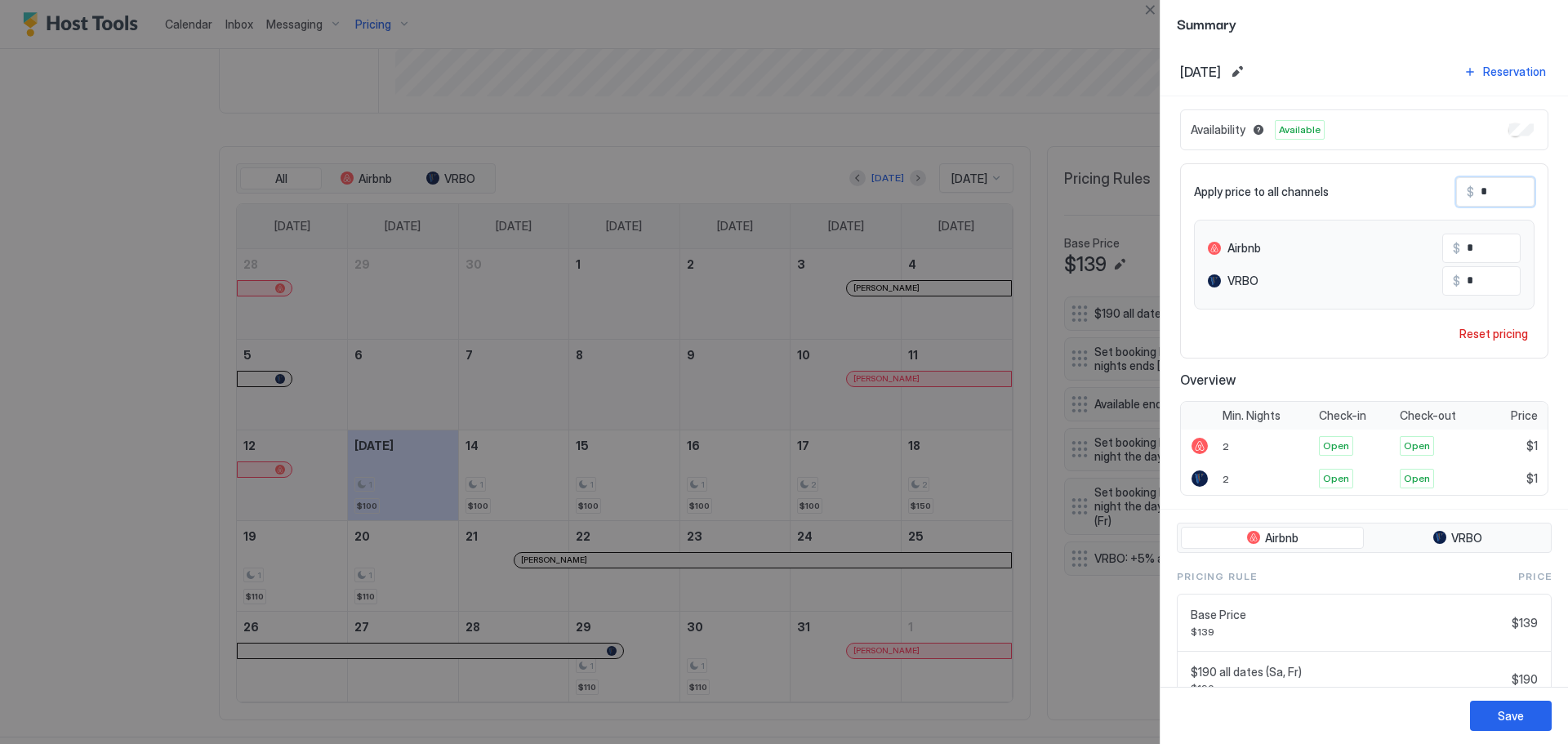
type input "**"
type input "***"
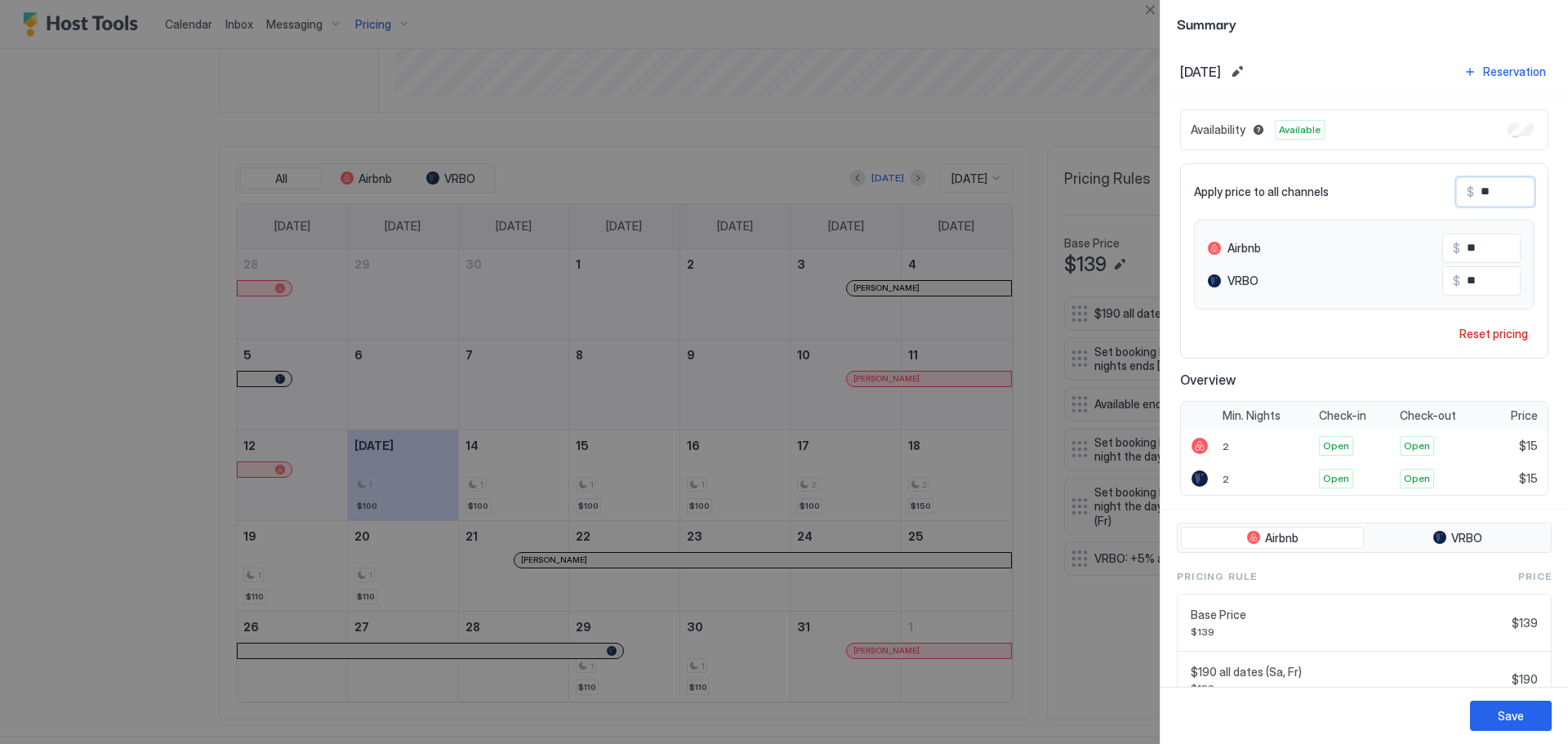
type input "***"
click at [1528, 714] on button "Save" at bounding box center [1510, 716] width 82 height 31
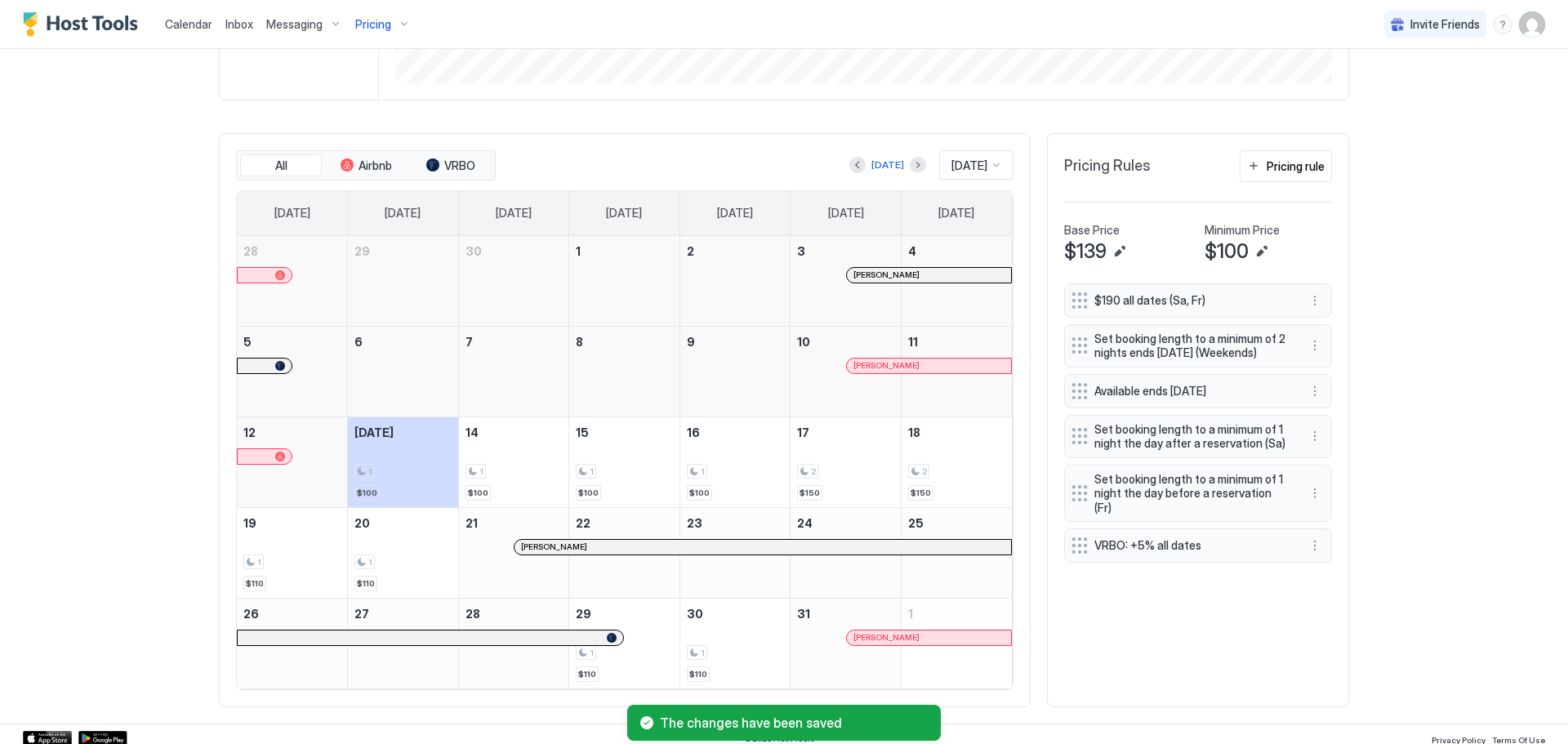
scroll to position [424, 0]
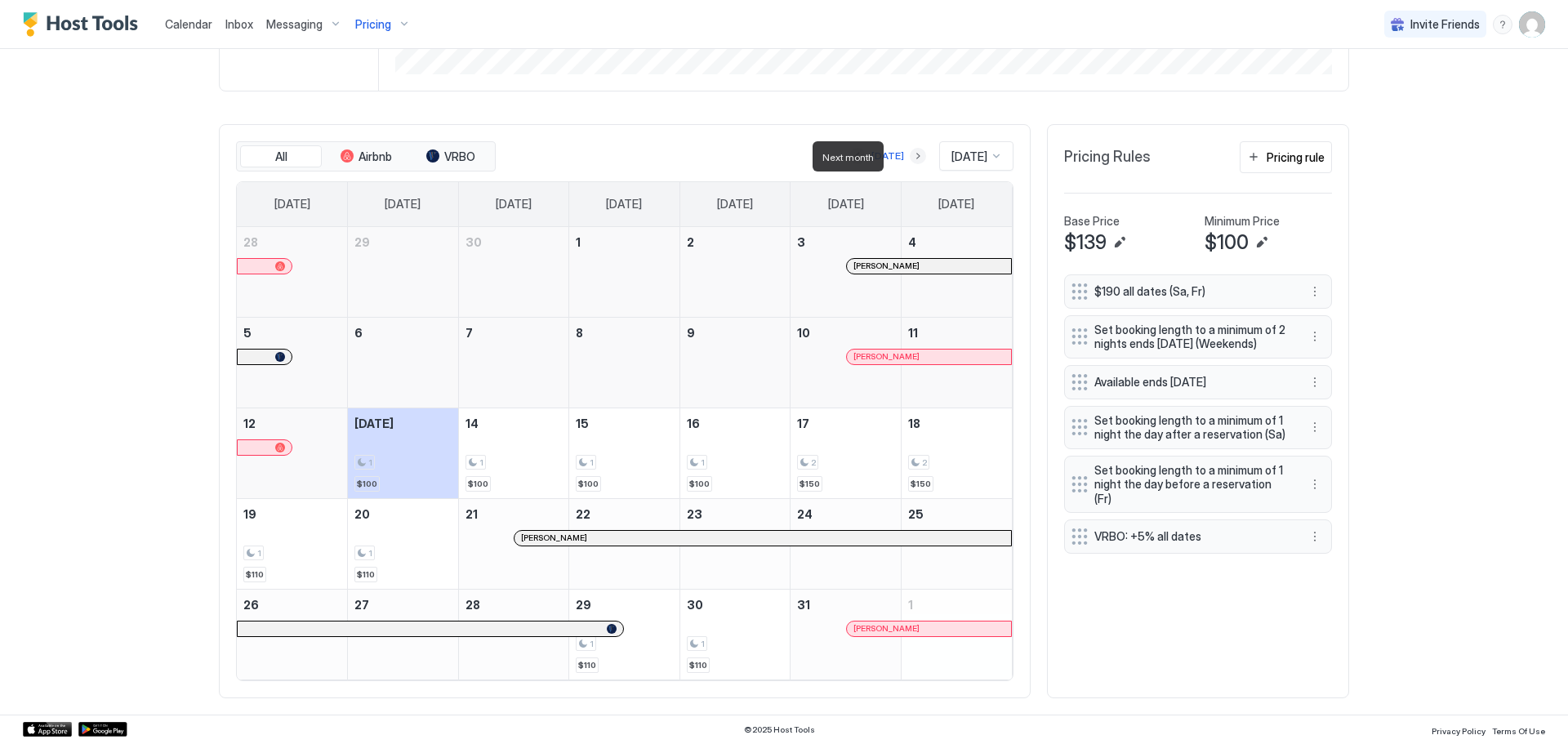
click at [910, 156] on button "Next month" at bounding box center [918, 156] width 16 height 16
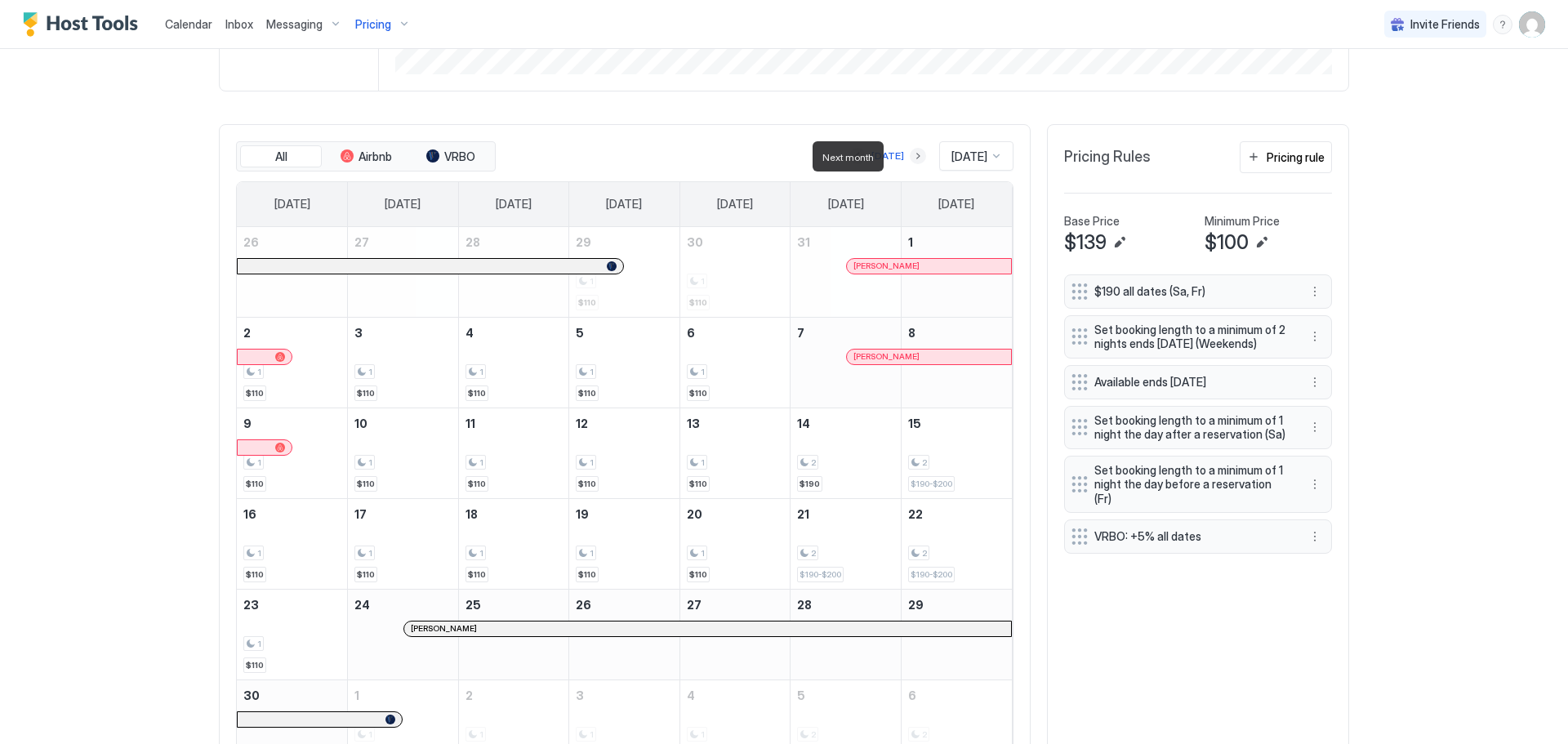
click at [910, 156] on button "Next month" at bounding box center [918, 156] width 16 height 16
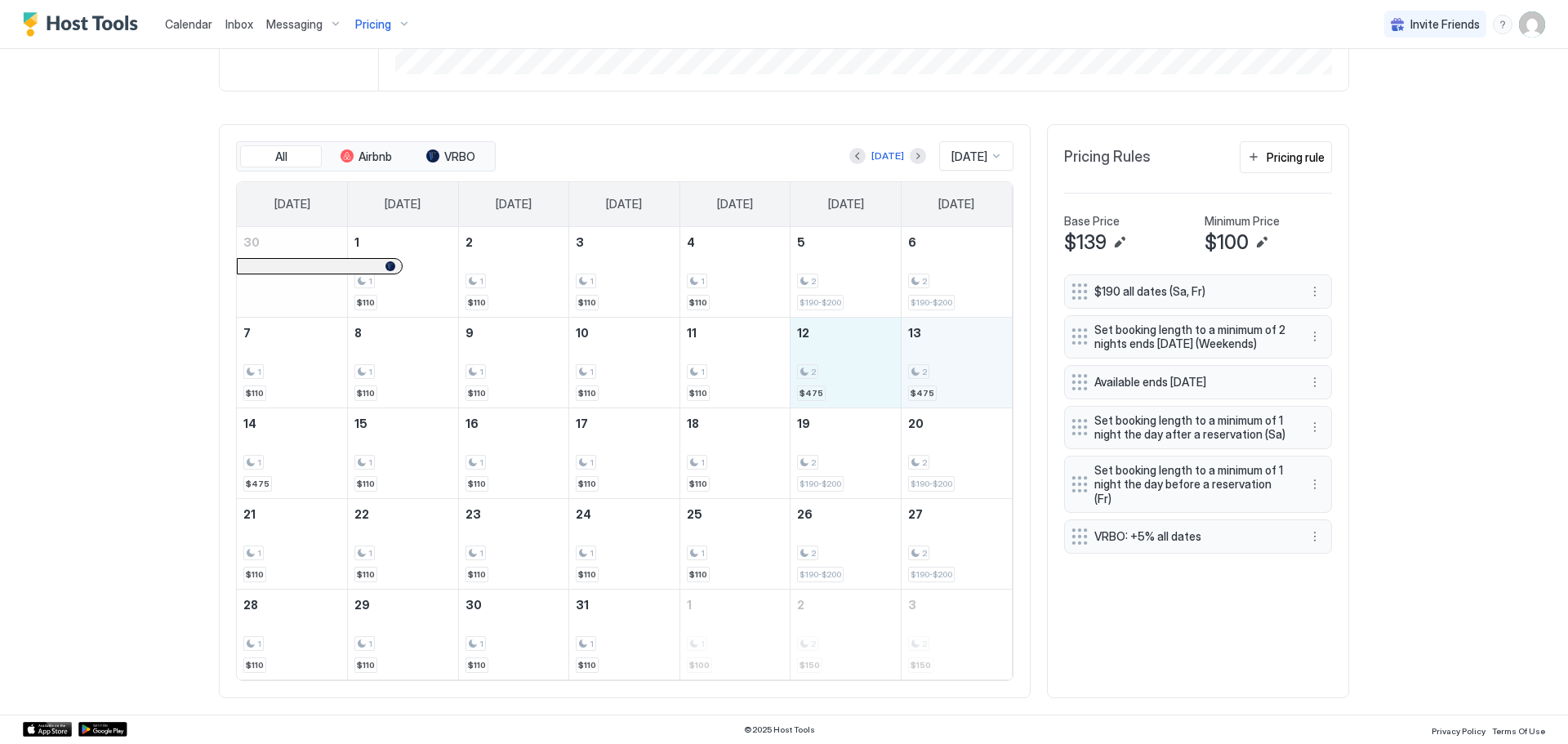
drag, startPoint x: 845, startPoint y: 384, endPoint x: 927, endPoint y: 387, distance: 82.1
click at [927, 387] on tr "7 1 $110 8 1 $110 9 1 $110 10 1 $110 11 1 $110 12 2 $475 13 2 $475" at bounding box center [625, 362] width 775 height 91
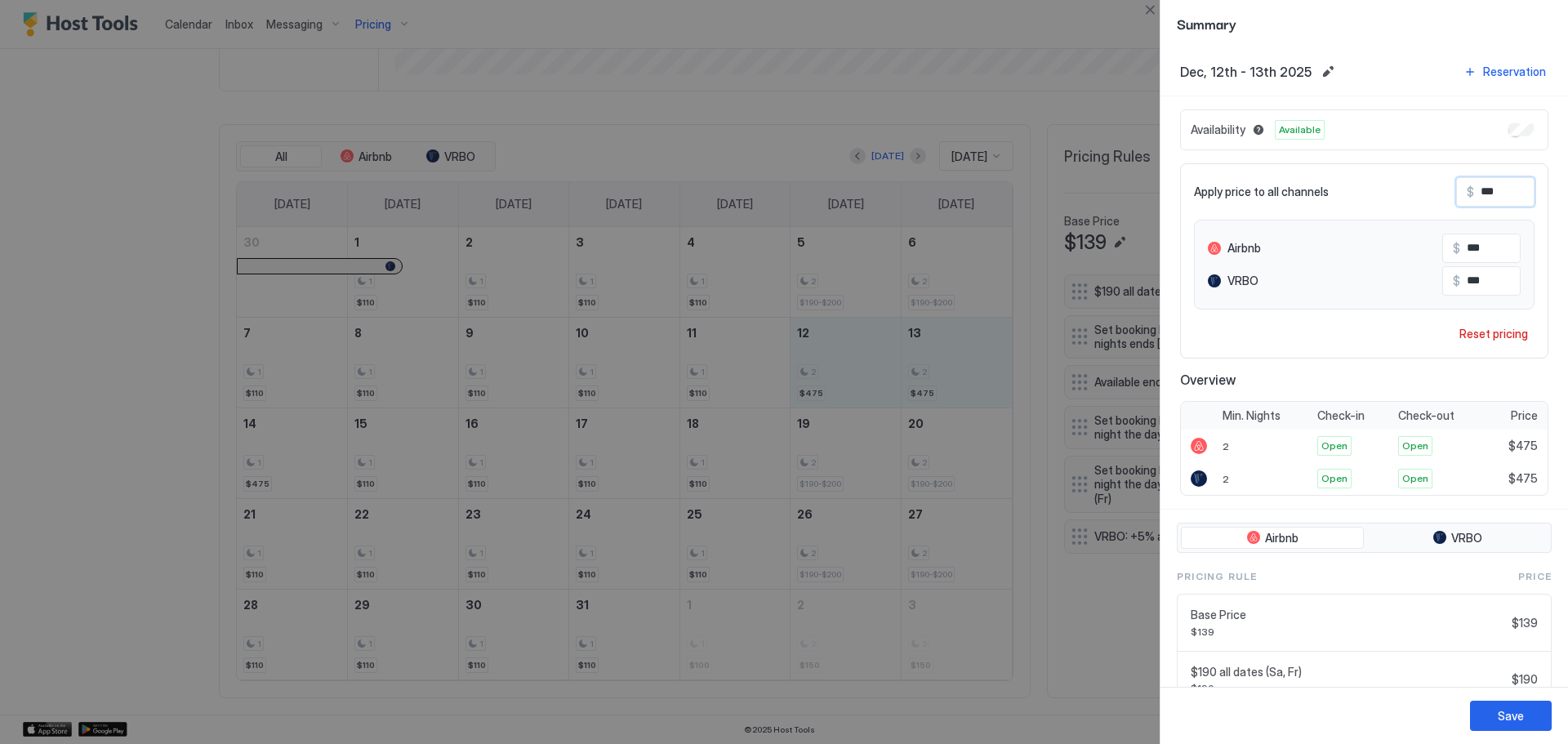
click at [1504, 190] on input "***" at bounding box center [1539, 191] width 130 height 28
type input "*"
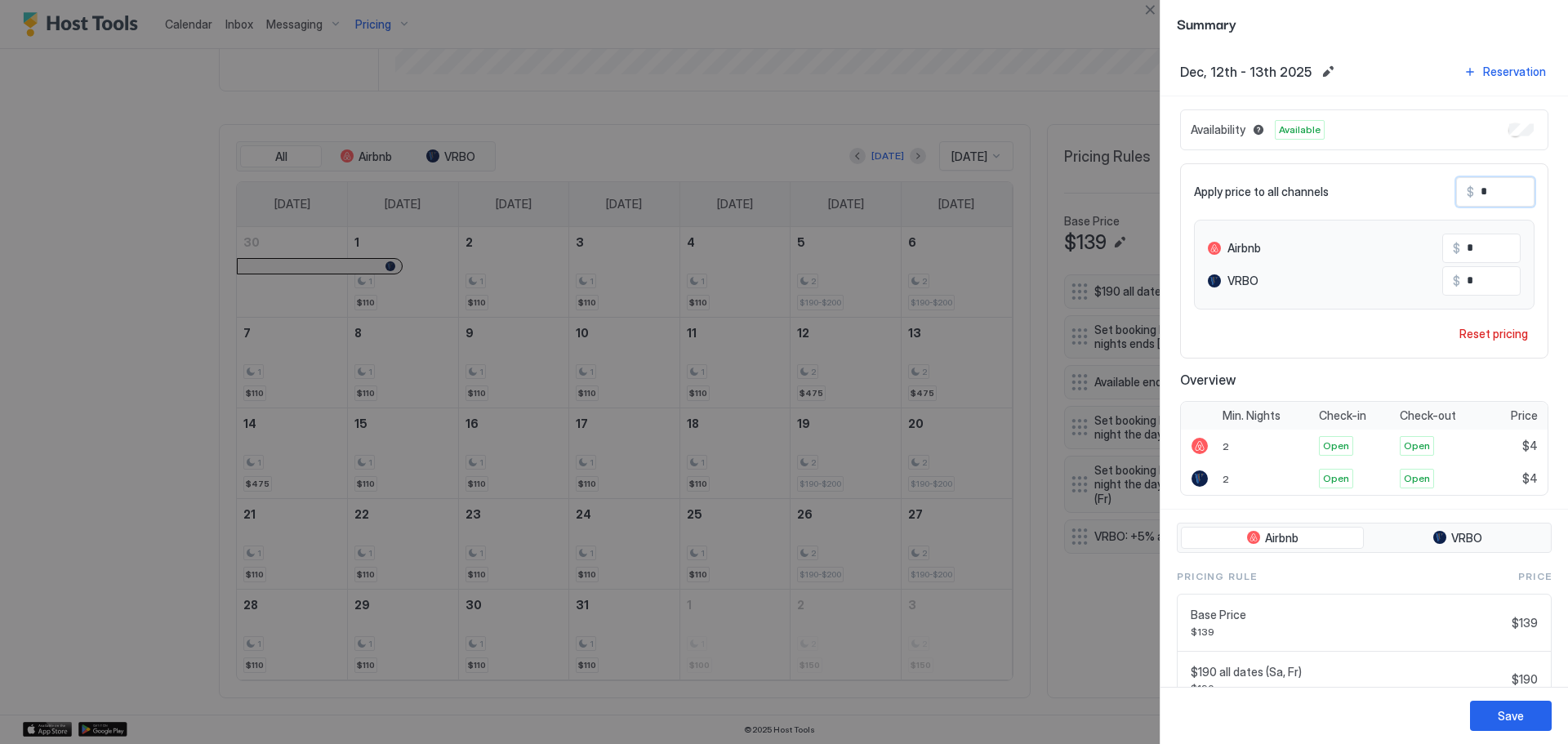
type input "**"
type input "***"
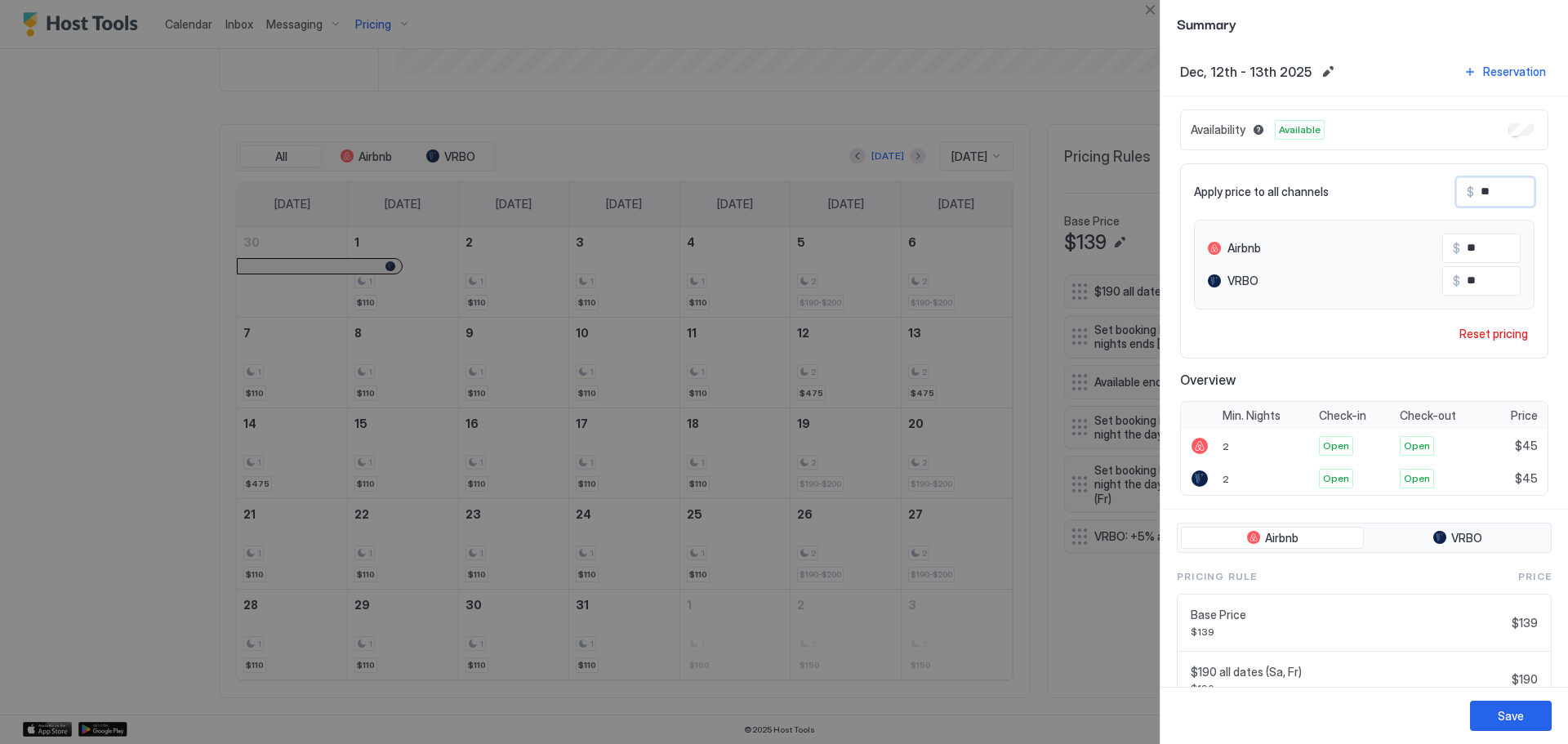
type input "***"
click at [1500, 716] on div "Save" at bounding box center [1510, 715] width 26 height 17
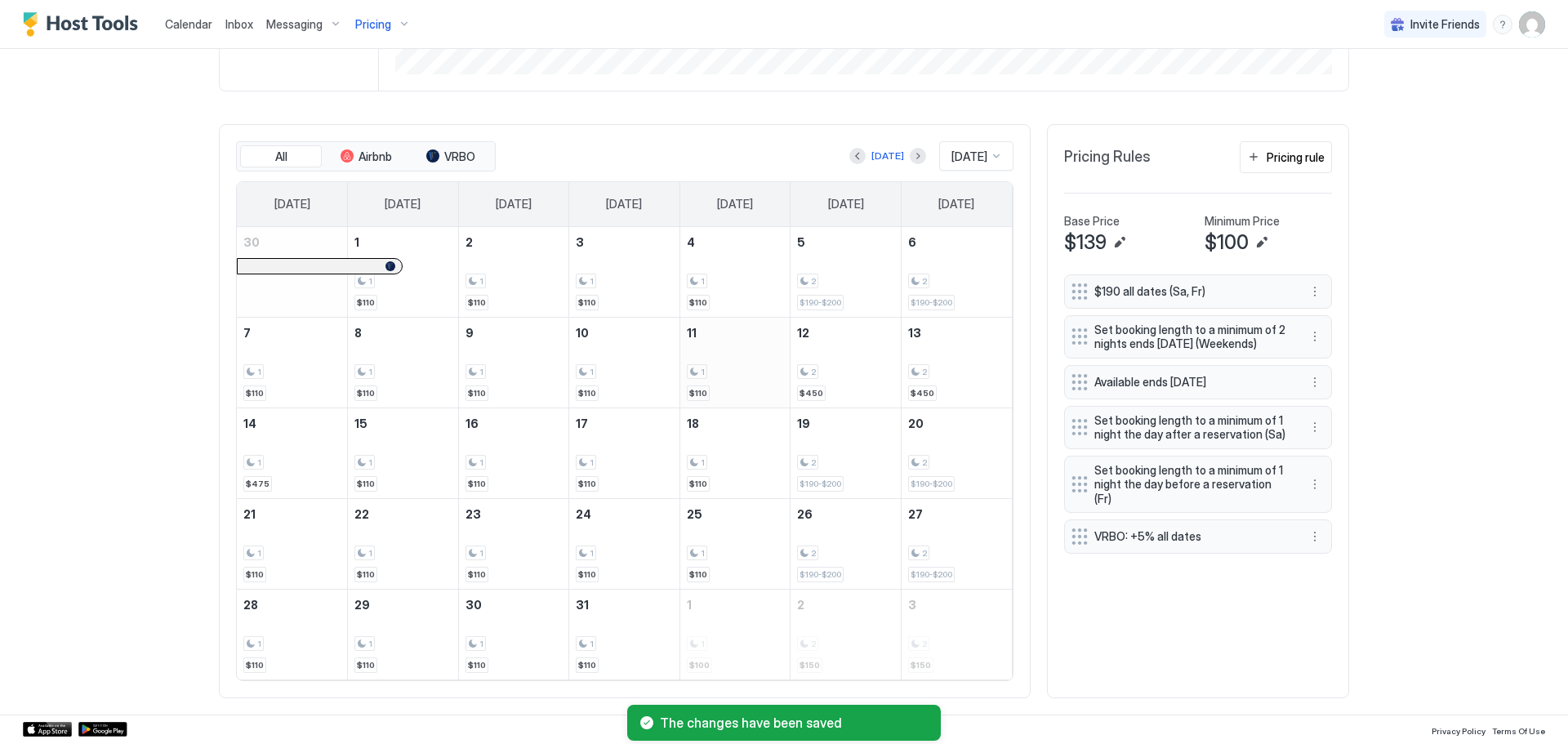
click at [690, 373] on div "1" at bounding box center [696, 371] width 21 height 15
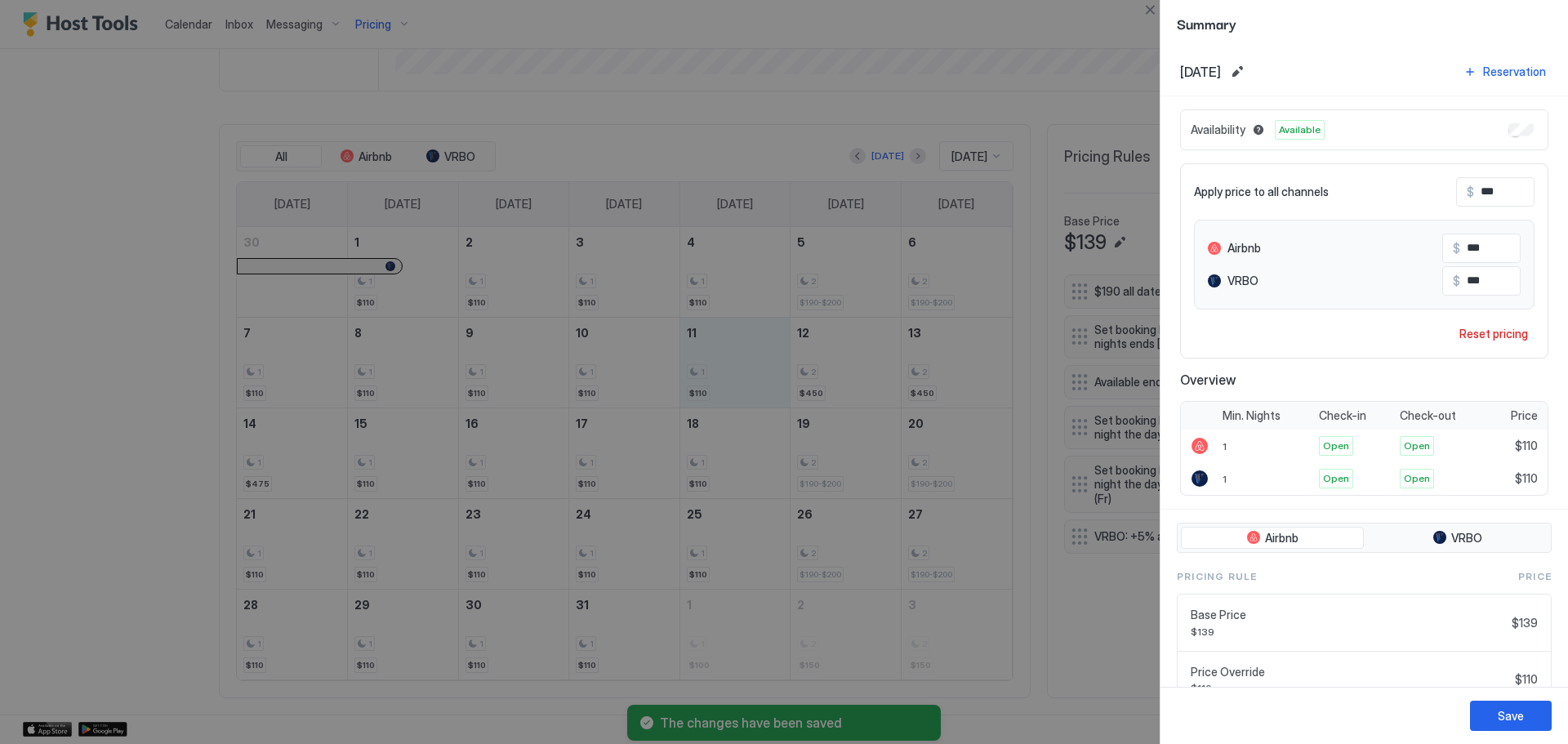
click at [1492, 184] on input "***" at bounding box center [1539, 191] width 130 height 28
click at [1492, 185] on input "***" at bounding box center [1539, 191] width 130 height 28
type input "*"
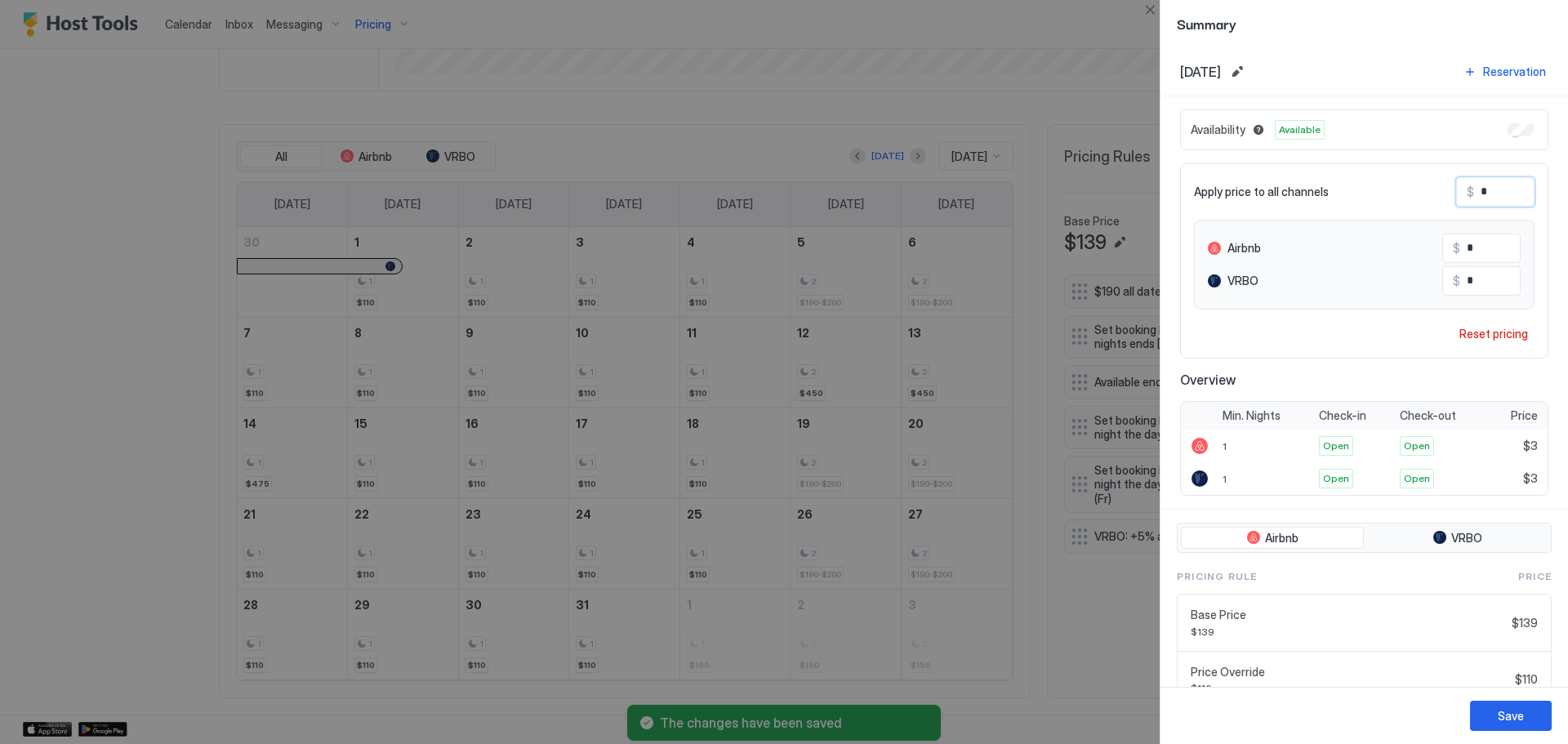
type input "**"
type input "***"
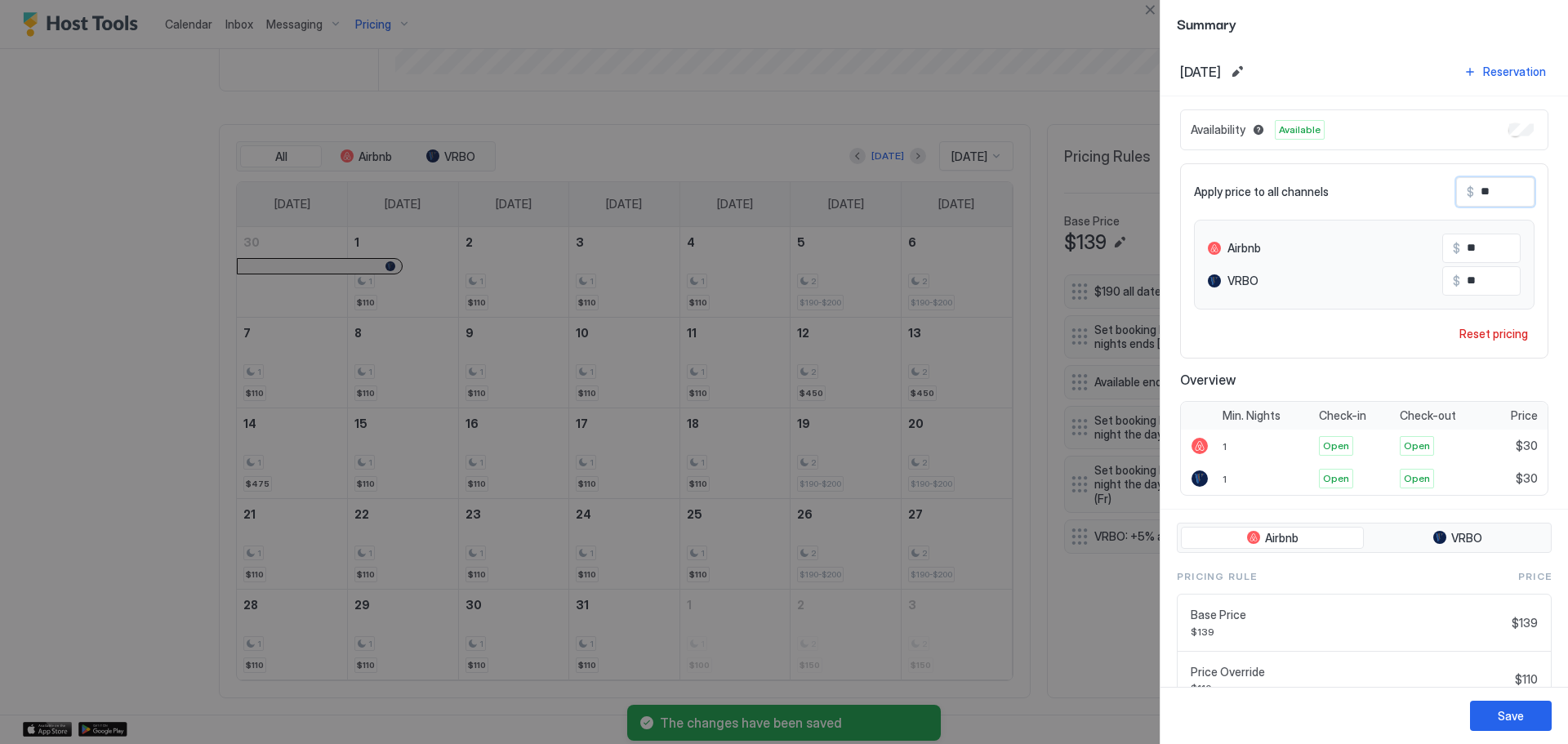
type input "***"
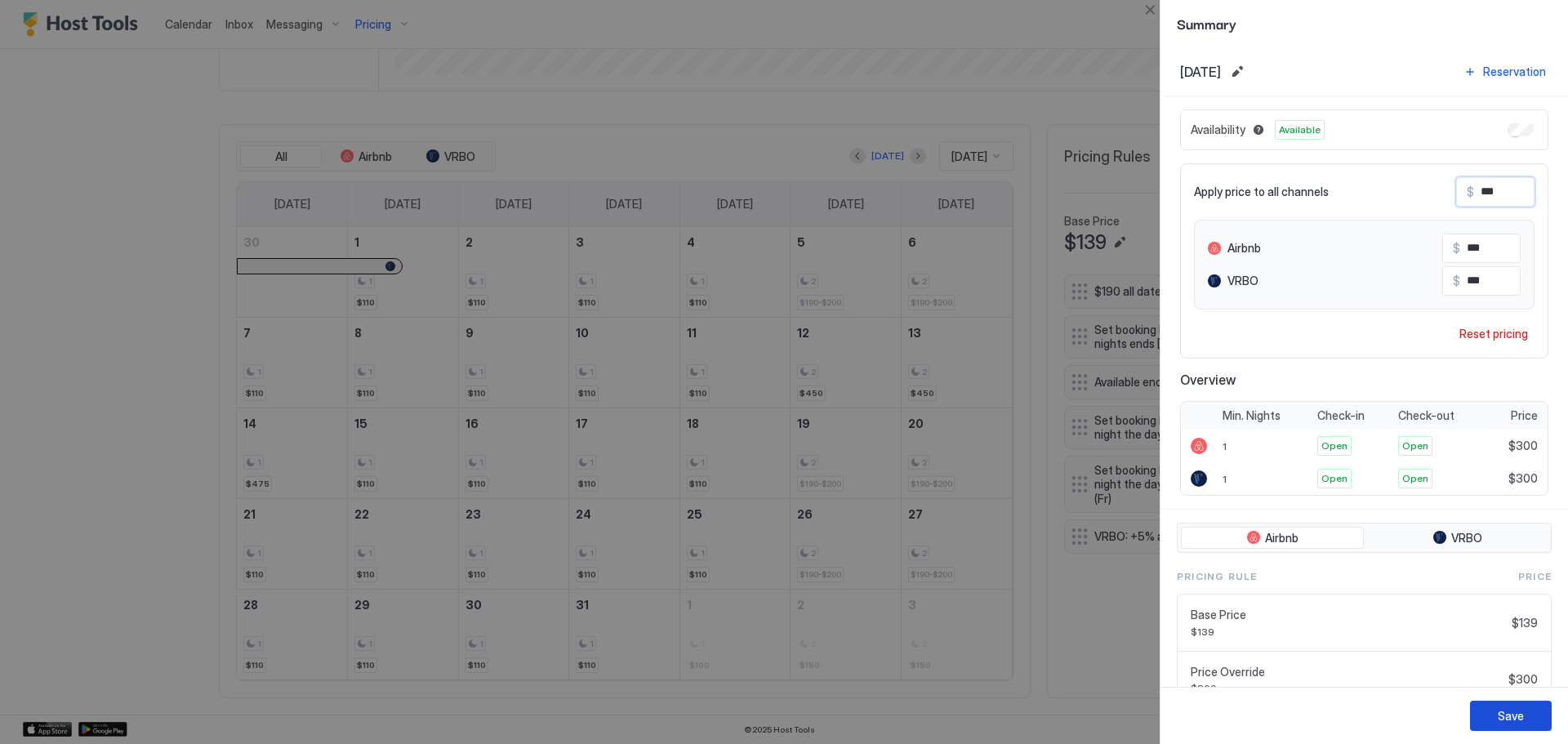
type input "***"
click at [1516, 724] on button "Save" at bounding box center [1510, 716] width 82 height 31
